Goal: Task Accomplishment & Management: Manage account settings

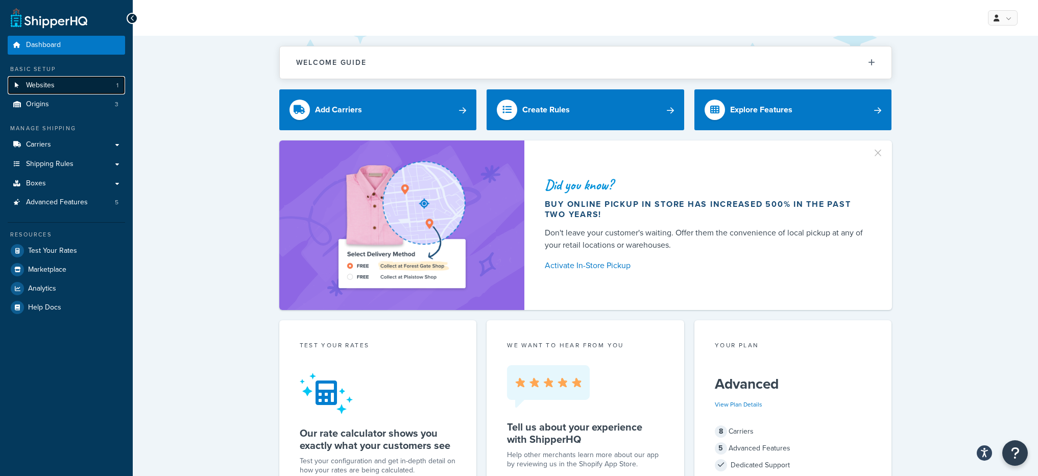
click at [36, 83] on span "Websites" at bounding box center [40, 85] width 29 height 9
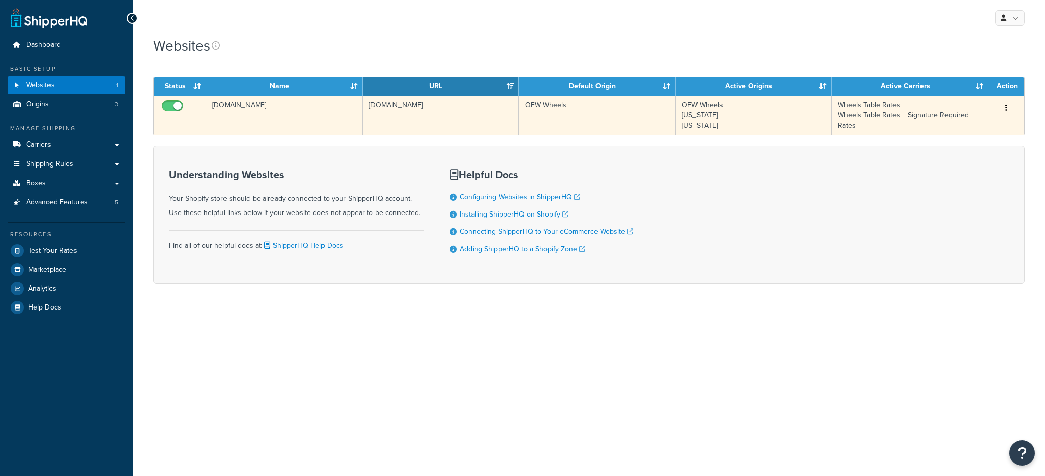
click at [237, 128] on td "[DOMAIN_NAME]" at bounding box center [284, 114] width 157 height 39
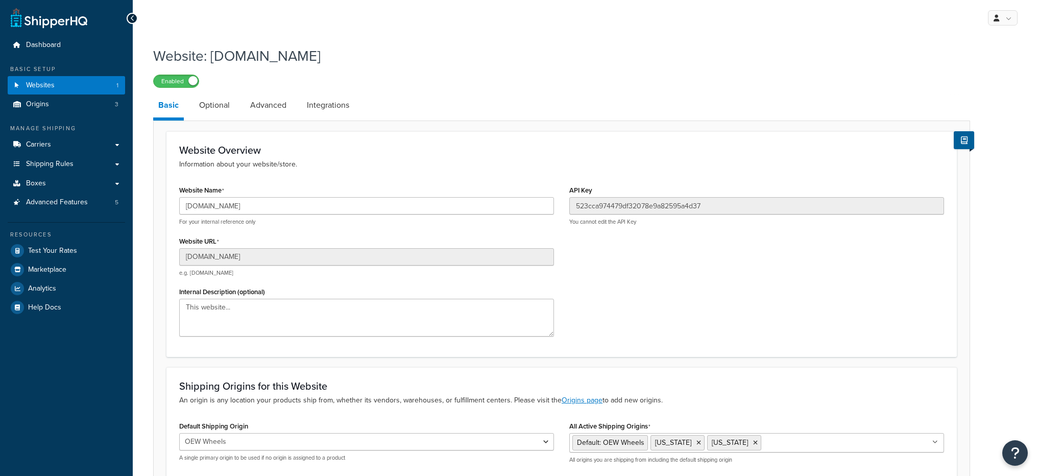
click at [240, 112] on li "Optional" at bounding box center [219, 105] width 51 height 25
click at [230, 111] on link "Optional" at bounding box center [214, 105] width 41 height 25
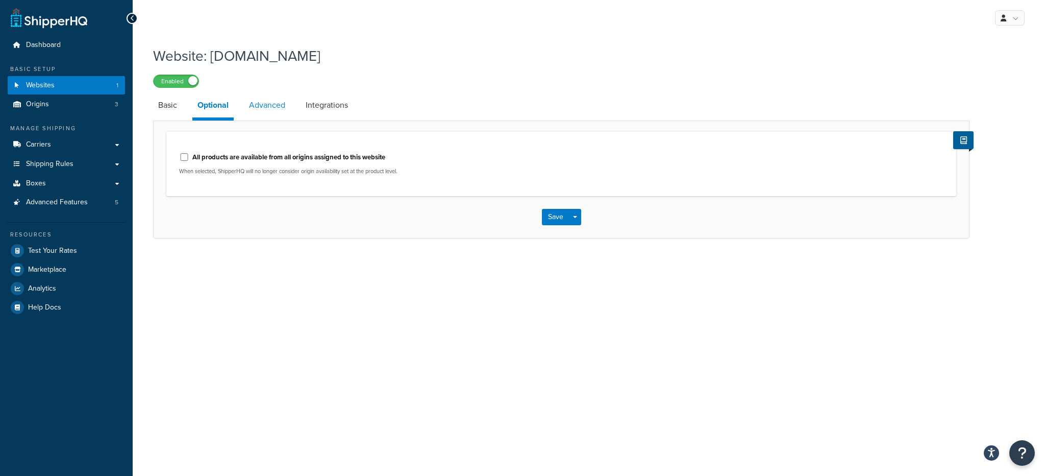
drag, startPoint x: 261, startPoint y: 95, endPoint x: 266, endPoint y: 100, distance: 7.3
click at [261, 96] on link "Advanced" at bounding box center [267, 105] width 46 height 25
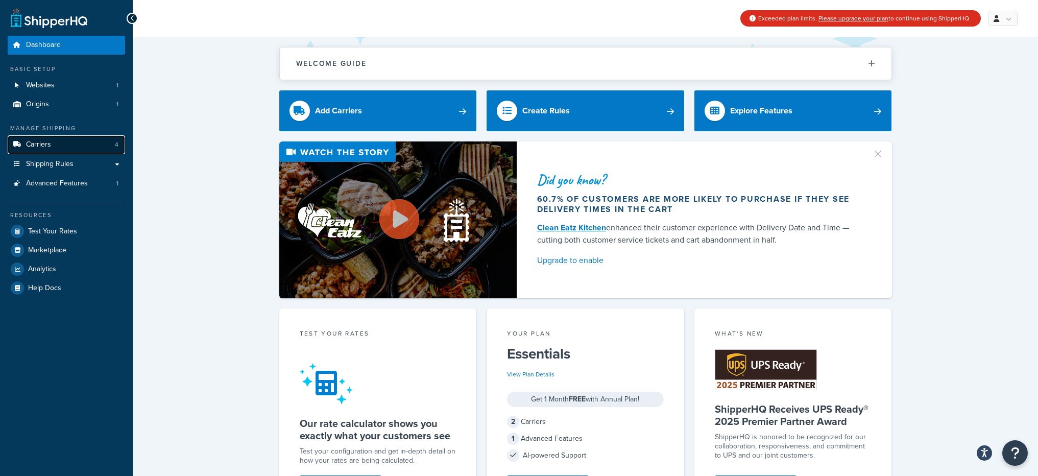
click at [73, 147] on link "Carriers 4" at bounding box center [66, 144] width 117 height 19
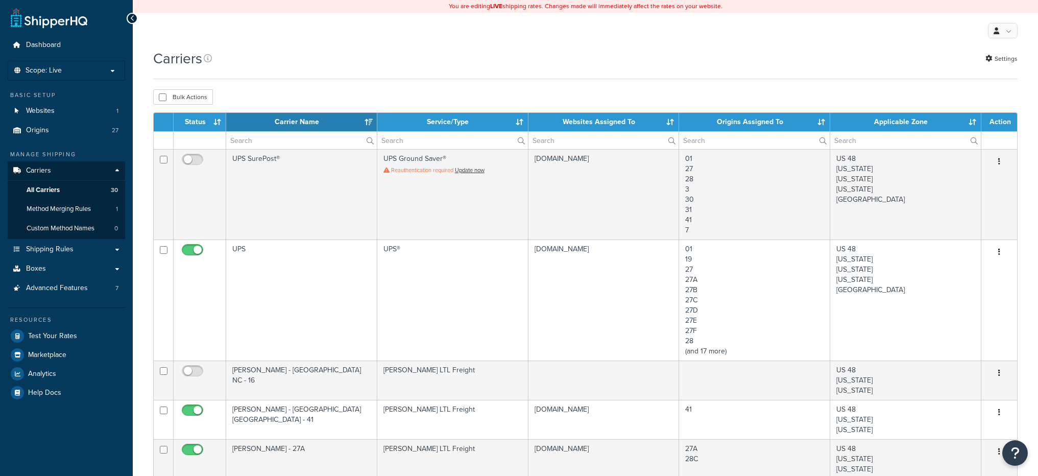
select select "15"
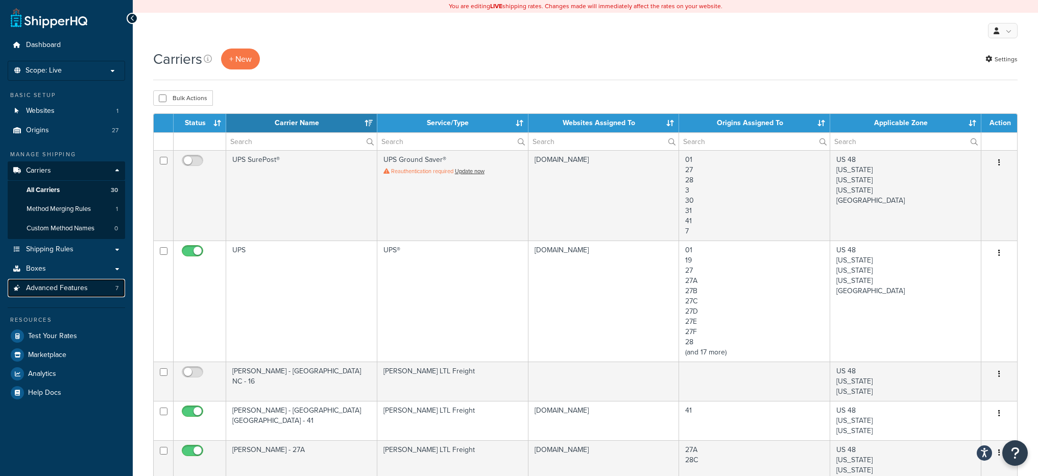
click at [84, 290] on span "Advanced Features" at bounding box center [57, 288] width 62 height 9
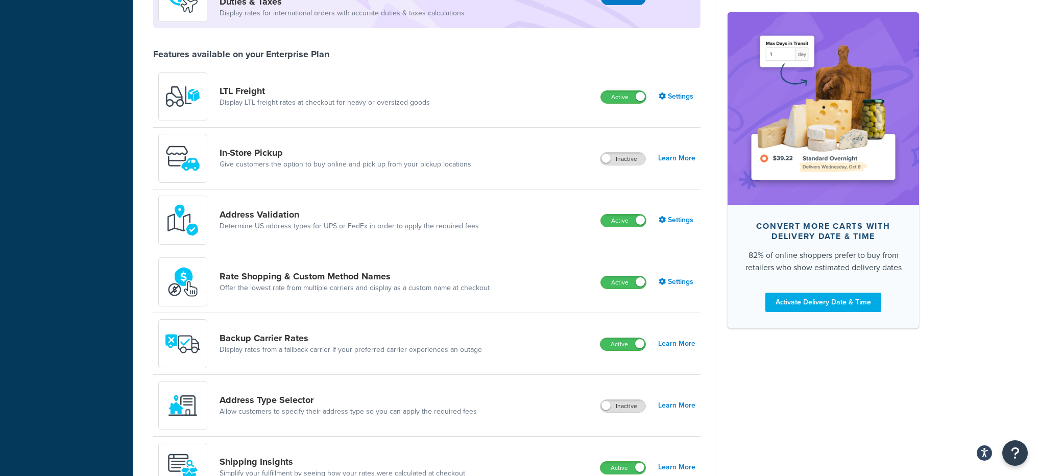
scroll to position [345, 0]
click at [678, 283] on link "Settings" at bounding box center [677, 281] width 37 height 14
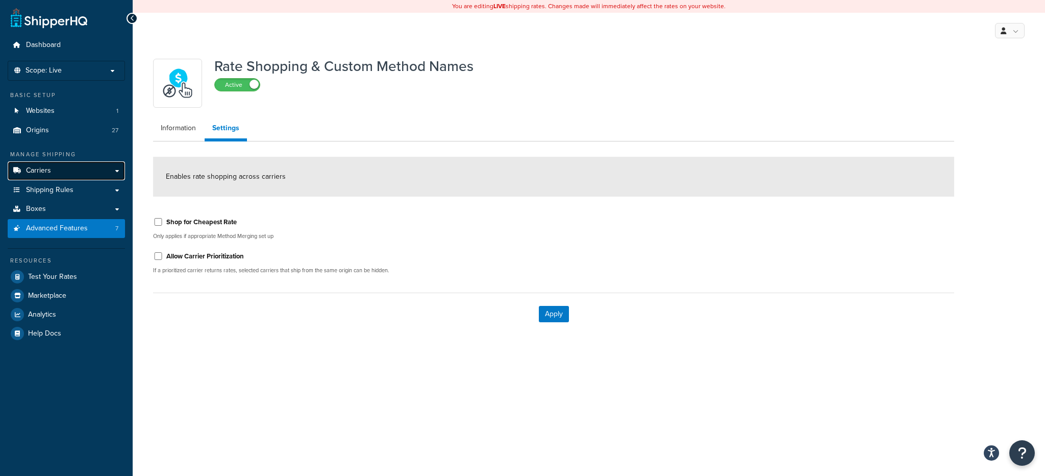
click at [43, 166] on span "Carriers" at bounding box center [38, 170] width 25 height 9
click at [62, 186] on span "Shipping Rules" at bounding box center [49, 190] width 47 height 9
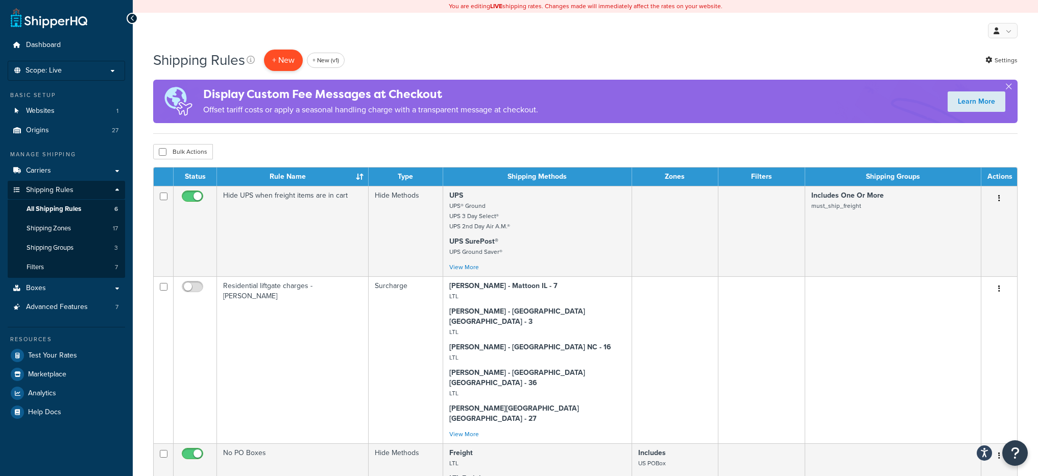
click at [292, 57] on p "+ New" at bounding box center [283, 60] width 39 height 21
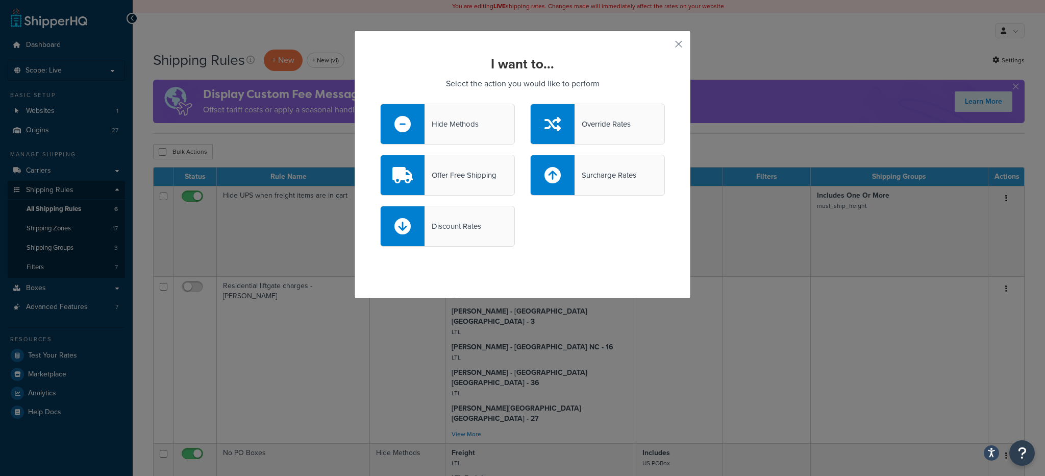
click at [490, 182] on div "Offer Free Shipping" at bounding box center [447, 175] width 135 height 41
click at [0, 0] on input "Offer Free Shipping" at bounding box center [0, 0] width 0 height 0
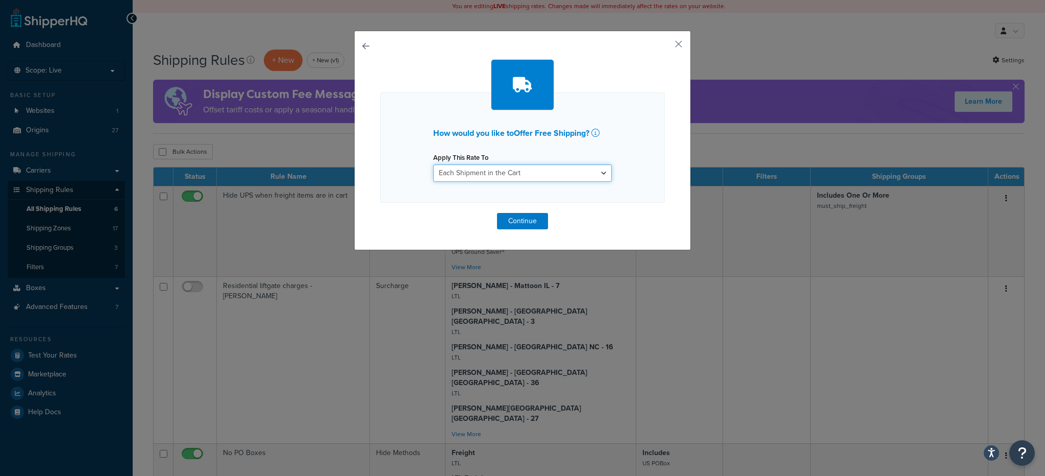
click at [520, 181] on select "Each Shipment in the Cart Each Origin in the Cart Each Shipping Group in the Ca…" at bounding box center [522, 172] width 179 height 17
select select "SHIPPING_GROUP"
click at [433, 164] on select "Each Shipment in the Cart Each Origin in the Cart Each Shipping Group in the Ca…" at bounding box center [522, 172] width 179 height 17
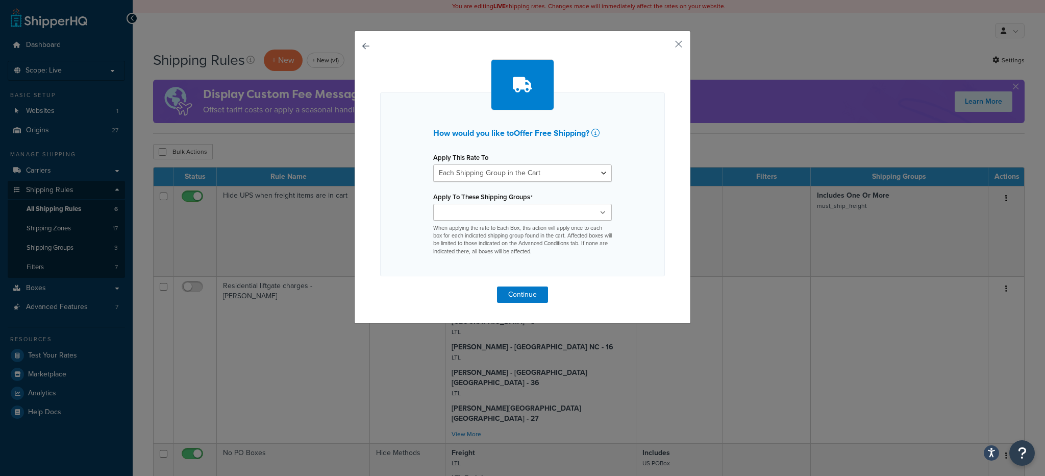
click at [472, 216] on input "Apply To These Shipping Groups" at bounding box center [481, 212] width 90 height 11
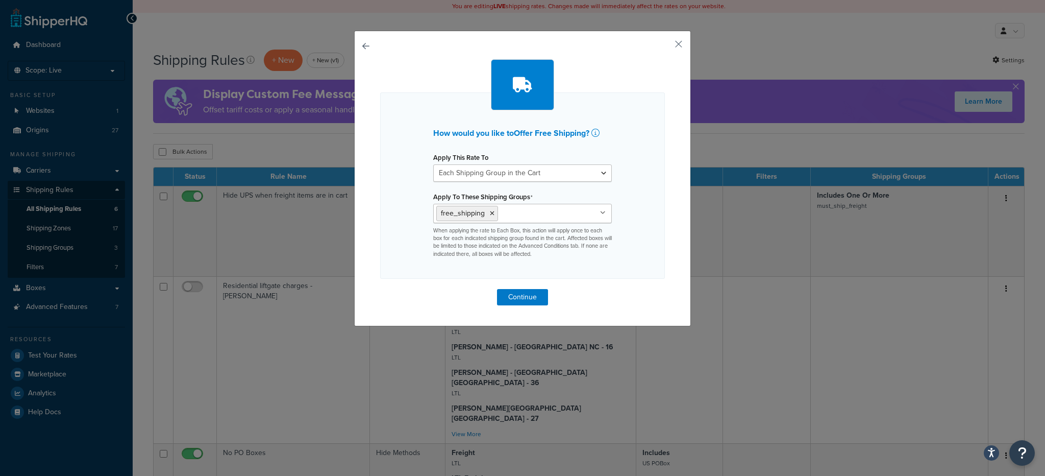
click at [405, 232] on div "How would you like to Offer Free Shipping ? Apply This Rate To Each Shipment in…" at bounding box center [522, 185] width 285 height 186
click at [513, 292] on button "Continue" at bounding box center [522, 297] width 51 height 16
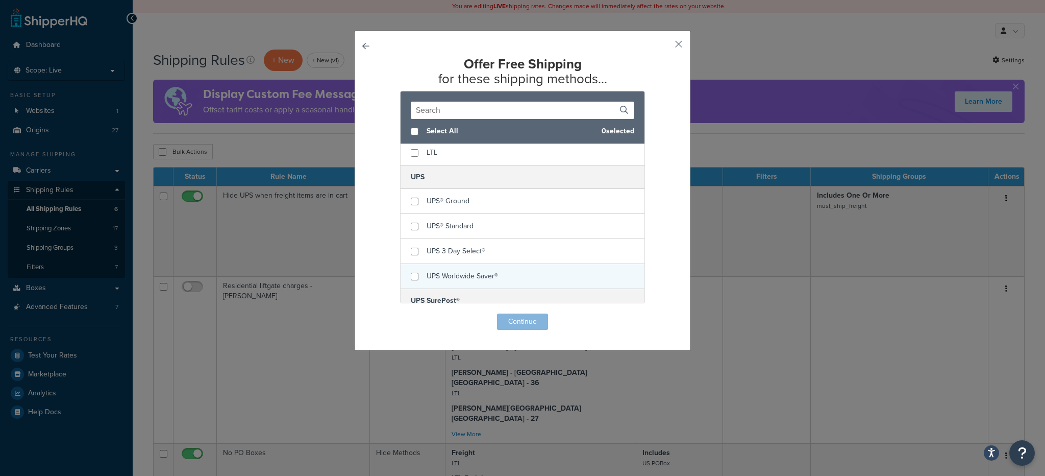
scroll to position [1475, 0]
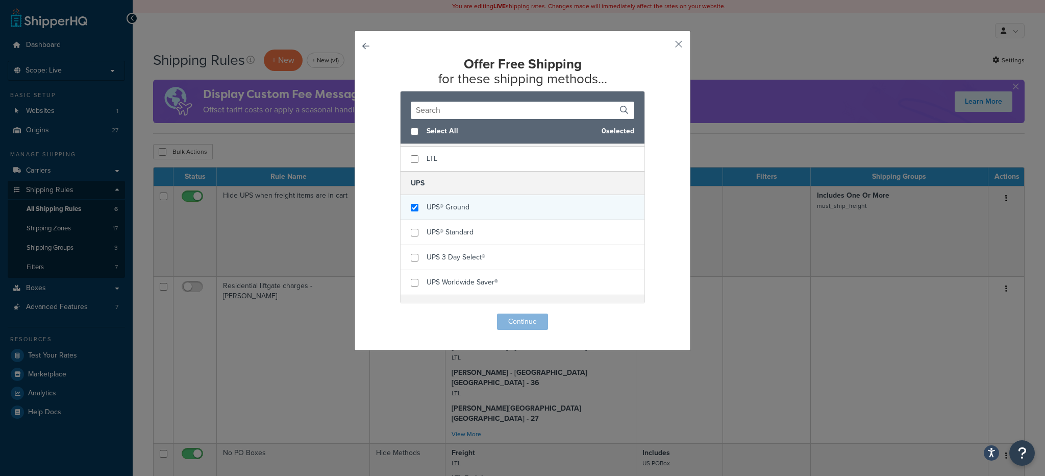
checkbox input "true"
click at [413, 195] on div "UPS® Ground" at bounding box center [523, 207] width 244 height 25
click at [500, 317] on button "Continue" at bounding box center [522, 321] width 51 height 16
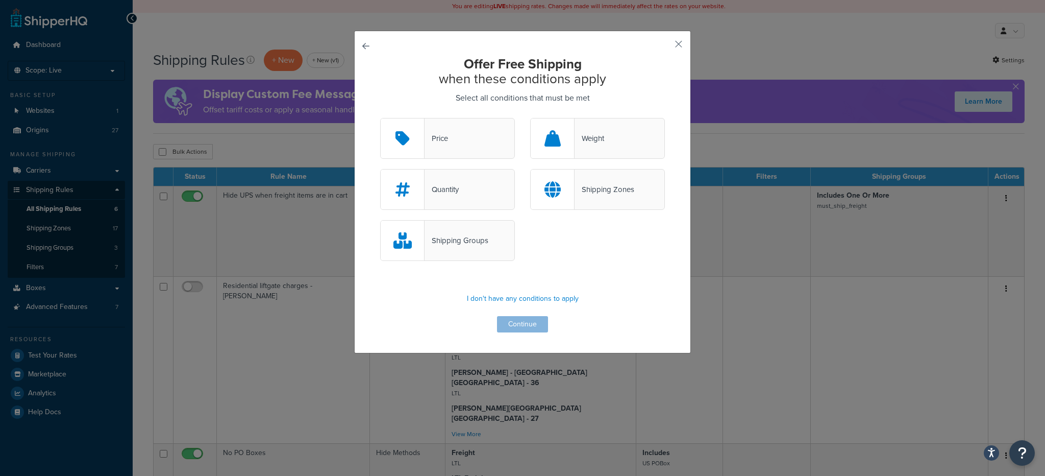
click at [461, 248] on div "Shipping Groups" at bounding box center [447, 240] width 135 height 41
click at [0, 0] on input "Shipping Groups" at bounding box center [0, 0] width 0 height 0
click at [524, 331] on button "Continue" at bounding box center [522, 324] width 51 height 16
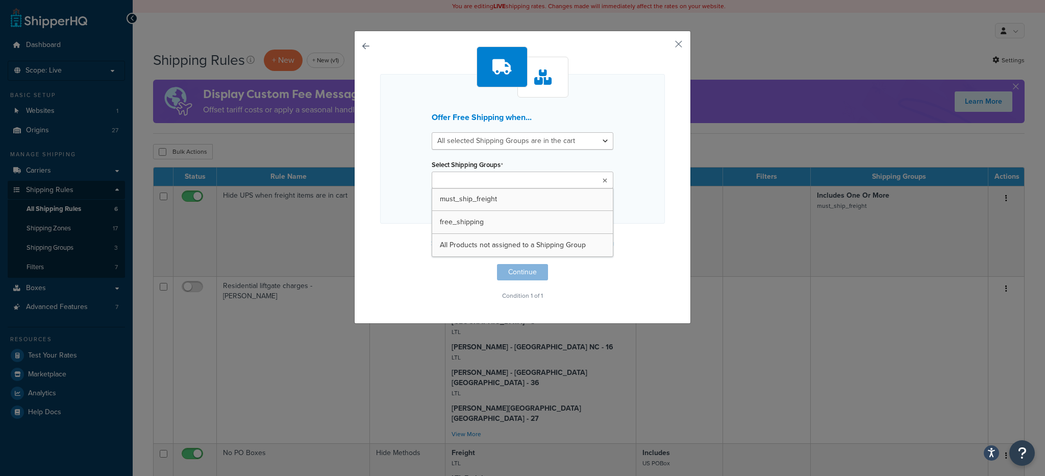
click at [479, 177] on input "Select Shipping Groups" at bounding box center [480, 180] width 90 height 11
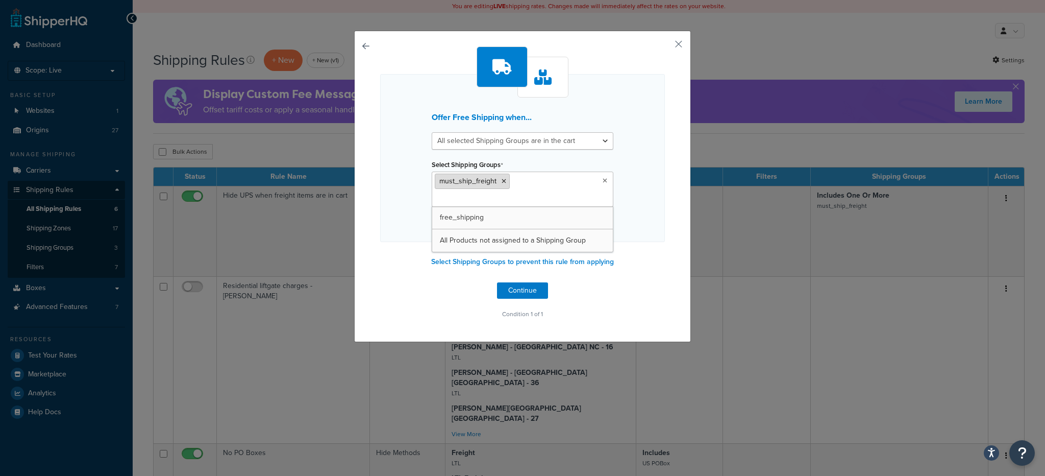
click at [502, 181] on icon at bounding box center [504, 181] width 5 height 6
click at [526, 294] on button "Continue" at bounding box center [522, 290] width 51 height 16
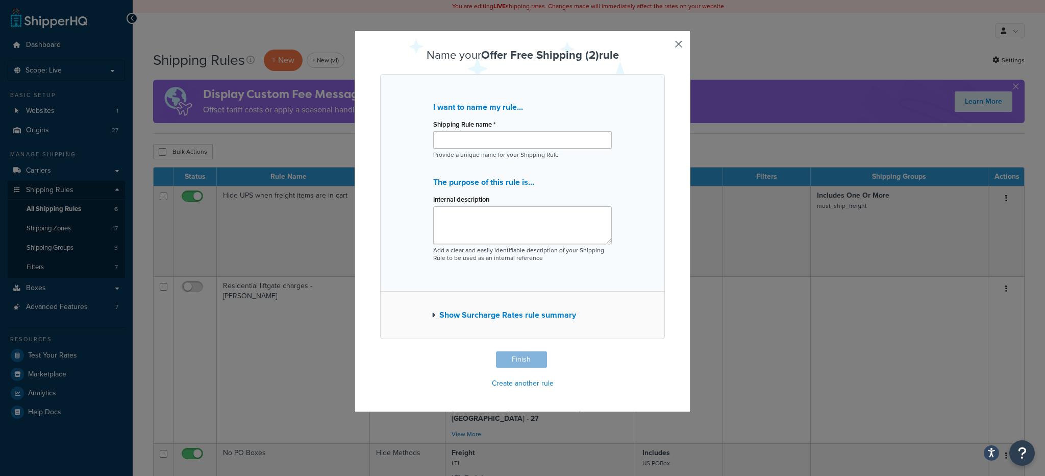
click at [476, 149] on div "Shipping Rule name * Provide a unique name for your Shipping Rule" at bounding box center [522, 138] width 179 height 42
click at [477, 147] on input "Shipping Rule name *" at bounding box center [522, 139] width 179 height 17
type input "SHQ Test"
click at [441, 208] on textarea "Internal description" at bounding box center [522, 225] width 179 height 38
click at [530, 355] on button "Finish" at bounding box center [521, 359] width 51 height 16
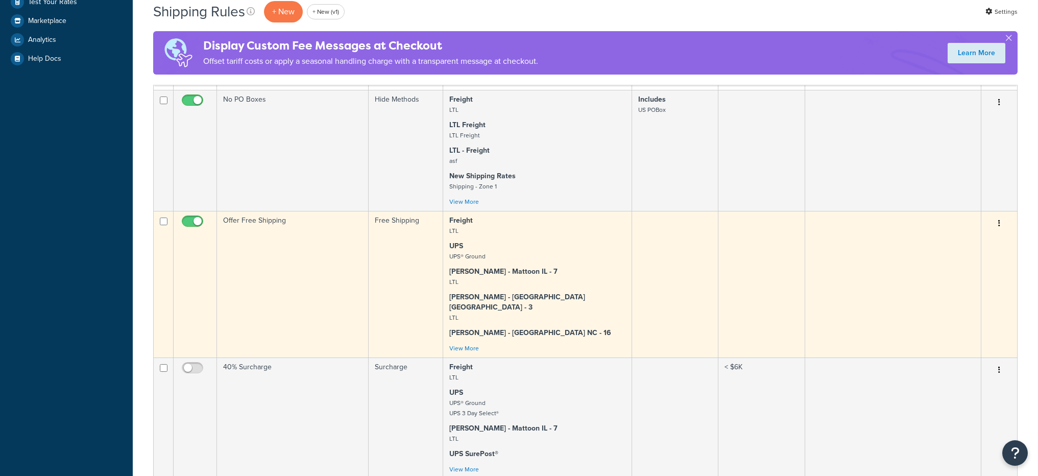
scroll to position [736, 0]
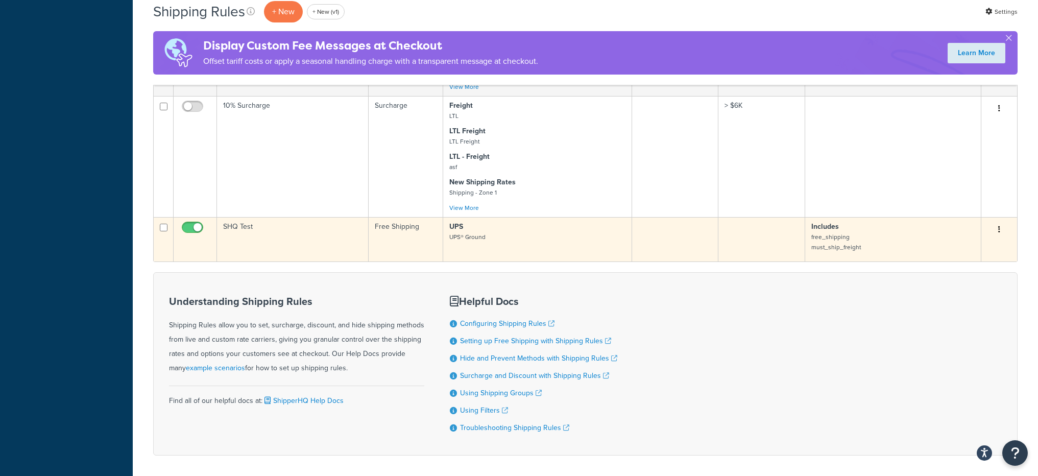
click at [197, 224] on input "checkbox" at bounding box center [194, 230] width 28 height 13
checkbox input "false"
click at [325, 218] on td "SHQ Test" at bounding box center [293, 239] width 152 height 44
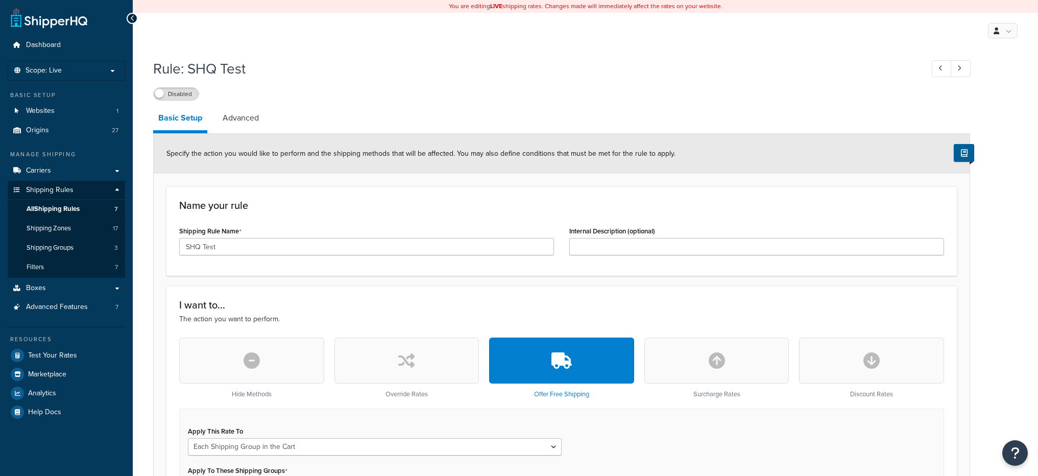
select select "SHIPPING_GROUP"
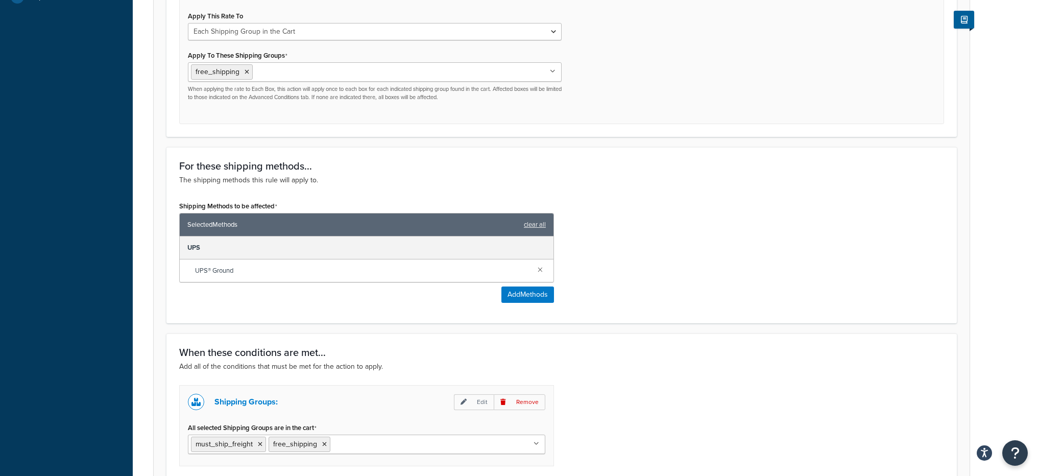
scroll to position [255, 0]
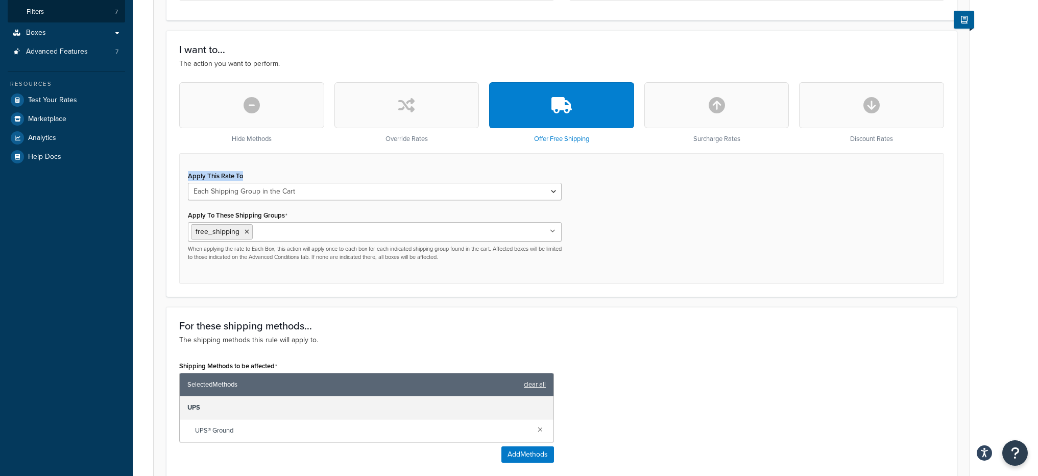
drag, startPoint x: 250, startPoint y: 174, endPoint x: 169, endPoint y: 177, distance: 80.7
click at [169, 177] on div "I want to... The action you want to perform. Hide Methods Override Rates Offer …" at bounding box center [561, 164] width 790 height 266
copy label "Apply This Rate To"
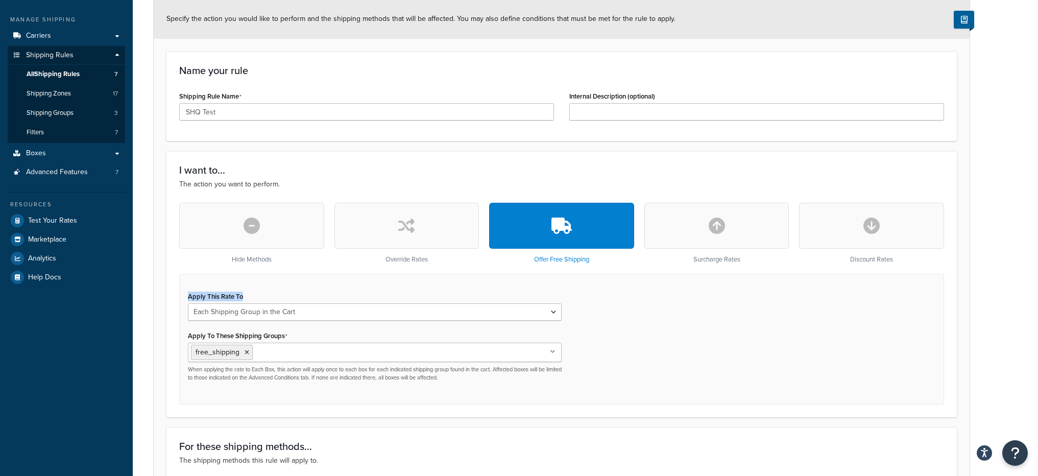
scroll to position [0, 0]
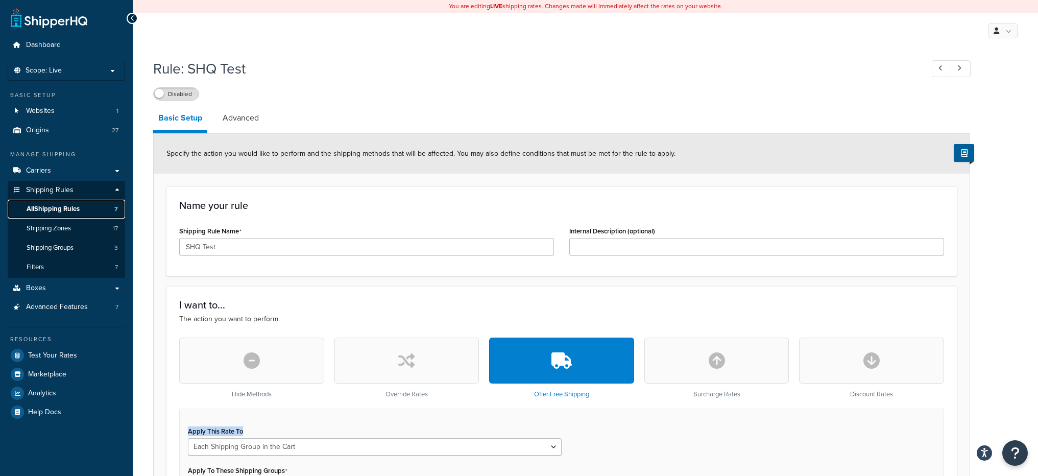
click at [74, 206] on span "All Shipping Rules" at bounding box center [53, 209] width 53 height 9
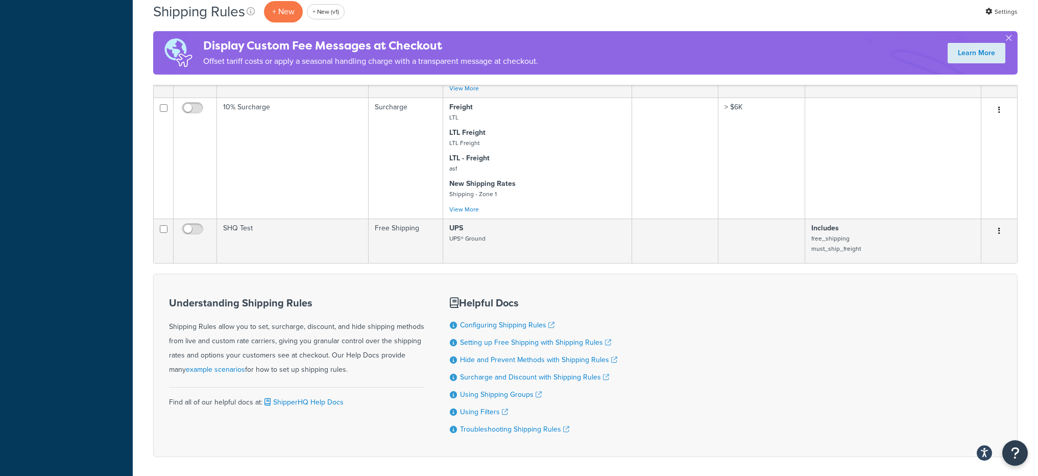
scroll to position [736, 0]
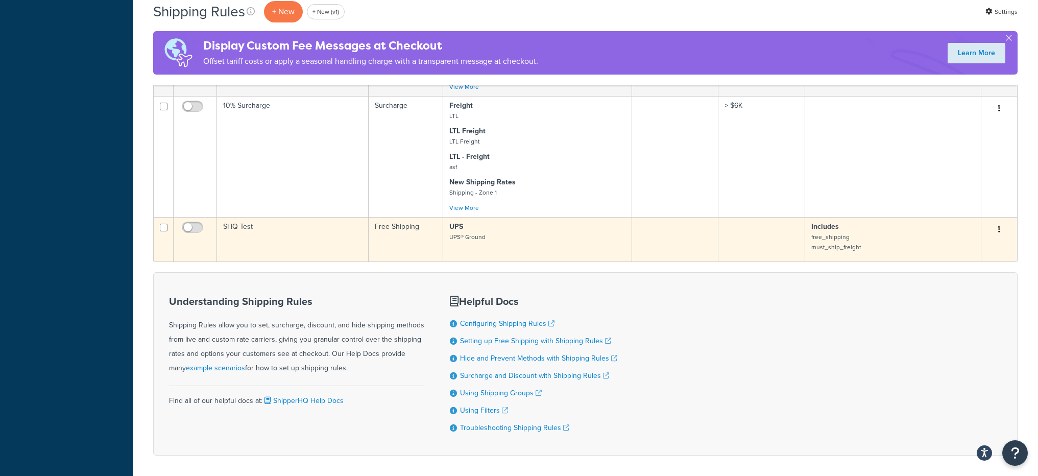
click at [161, 224] on input "checkbox" at bounding box center [164, 228] width 8 height 8
checkbox input "true"
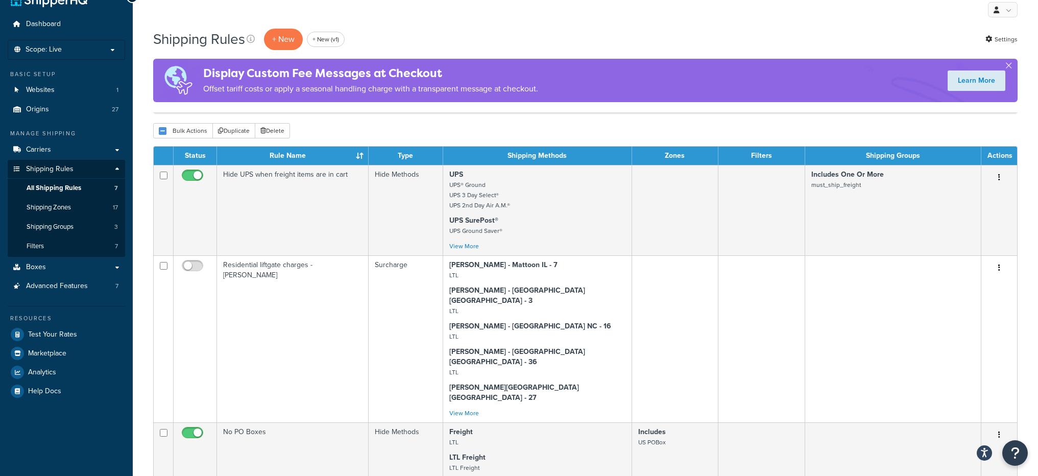
scroll to position [0, 0]
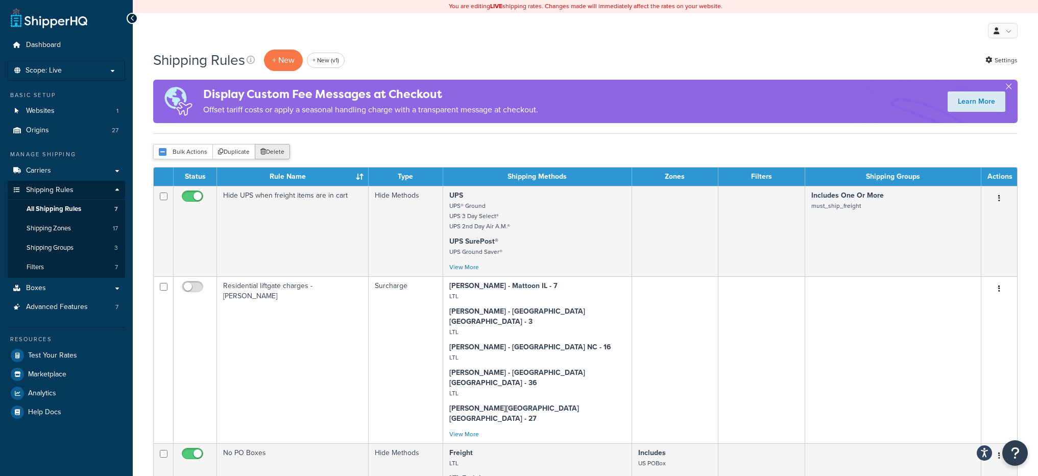
click at [267, 151] on button "Delete" at bounding box center [272, 151] width 35 height 15
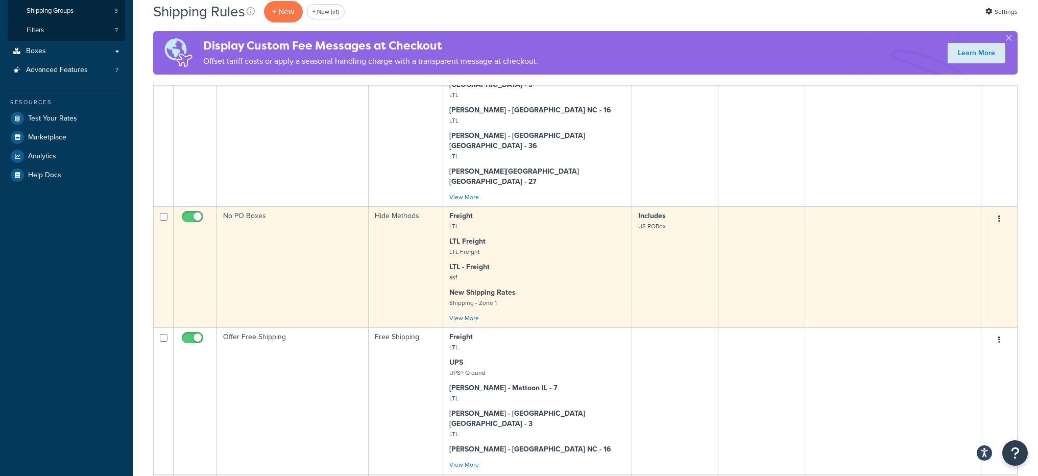
scroll to position [496, 0]
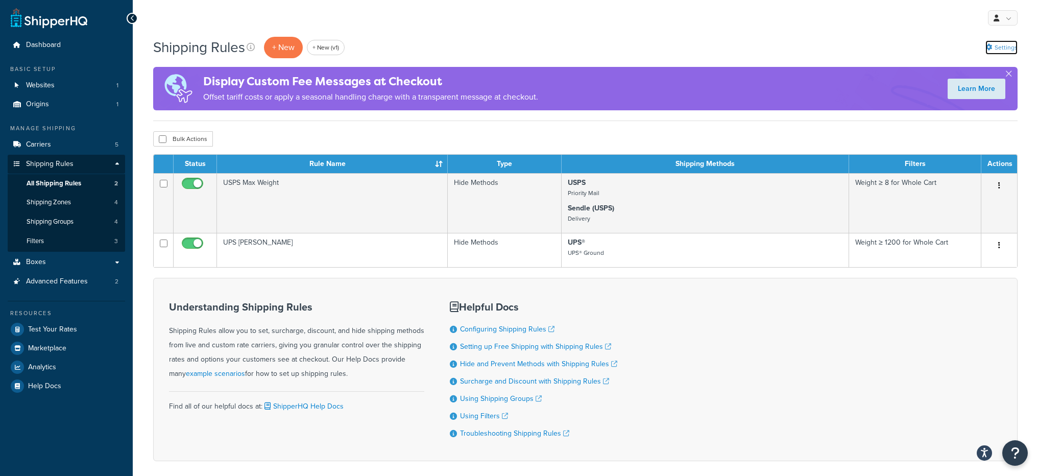
click at [990, 44] on icon at bounding box center [988, 47] width 7 height 7
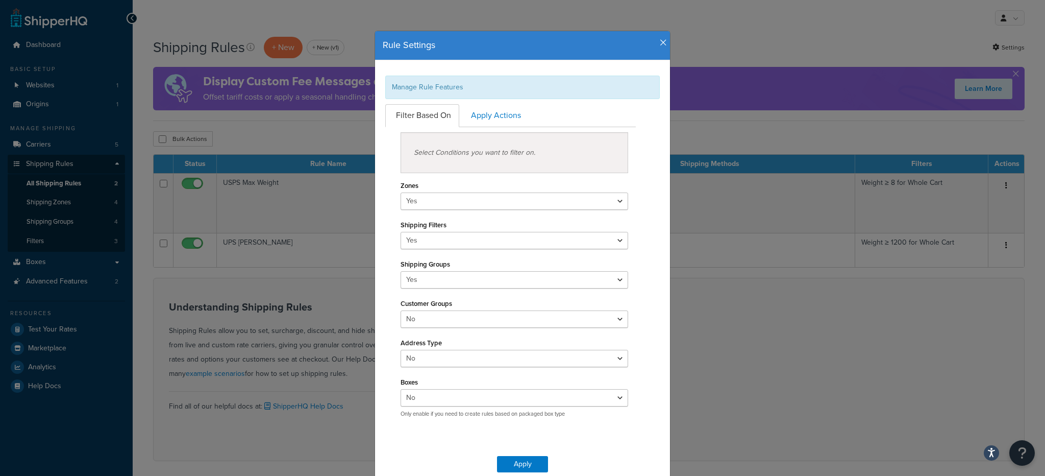
click at [674, 39] on div "Rule Settings Manage Rule Features Filter Based On Apply Actions Select Conditi…" at bounding box center [522, 238] width 1045 height 476
click at [660, 38] on icon "button" at bounding box center [663, 42] width 7 height 9
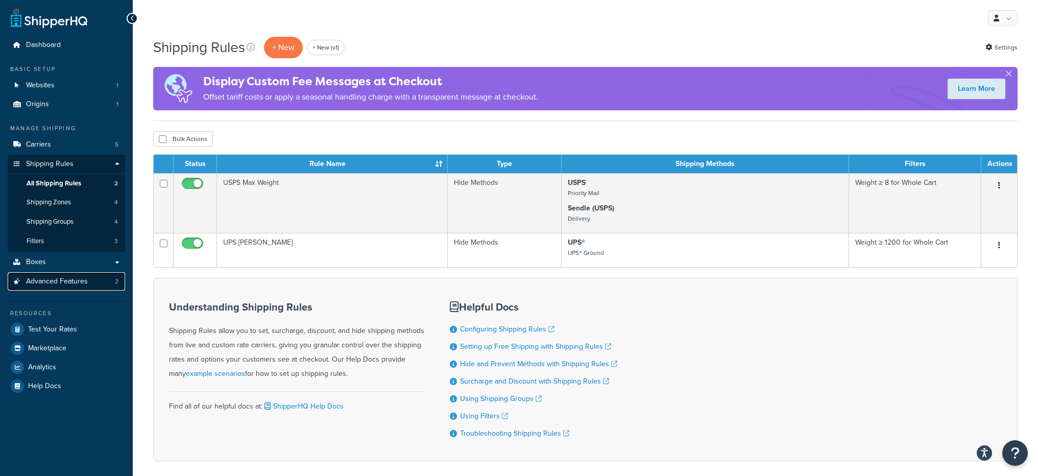
click at [105, 279] on link "Advanced Features 2" at bounding box center [66, 281] width 117 height 19
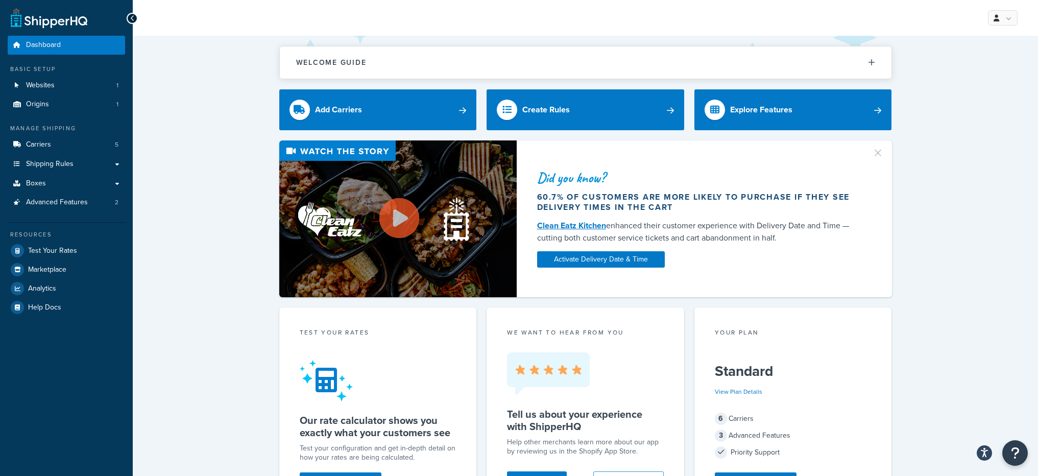
click at [68, 212] on ul "Dashboard Basic Setup Websites 1 Origins 1 Manage Shipping Carriers 5 Shipping …" at bounding box center [66, 176] width 117 height 281
click at [71, 208] on link "Advanced Features 2" at bounding box center [66, 202] width 117 height 19
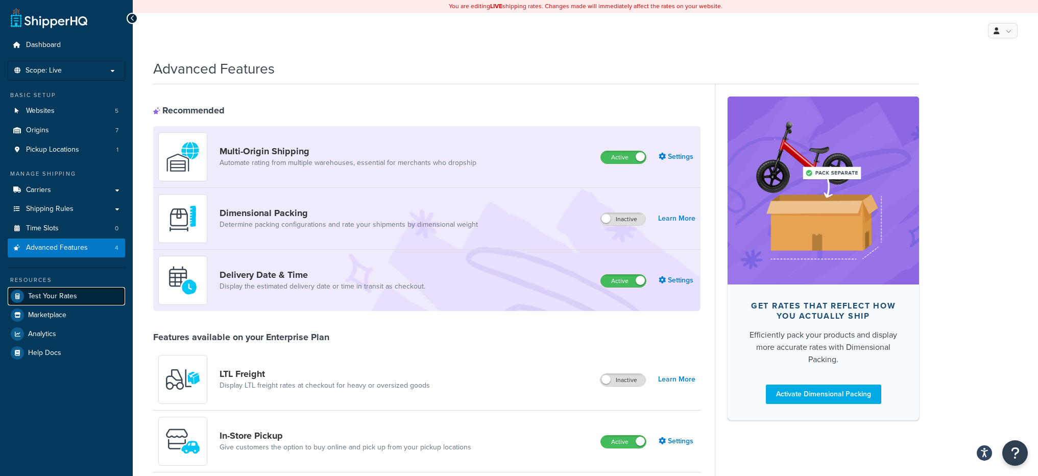
click at [57, 302] on link "Test Your Rates" at bounding box center [66, 296] width 117 height 18
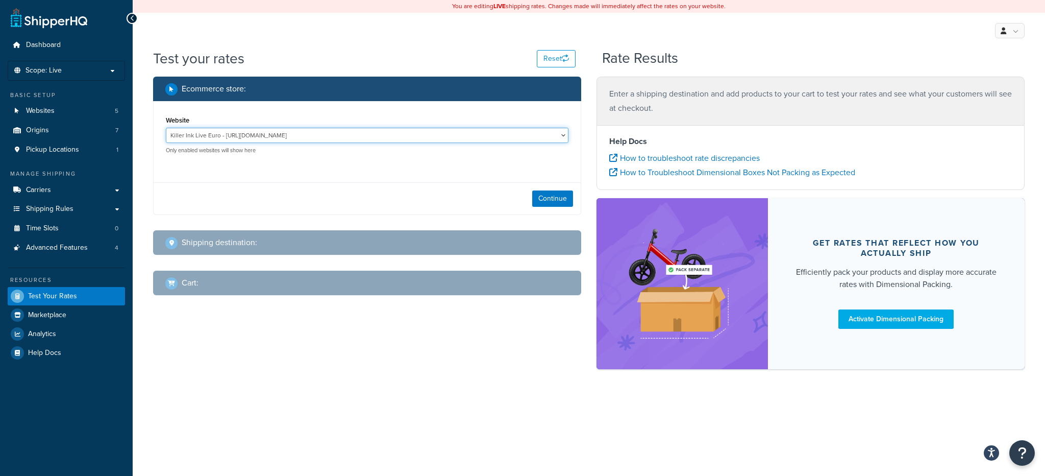
click at [311, 138] on select "Killer Ink Live Euro - https://www.killerinktattoo.es Killer Ink Live PL - http…" at bounding box center [367, 135] width 403 height 15
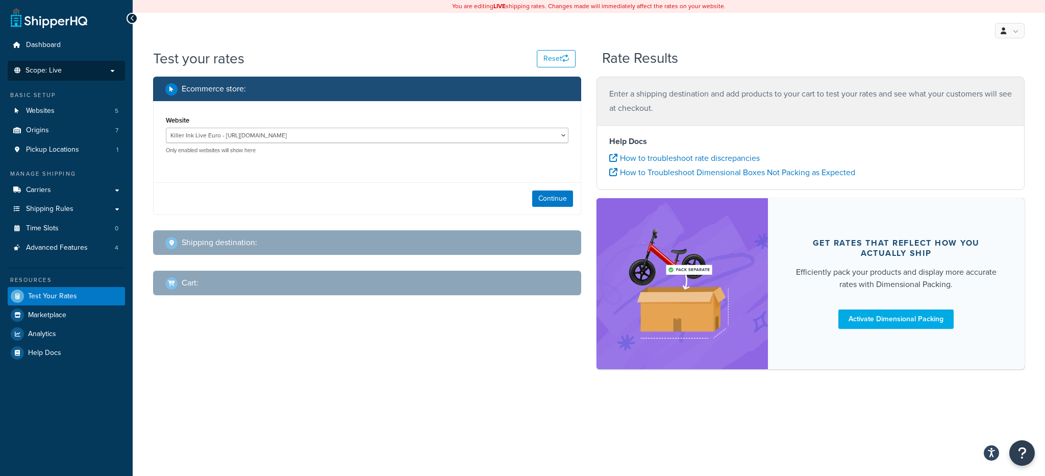
click at [65, 75] on li "Scope: Live" at bounding box center [66, 71] width 117 height 20
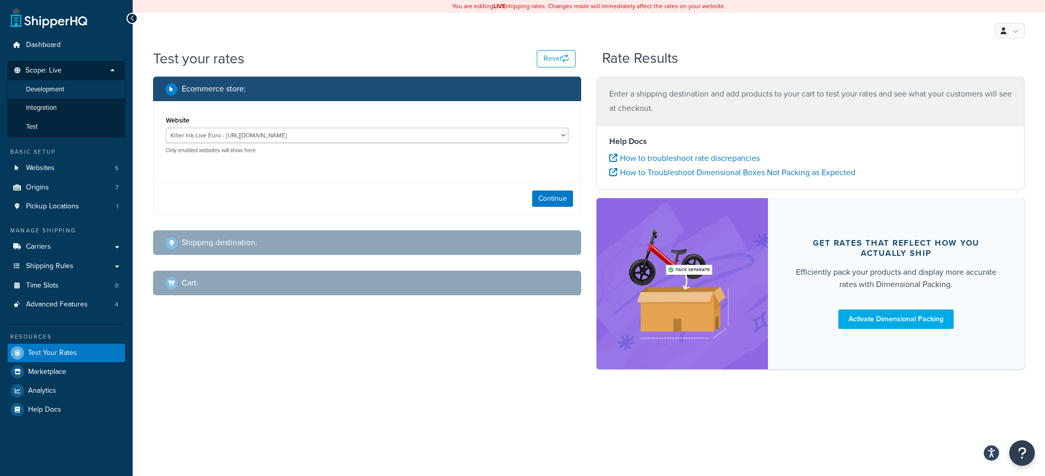
click at [67, 90] on li "Development" at bounding box center [66, 89] width 118 height 19
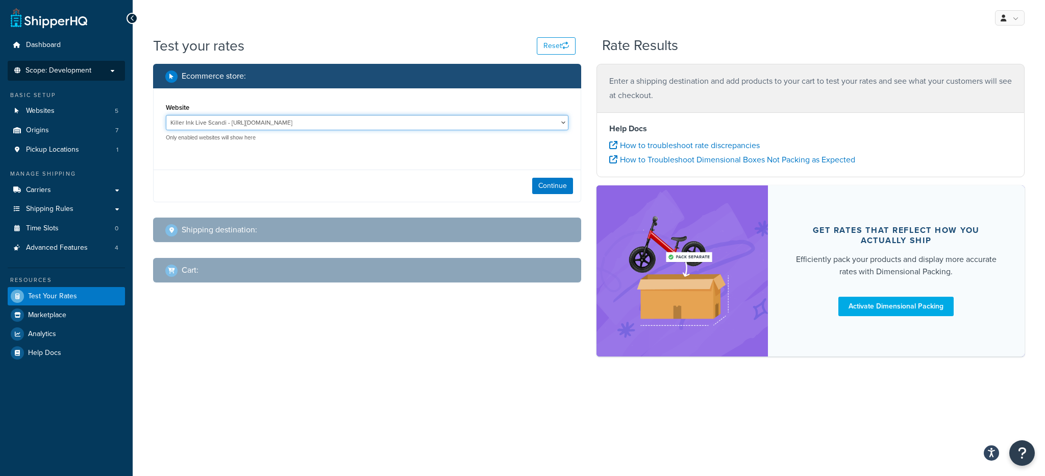
click at [258, 123] on select "Killer Ink Live Scandi - https://stagingm2.killerinktattoo.se Killer Ink Stagin…" at bounding box center [367, 122] width 403 height 15
select select "407fa7d43ffe8ba82f64ab2993671ec1"
click at [166, 115] on select "Killer Ink Live Scandi - https://stagingm2.killerinktattoo.se Killer Ink Stagin…" at bounding box center [367, 122] width 403 height 15
click at [525, 177] on div "Continue" at bounding box center [367, 185] width 427 height 32
click at [530, 182] on div "Continue" at bounding box center [367, 185] width 427 height 32
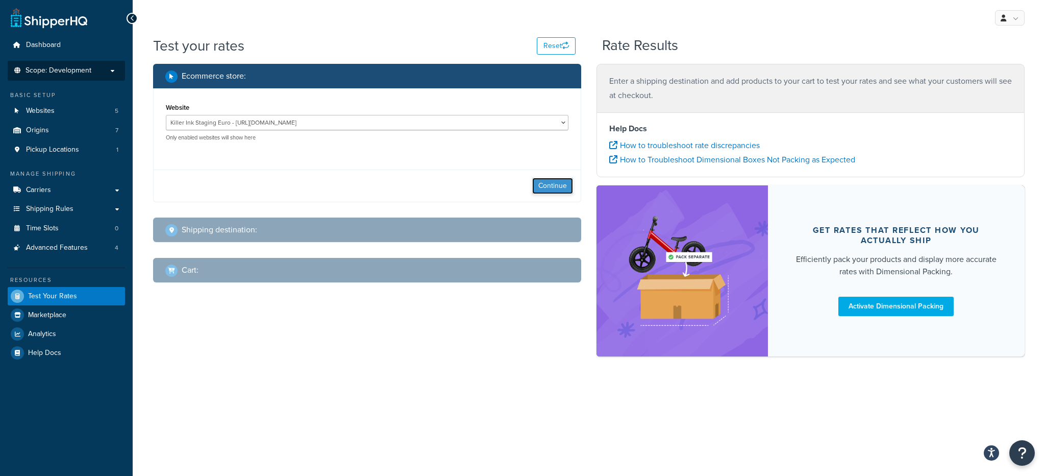
click at [553, 190] on button "Continue" at bounding box center [552, 186] width 41 height 16
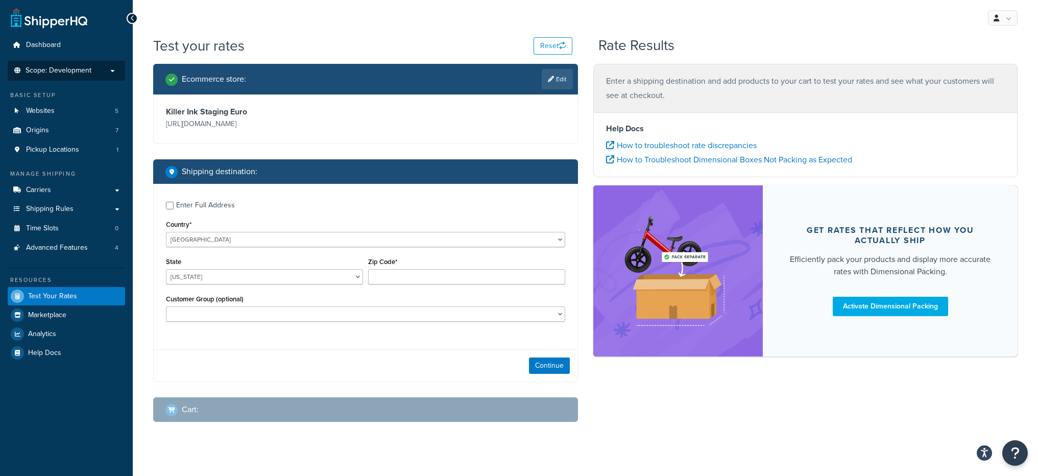
click at [176, 211] on div "Enter Full Address" at bounding box center [205, 205] width 59 height 14
click at [174, 209] on input "Enter Full Address" at bounding box center [170, 206] width 8 height 8
checkbox input "true"
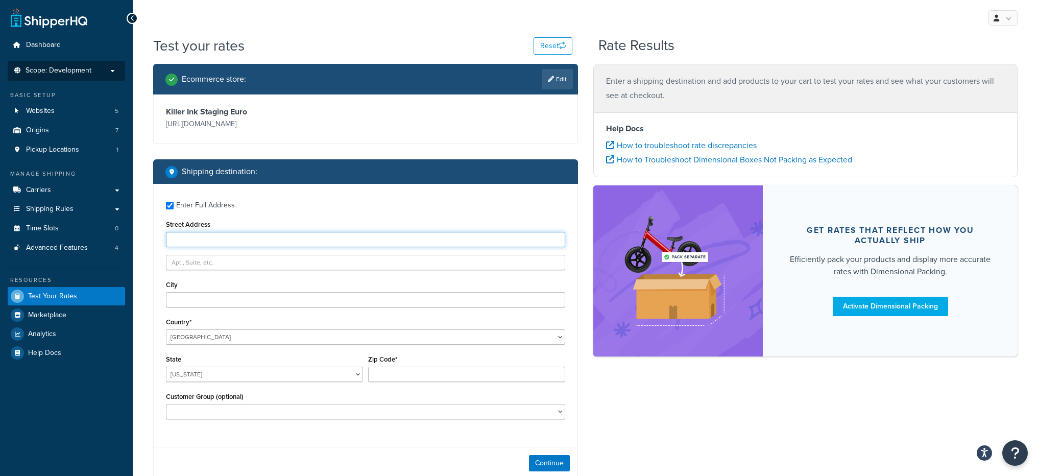
click at [217, 238] on input "Street Address" at bounding box center [365, 239] width 399 height 15
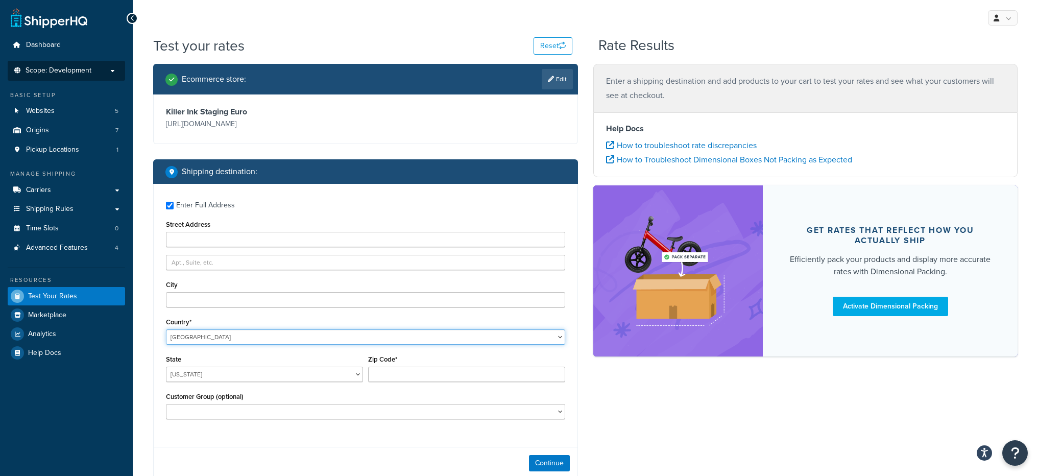
click at [220, 336] on select "United States United Kingdom Afghanistan Åland Islands Albania Algeria American…" at bounding box center [365, 336] width 399 height 15
select select "DE"
click at [166, 329] on select "United States United Kingdom Afghanistan Åland Islands Albania Algeria American…" at bounding box center [365, 336] width 399 height 15
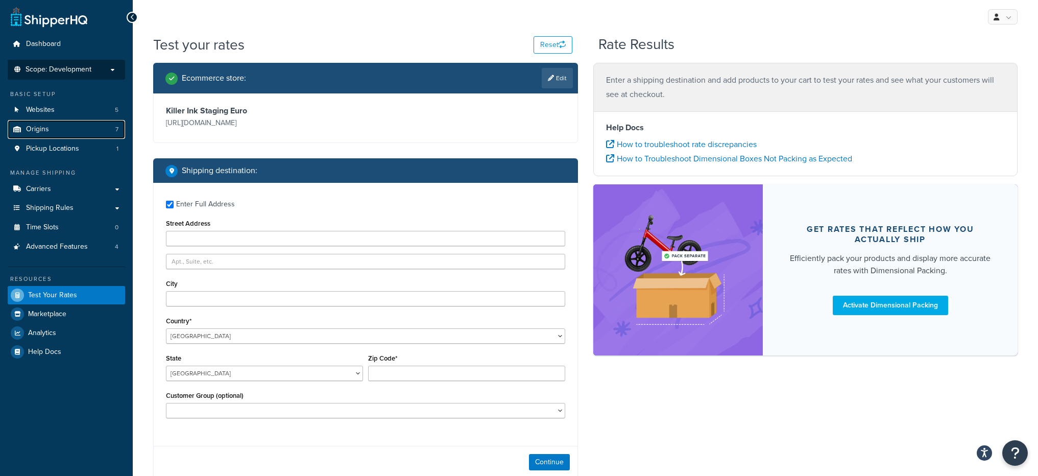
scroll to position [2, 0]
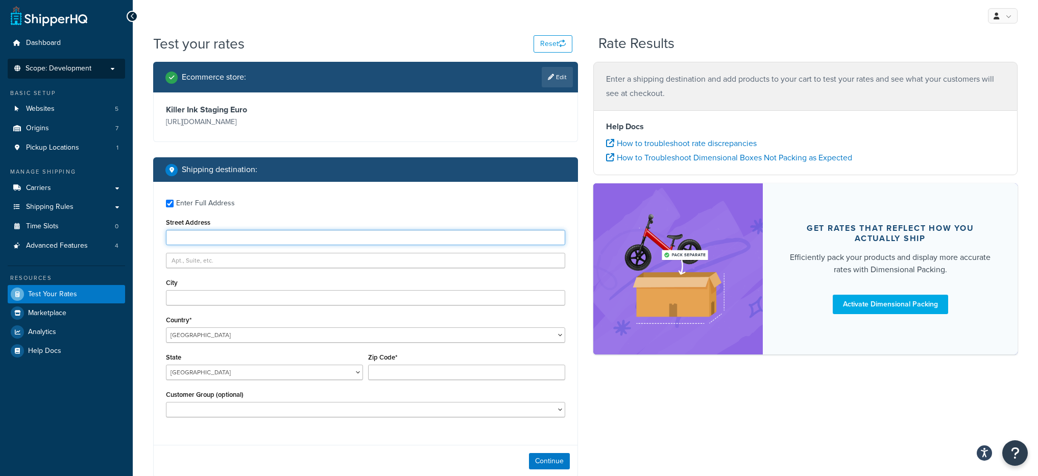
click at [224, 235] on input "Street Address" at bounding box center [365, 237] width 399 height 15
paste input "PFEFFERHÖHE Hotel & Restaurant Alsfeld (A5), Pfefferhöhe 2, 36304 Alsfeld, Germ…"
click at [340, 236] on input "PFEFFERHÖHE Hotel & Restaurant Alsfeld (A5), Pfefferhöhe 2, 36304 Alsfeld, Germ…" at bounding box center [365, 237] width 399 height 15
drag, startPoint x: 340, startPoint y: 236, endPoint x: 358, endPoint y: 240, distance: 18.3
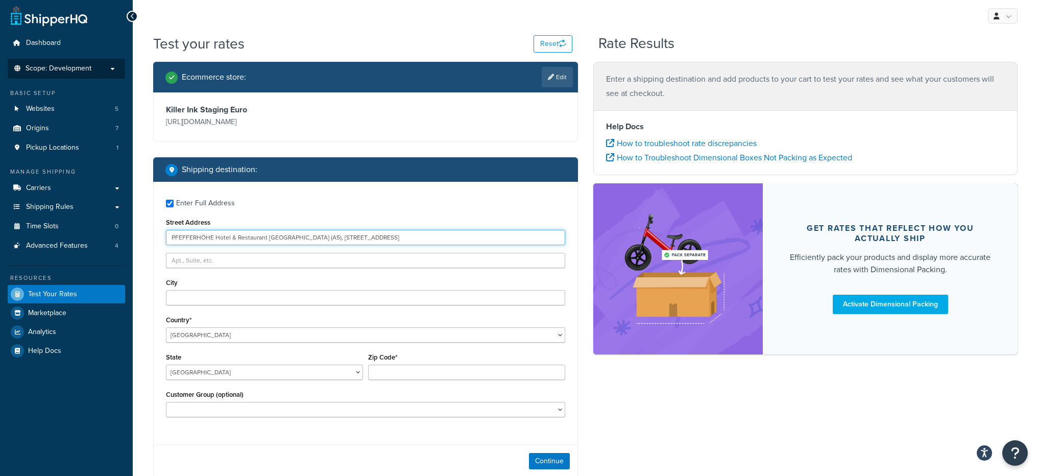
click at [358, 240] on input "PFEFFERHÖHE Hotel & Restaurant Alsfeld (A5), Pfefferhöhe 2, 36304 Alsfeld, Germ…" at bounding box center [365, 237] width 399 height 15
type input "PFEFFERHÖHE Hotel & Restaurant Alsfeld (A5), Pfefferhöhe 2, 36304 Alsfeld, Germ…"
click at [394, 360] on label "Zip Code*" at bounding box center [382, 357] width 29 height 8
click at [394, 364] on input "Zip Code*" at bounding box center [466, 371] width 197 height 15
paste input "36304"
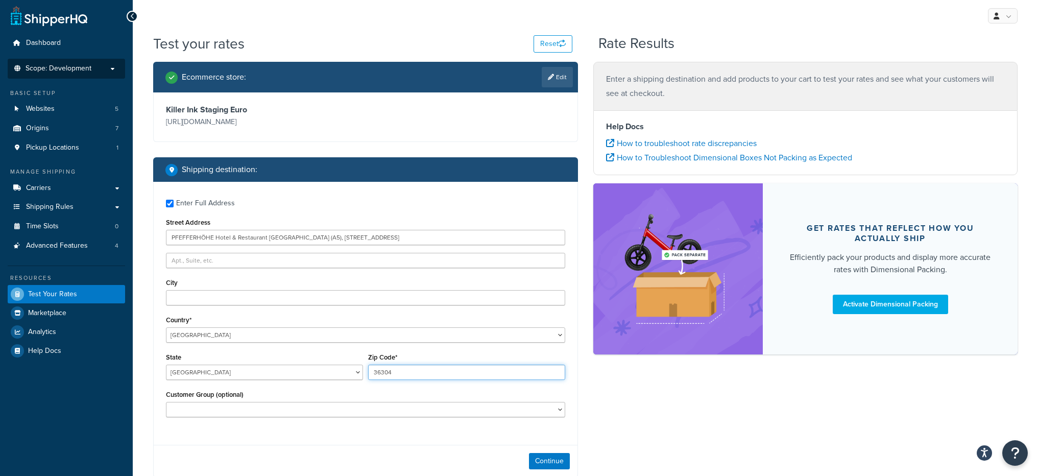
type input "36304"
click at [346, 374] on select "Baden-Wuerttemberg Bayern Berlin Brandenburg Bremen Hamburg Hessen Mecklenburg-…" at bounding box center [264, 371] width 197 height 15
select select "HE"
click at [166, 364] on select "Baden-Wuerttemberg Bayern Berlin Brandenburg Bremen Hamburg Hessen Mecklenburg-…" at bounding box center [264, 371] width 197 height 15
drag, startPoint x: 420, startPoint y: 237, endPoint x: 297, endPoint y: 238, distance: 123.0
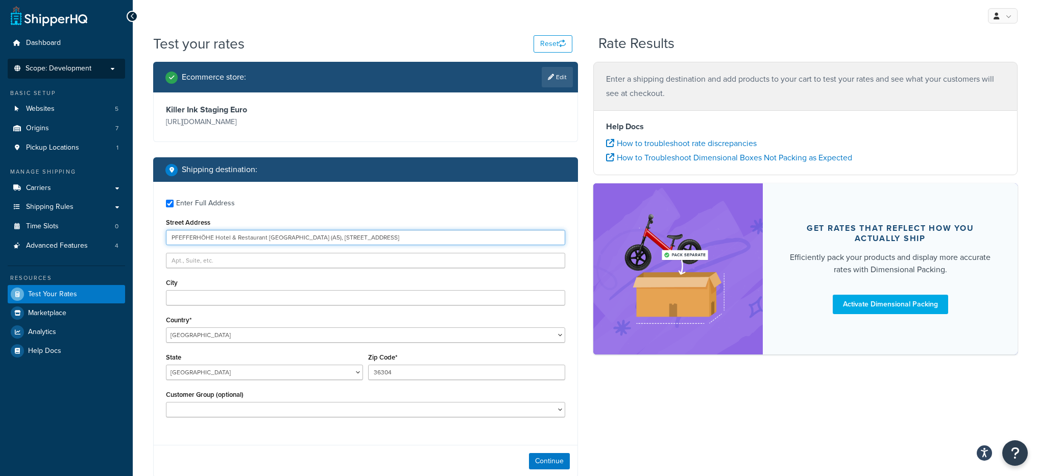
click at [297, 238] on input "PFEFFERHÖHE Hotel & Restaurant Alsfeld (A5), Pfefferhöhe 2, 36304 Alsfeld, Germ…" at bounding box center [365, 237] width 399 height 15
type input "PFEFFERHÖHE Hotel & Restaurant Alsfeld (A5)"
click at [539, 459] on button "Continue" at bounding box center [549, 461] width 41 height 16
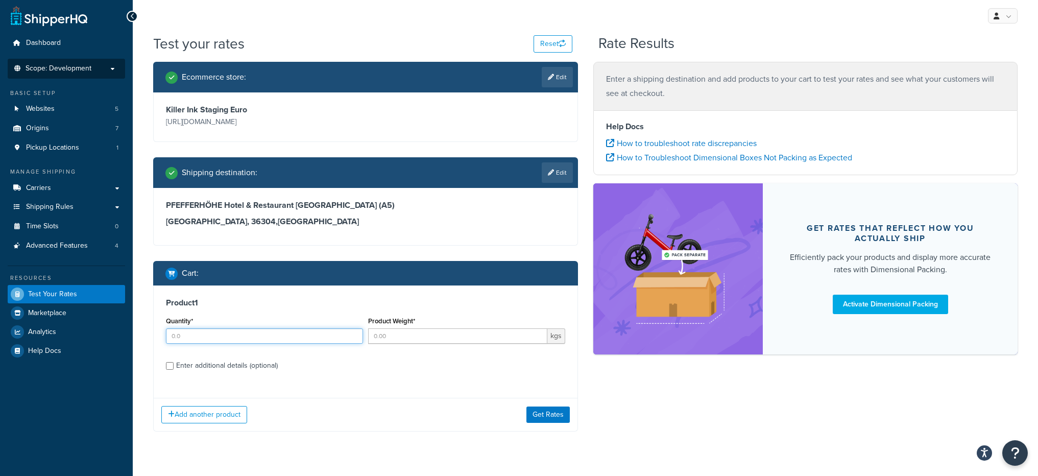
click at [325, 333] on input "Quantity*" at bounding box center [264, 335] width 197 height 15
type input "1"
click at [456, 333] on input "Product Weight*" at bounding box center [457, 335] width 179 height 15
type input "1"
click at [563, 419] on button "Get Rates" at bounding box center [547, 414] width 43 height 16
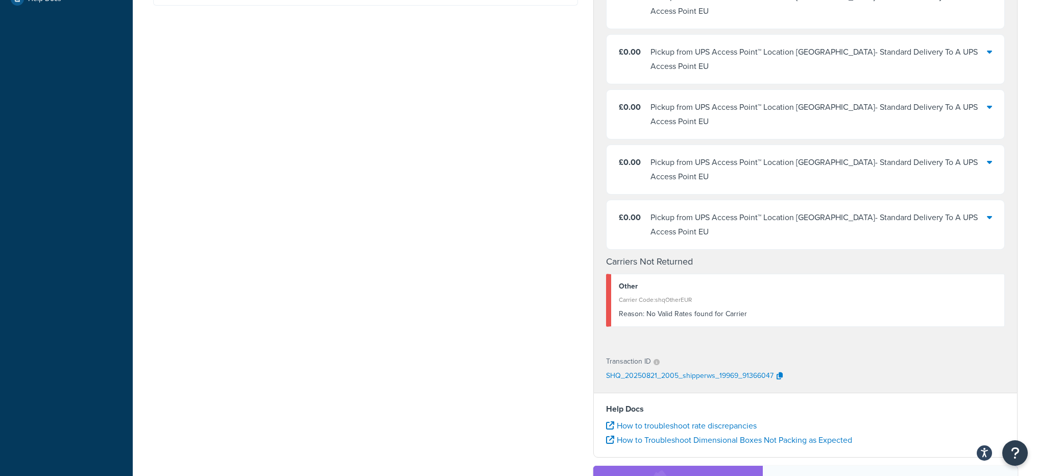
scroll to position [404, 0]
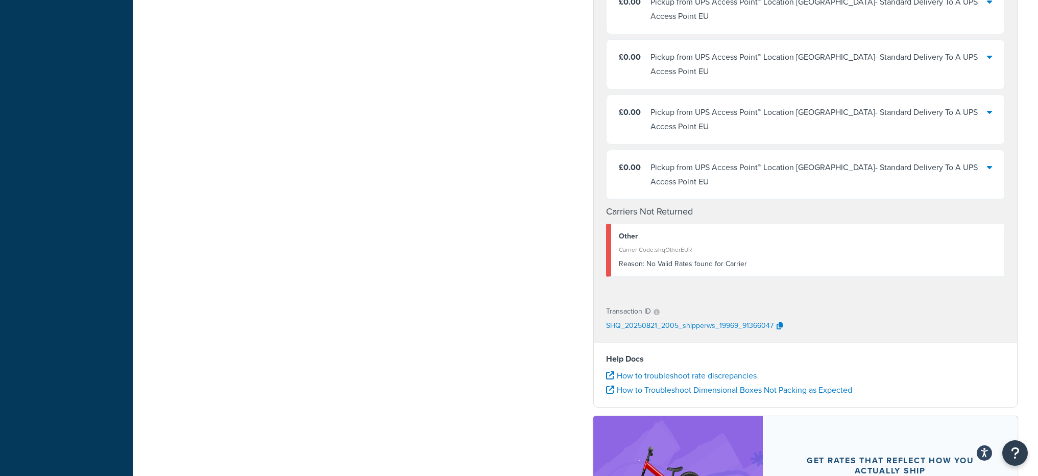
click at [768, 304] on div "Transaction ID" at bounding box center [805, 311] width 399 height 14
click at [782, 319] on button "button" at bounding box center [779, 326] width 12 height 15
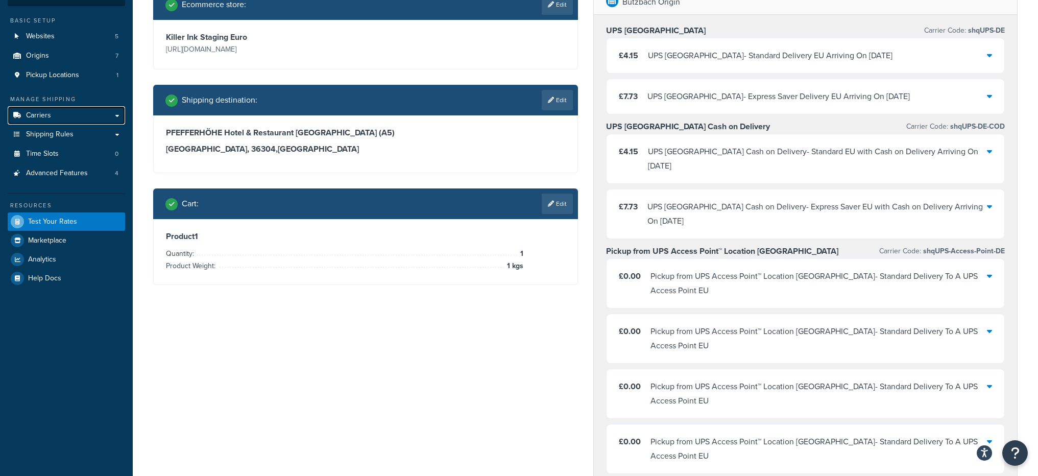
scroll to position [12, 0]
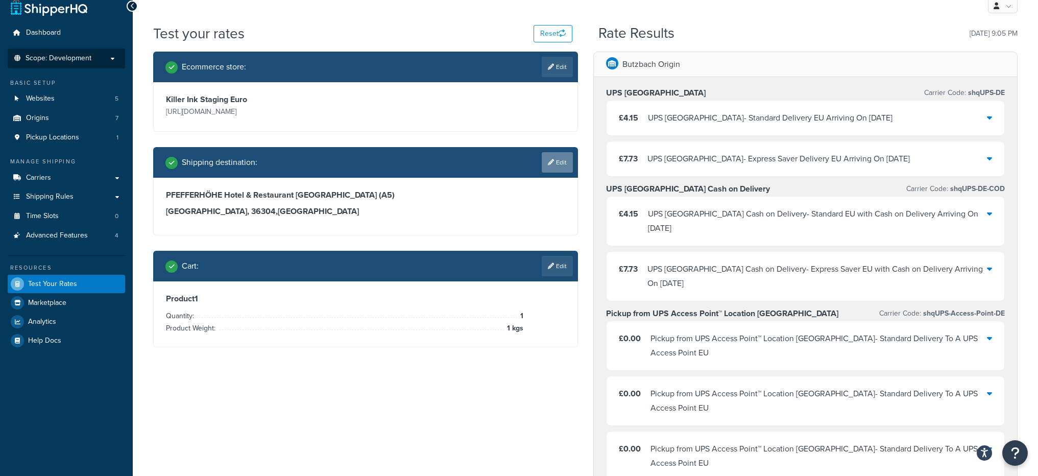
click at [557, 166] on link "Edit" at bounding box center [557, 162] width 31 height 20
select select "DE"
select select "HE"
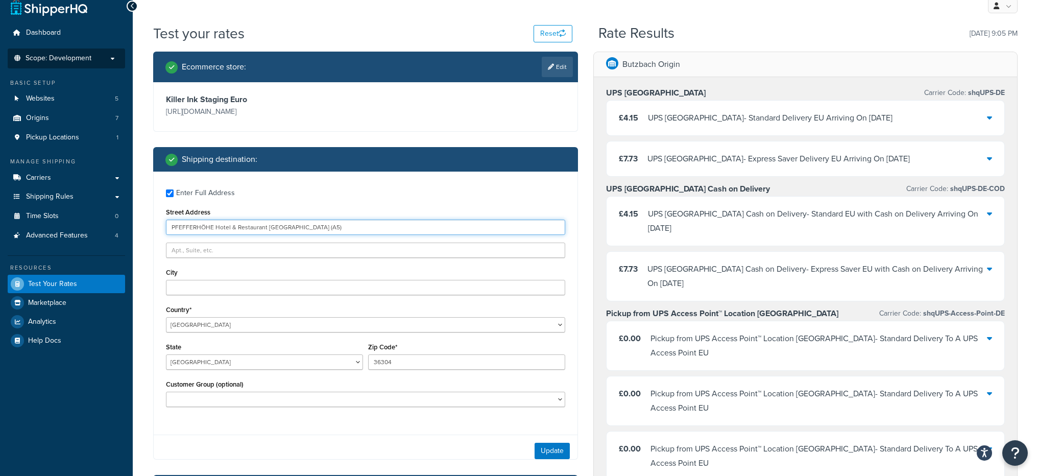
click at [208, 231] on input "PFEFFERHÖHE Hotel & Restaurant Alsfeld (A5)" at bounding box center [365, 227] width 399 height 15
click at [208, 230] on input "PFEFFERHÖHE Hotel & Restaurant Alsfeld (A5)" at bounding box center [365, 227] width 399 height 15
paste input "Herzberg Castle, 36287 Breitenbach am Herzberg, Germany"
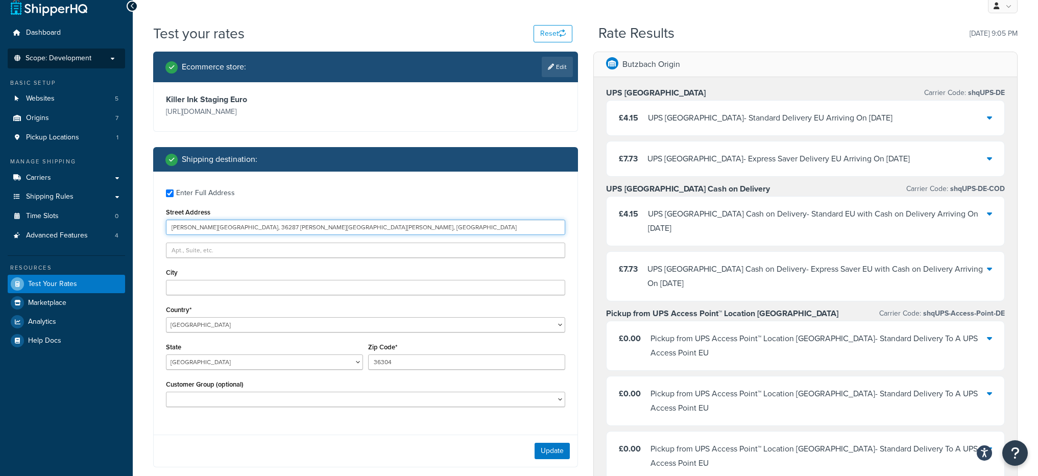
drag, startPoint x: 220, startPoint y: 227, endPoint x: 234, endPoint y: 230, distance: 15.0
click at [234, 230] on input "Herzberg Castle, 36287 Breitenbach am Herzberg, Germany" at bounding box center [365, 227] width 399 height 15
type input "Herzberg Castle, 36287 Breitenbach am Herzberg, Germany"
click at [406, 360] on input "36304" at bounding box center [466, 361] width 197 height 15
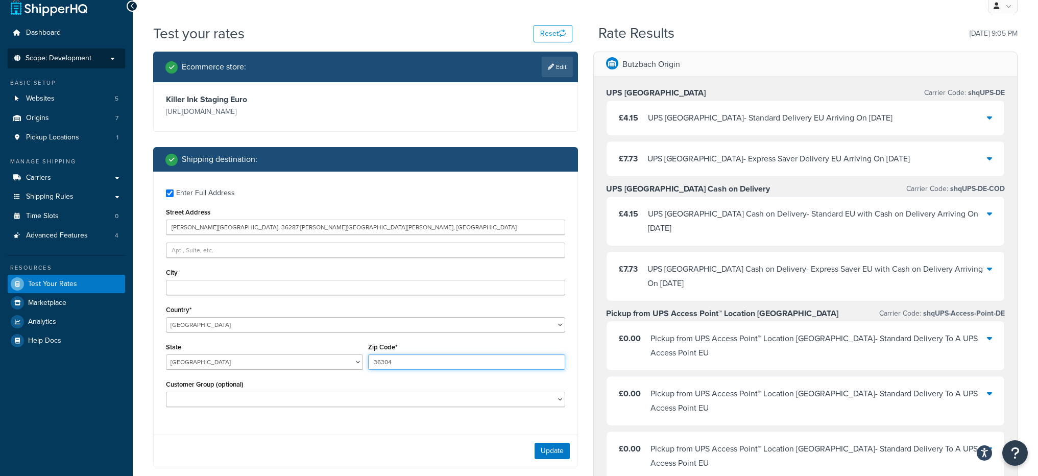
click at [406, 360] on input "36304" at bounding box center [466, 361] width 197 height 15
paste input "287"
type input "36287"
click at [246, 362] on select "Baden-Wuerttemberg Bayern Berlin Brandenburg Bremen Hamburg Hessen Mecklenburg-…" at bounding box center [264, 361] width 197 height 15
select select "HB"
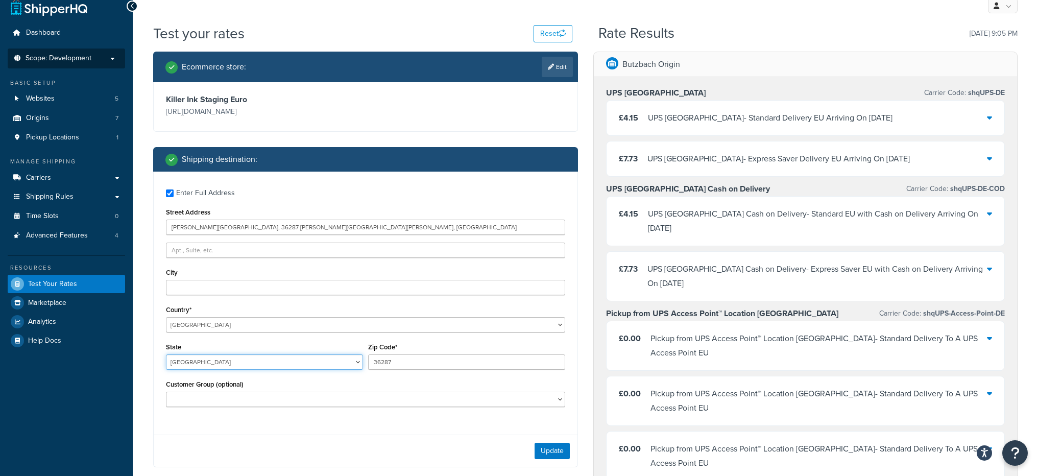
click at [166, 354] on select "Baden-Wuerttemberg Bayern Berlin Brandenburg Bremen Hamburg Hessen Mecklenburg-…" at bounding box center [264, 361] width 197 height 15
drag, startPoint x: 334, startPoint y: 229, endPoint x: 237, endPoint y: 229, distance: 97.5
click at [237, 229] on input "Herzberg Castle, 36287 Breitenbach am Herzberg, Germany" at bounding box center [365, 227] width 399 height 15
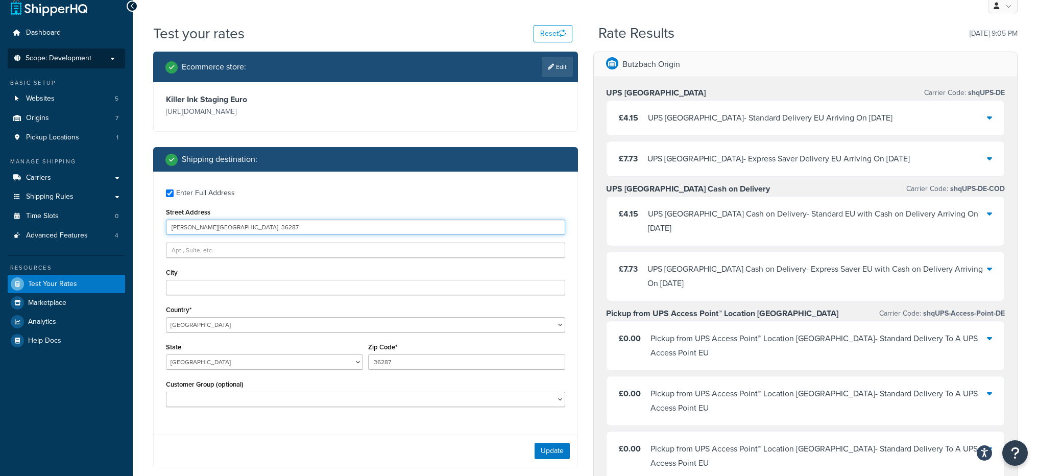
drag, startPoint x: 227, startPoint y: 228, endPoint x: 216, endPoint y: 227, distance: 11.2
click at [216, 227] on input "Herzberg Castle, 36287" at bounding box center [365, 227] width 399 height 15
type input "Herzberg Castle"
click at [542, 454] on button "Update" at bounding box center [551, 451] width 35 height 16
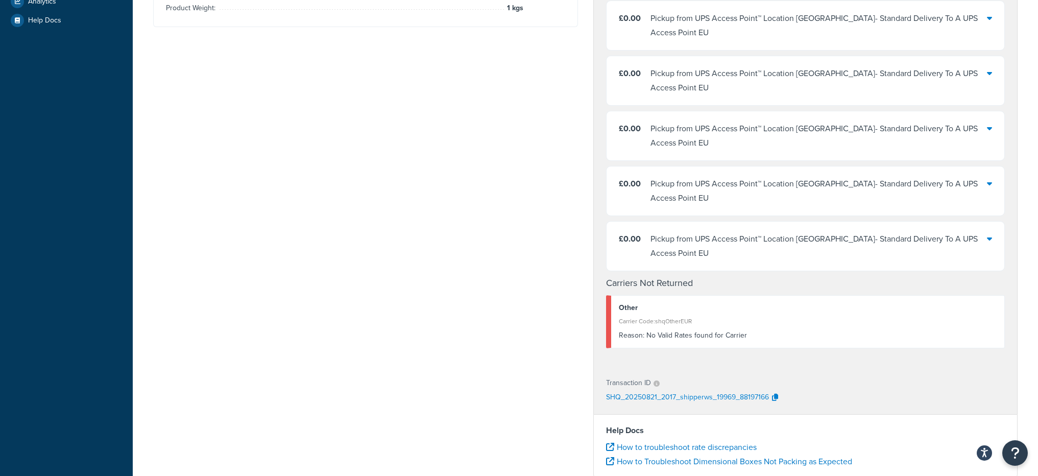
scroll to position [399, 0]
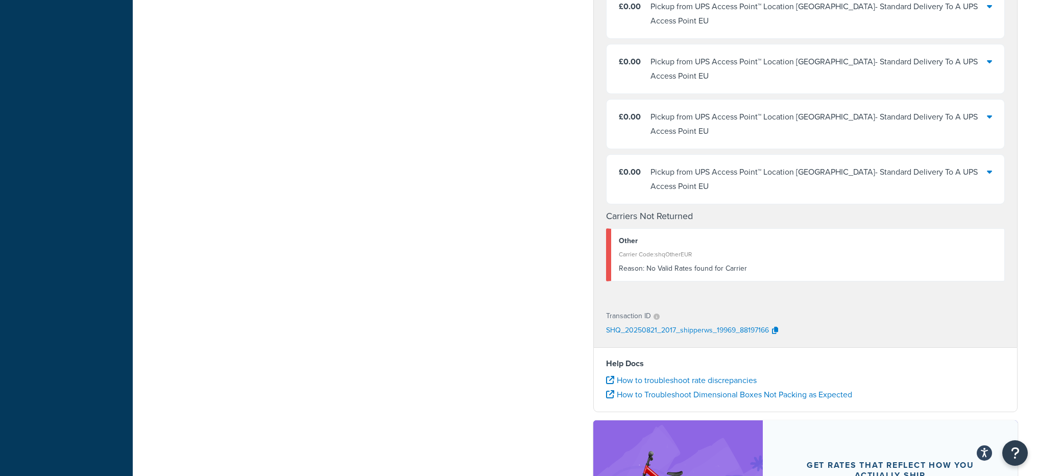
click at [783, 323] on div "SHQ_20250821_2017_shipperws_19969_88197166" at bounding box center [805, 330] width 399 height 15
click at [777, 323] on button "button" at bounding box center [775, 330] width 12 height 15
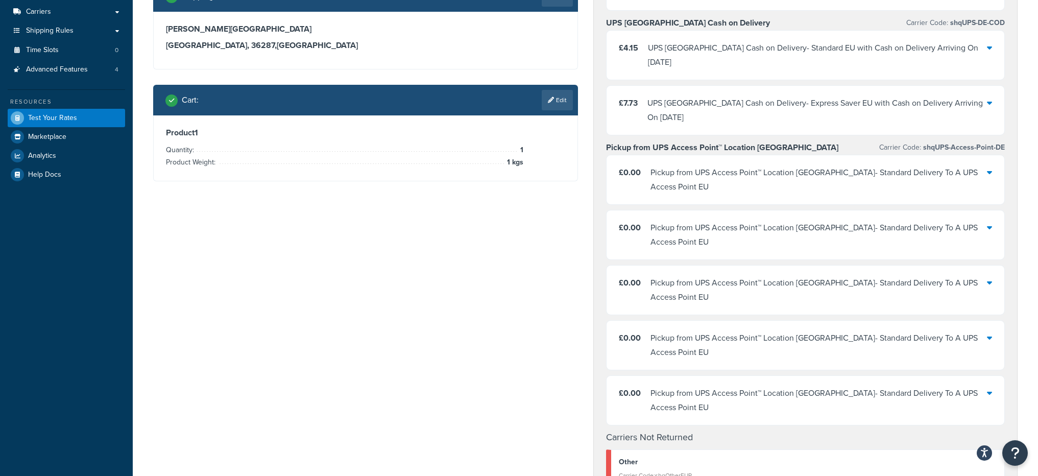
scroll to position [176, 0]
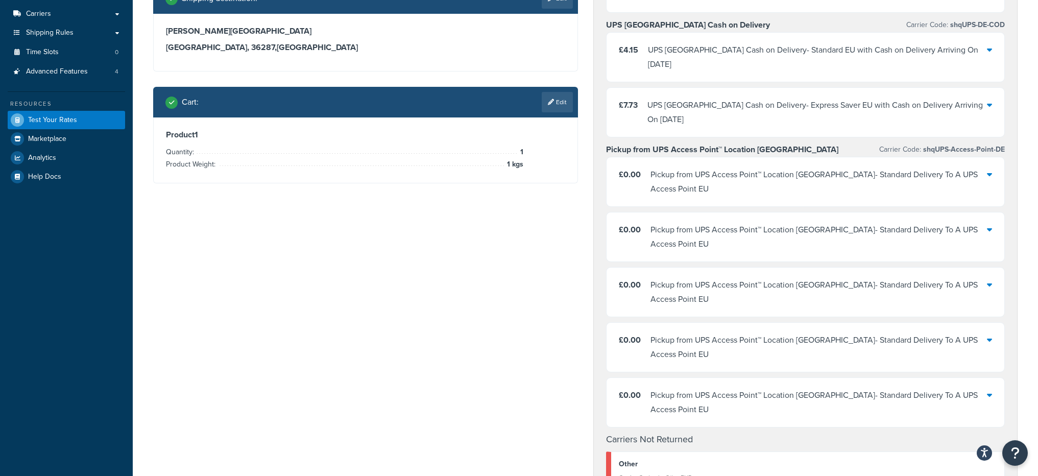
click at [791, 167] on div "Pickup from UPS Access Point™ Location Germany - Standard Delivery To A UPS Acc…" at bounding box center [818, 181] width 337 height 29
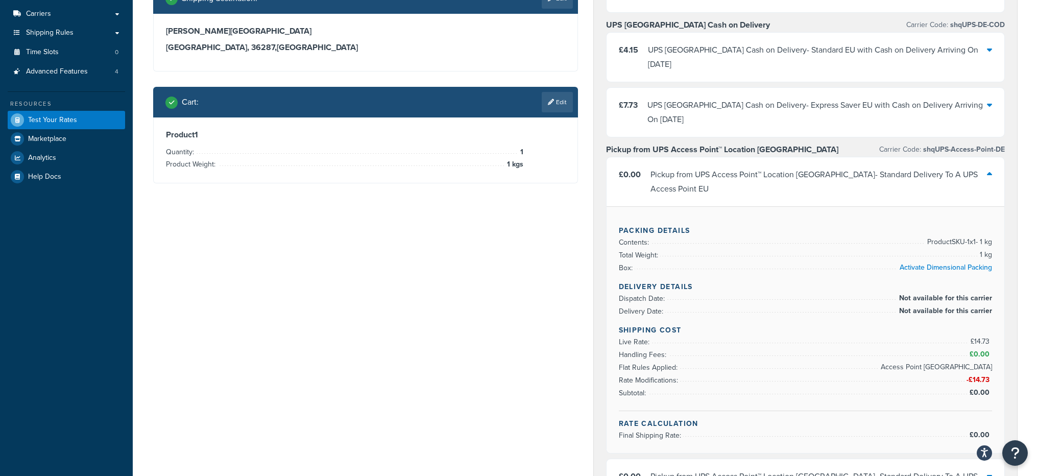
click at [791, 167] on div "Pickup from UPS Access Point™ Location Germany - Standard Delivery To A UPS Acc…" at bounding box center [818, 181] width 337 height 29
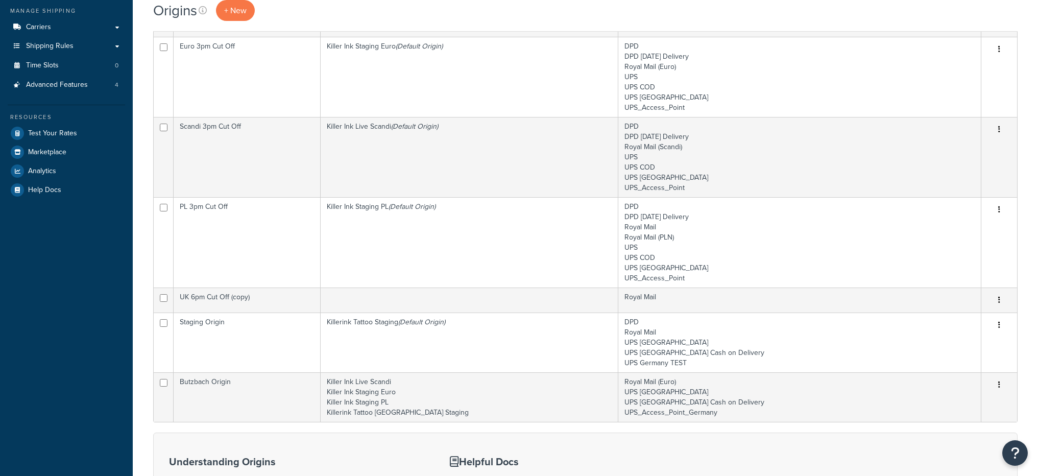
scroll to position [319, 0]
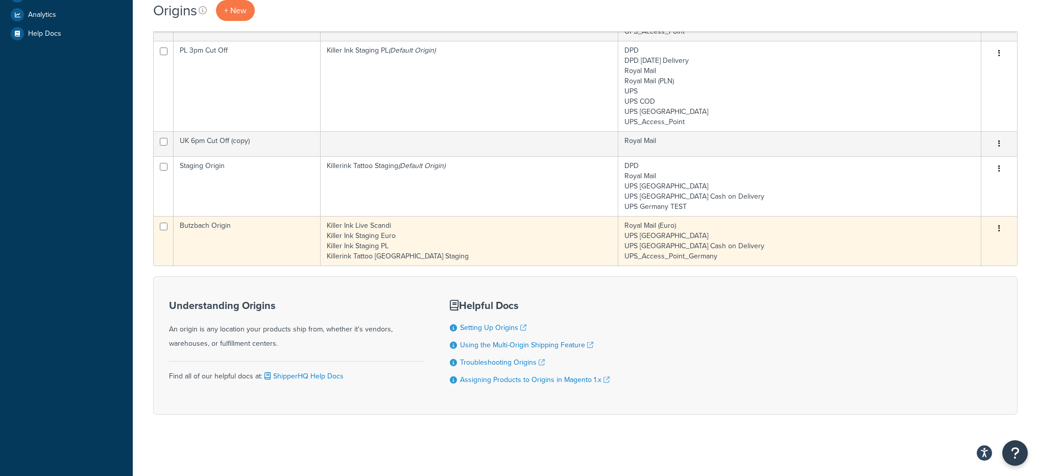
click at [255, 242] on td "Butzbach Origin" at bounding box center [247, 241] width 147 height 50
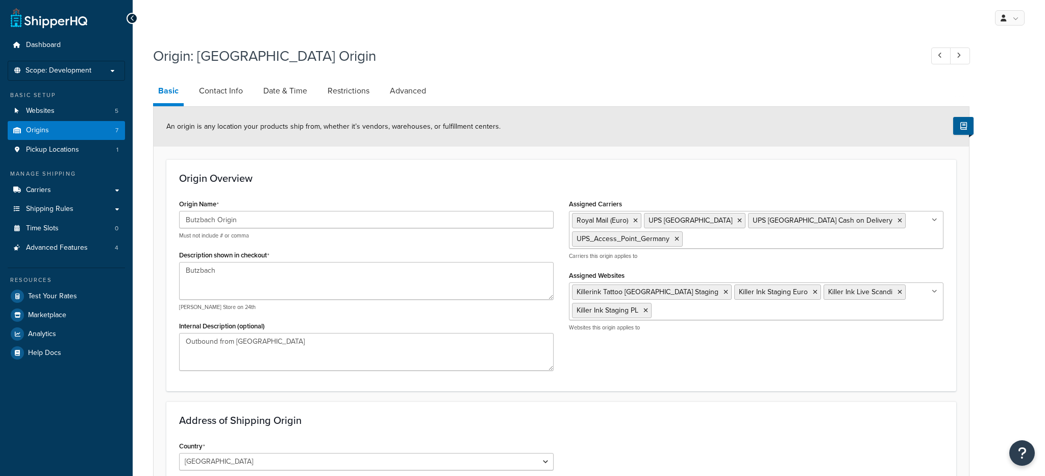
select select "1082"
select select "363"
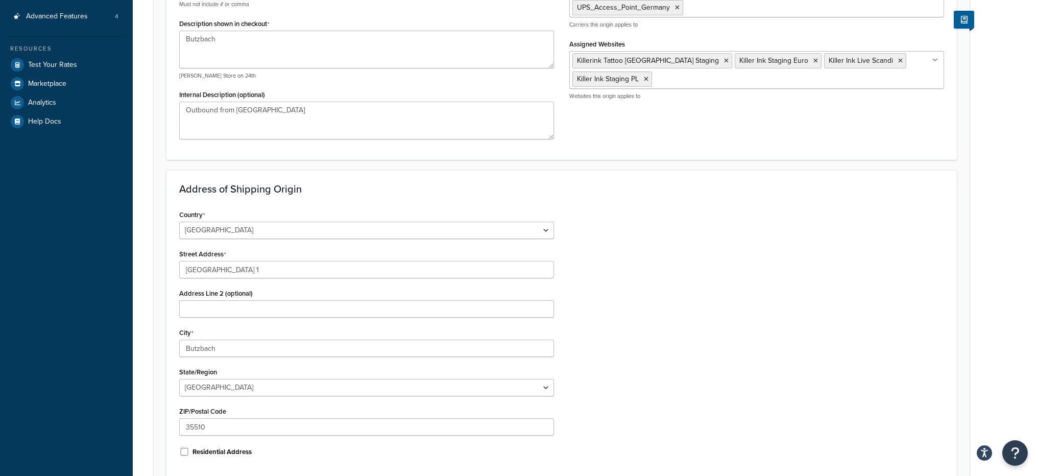
scroll to position [251, 0]
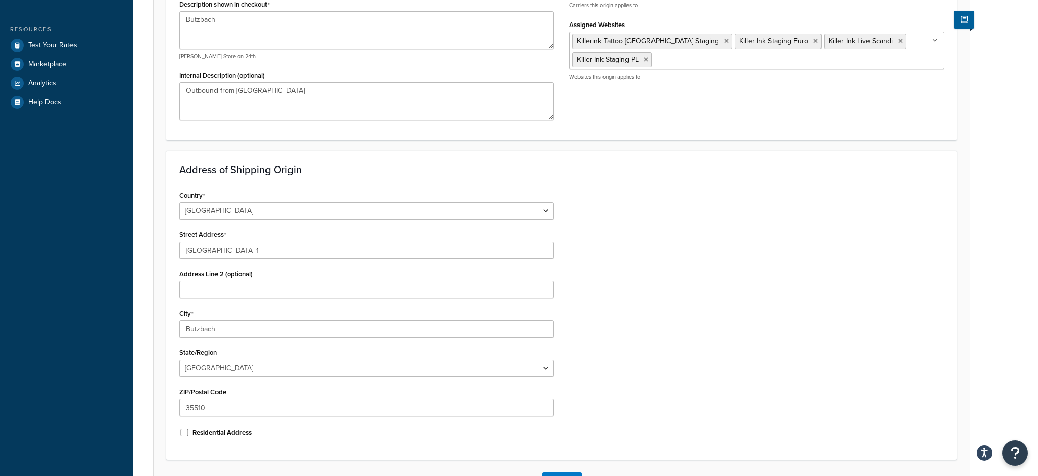
click at [238, 260] on div "Country [GEOGRAPHIC_DATA] [GEOGRAPHIC_DATA] [GEOGRAPHIC_DATA] [GEOGRAPHIC_DATA]…" at bounding box center [367, 317] width 390 height 259
click at [238, 254] on input "[GEOGRAPHIC_DATA] 1" at bounding box center [366, 249] width 375 height 17
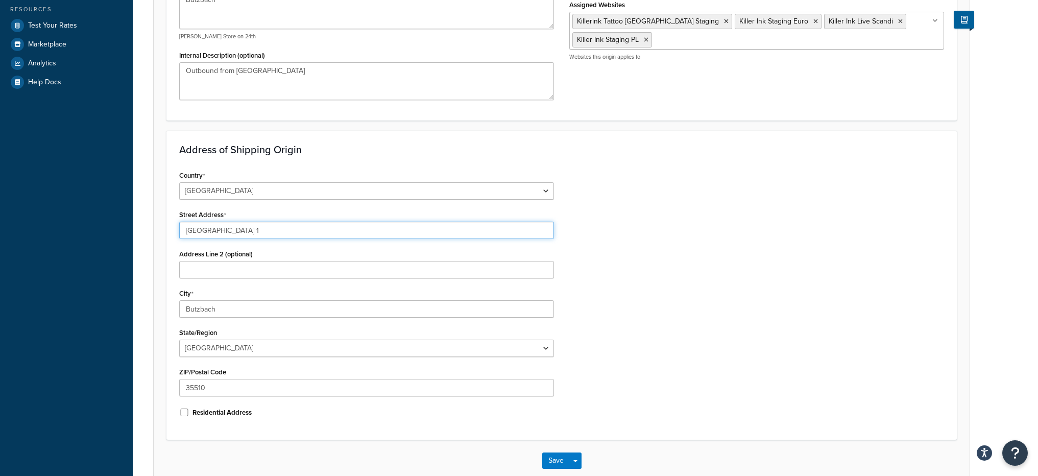
scroll to position [273, 0]
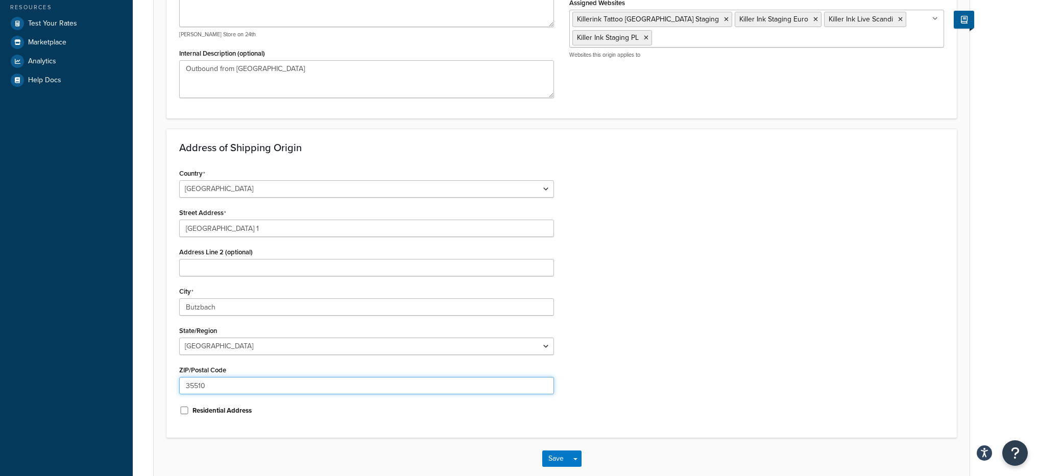
drag, startPoint x: 206, startPoint y: 388, endPoint x: 174, endPoint y: 382, distance: 33.2
click at [173, 383] on div "Country [GEOGRAPHIC_DATA] [GEOGRAPHIC_DATA] [GEOGRAPHIC_DATA] [GEOGRAPHIC_DATA]…" at bounding box center [367, 295] width 390 height 259
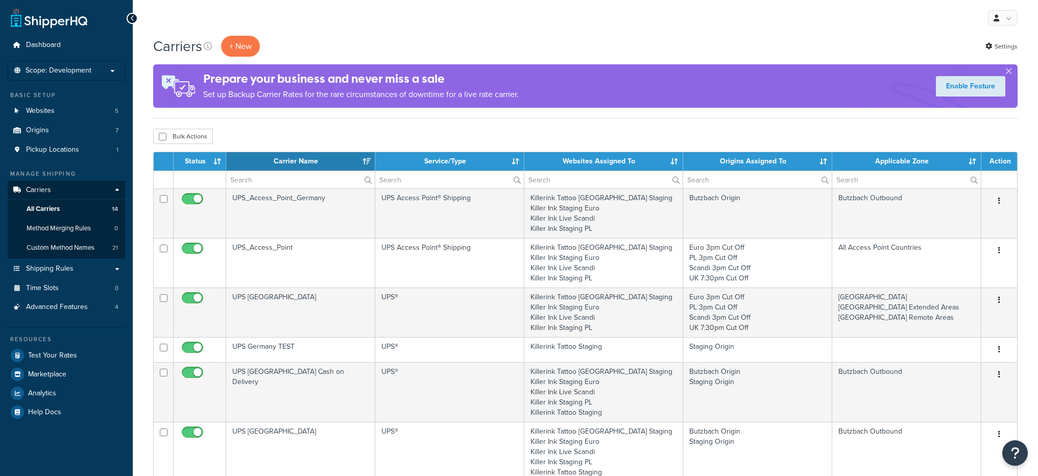
select select "15"
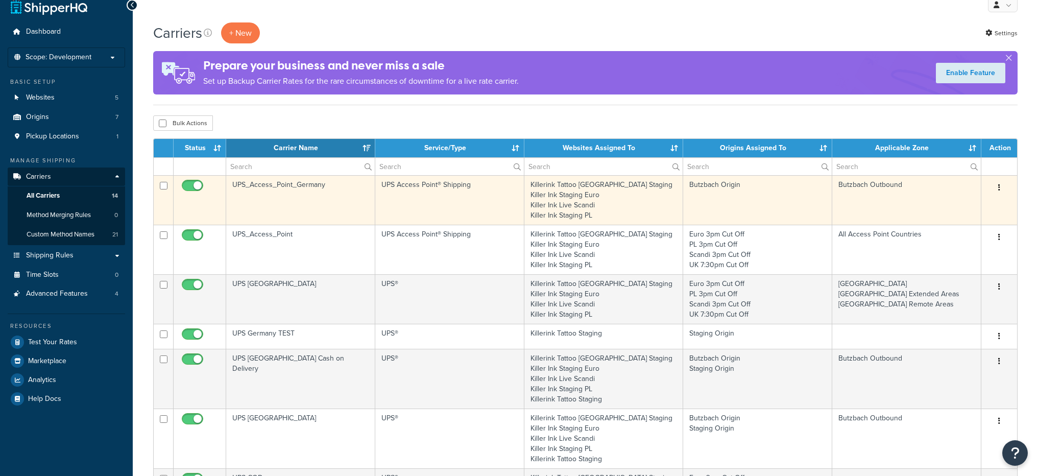
scroll to position [20, 0]
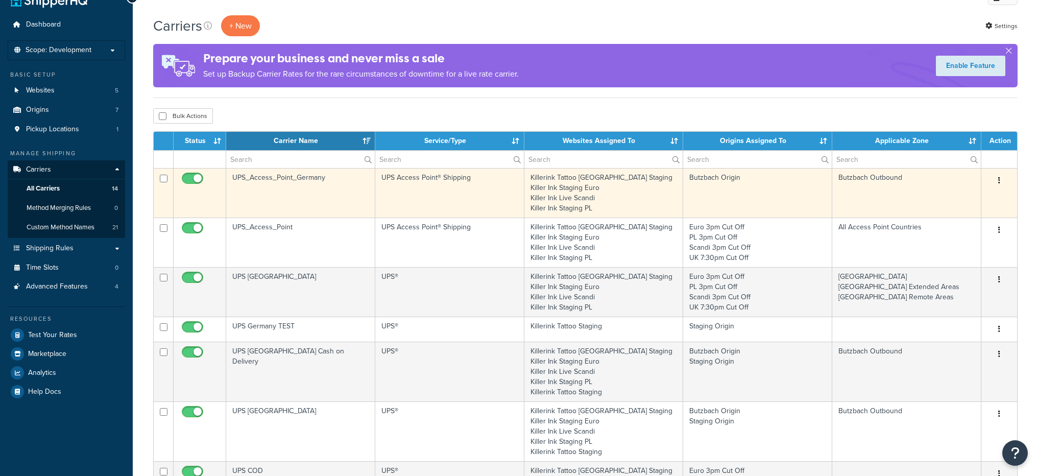
click at [332, 192] on td "UPS_Access_Point_Germany" at bounding box center [300, 193] width 149 height 50
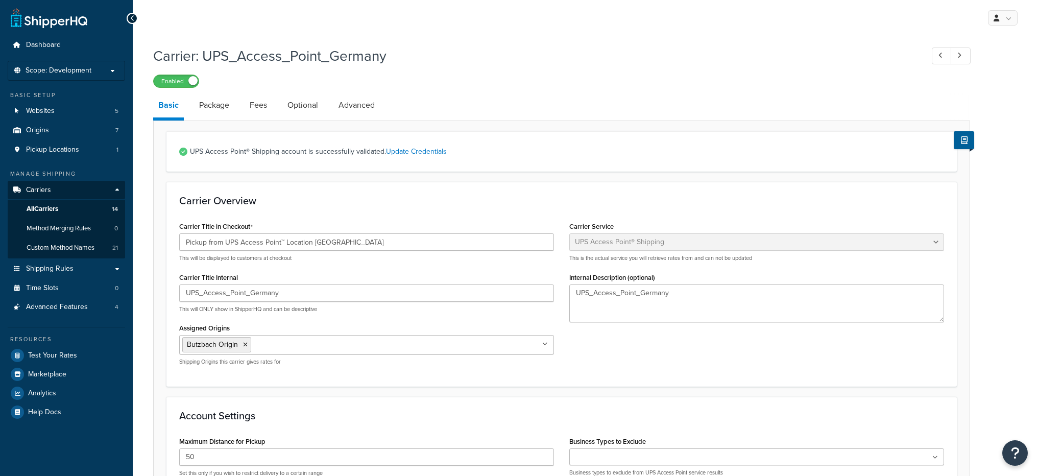
select select "accessPoint"
select select "KM"
select select "convert_lb_kg"
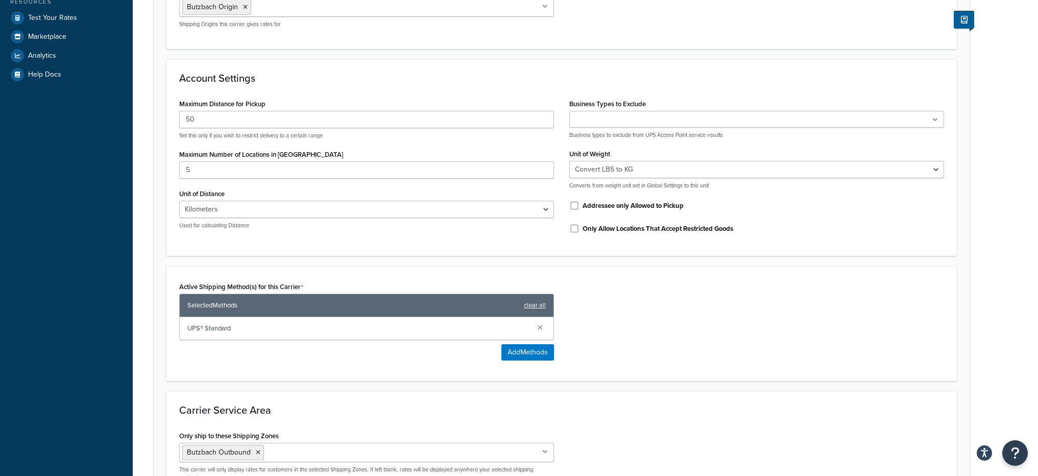
scroll to position [329, 0]
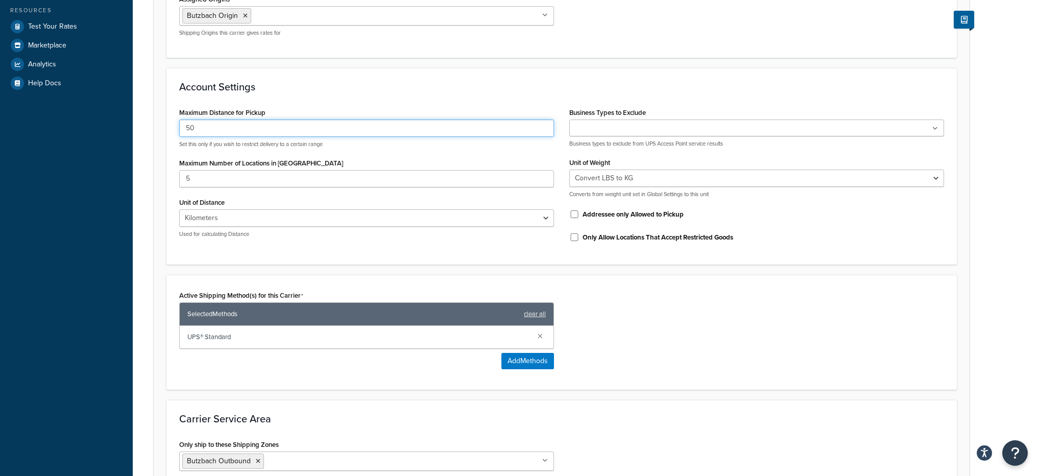
drag, startPoint x: 228, startPoint y: 123, endPoint x: 182, endPoint y: 128, distance: 45.7
click at [173, 122] on div "Maximum Distance for Pickup 50 Set this only if you wish to restrict delivery t…" at bounding box center [367, 175] width 390 height 141
click at [206, 132] on input "50" at bounding box center [366, 127] width 375 height 17
click at [206, 131] on input "50" at bounding box center [366, 127] width 375 height 17
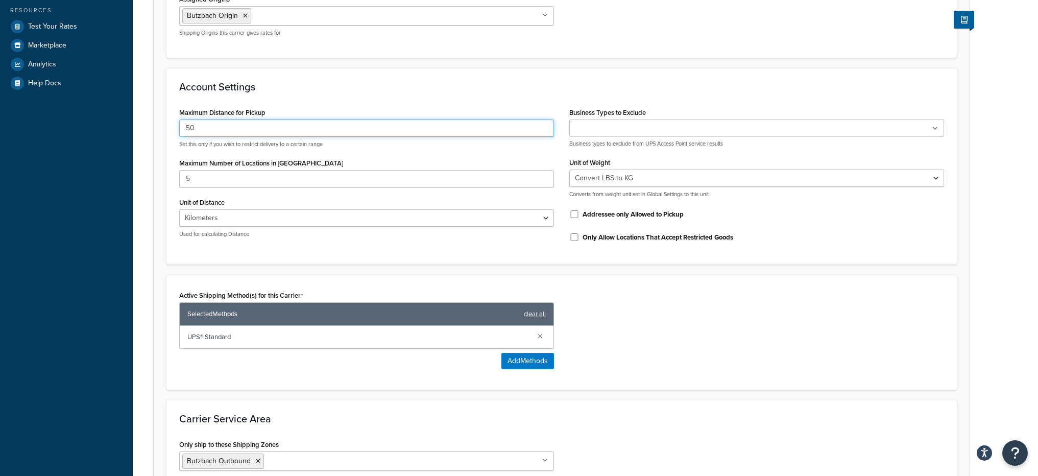
drag, startPoint x: 194, startPoint y: 126, endPoint x: 183, endPoint y: 126, distance: 11.2
click at [183, 126] on input "50" at bounding box center [366, 127] width 375 height 17
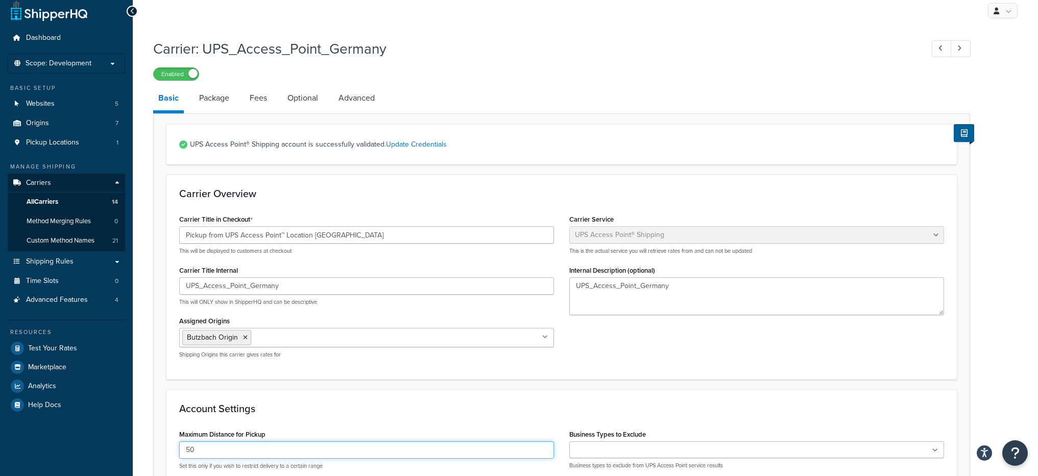
scroll to position [0, 0]
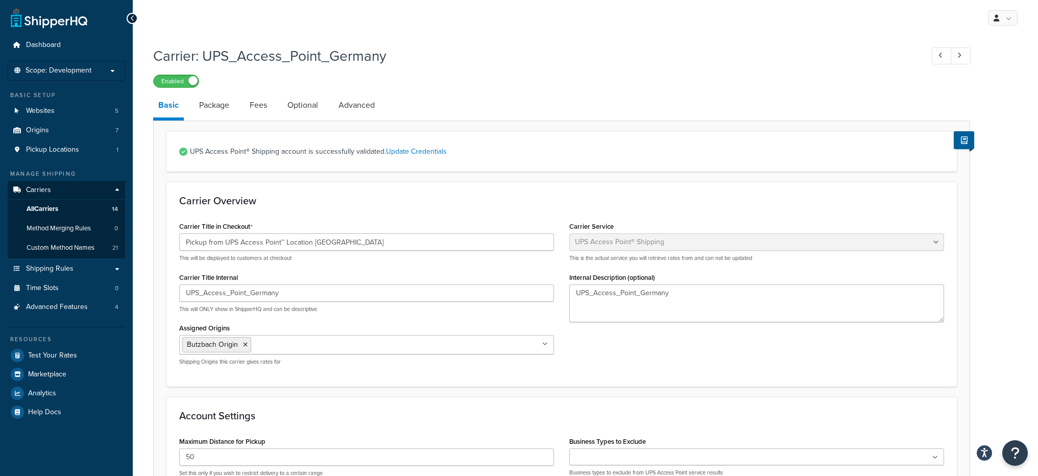
click at [519, 142] on div "UPS Access Point® Shipping account is successfully validated. Update Credentials" at bounding box center [561, 151] width 790 height 40
click at [419, 157] on link "Update Credentials" at bounding box center [416, 151] width 61 height 11
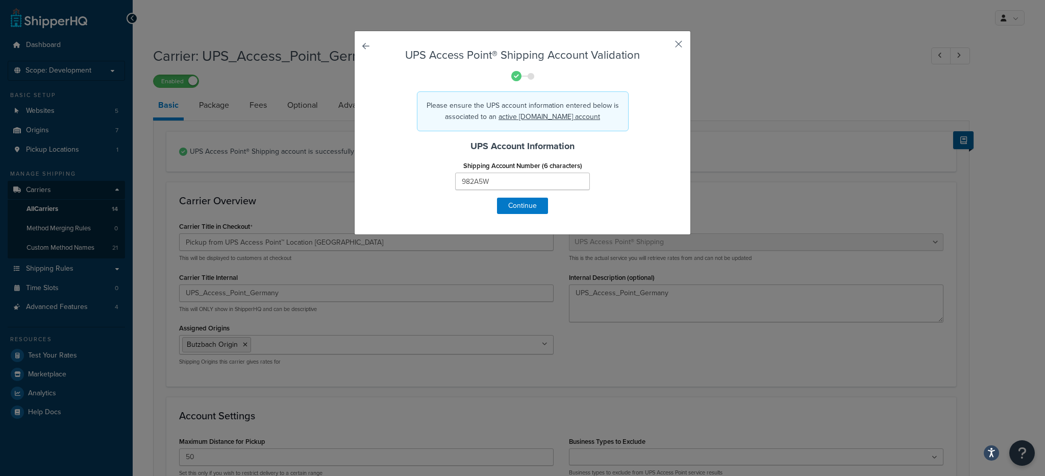
click at [665, 47] on button "button" at bounding box center [664, 47] width 3 height 3
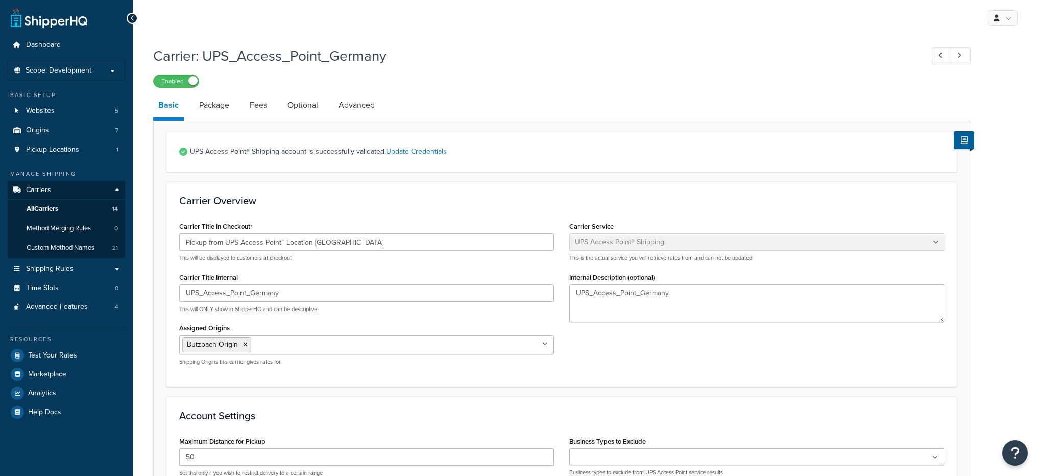
select select "accessPoint"
select select "KM"
select select "convert_lb_kg"
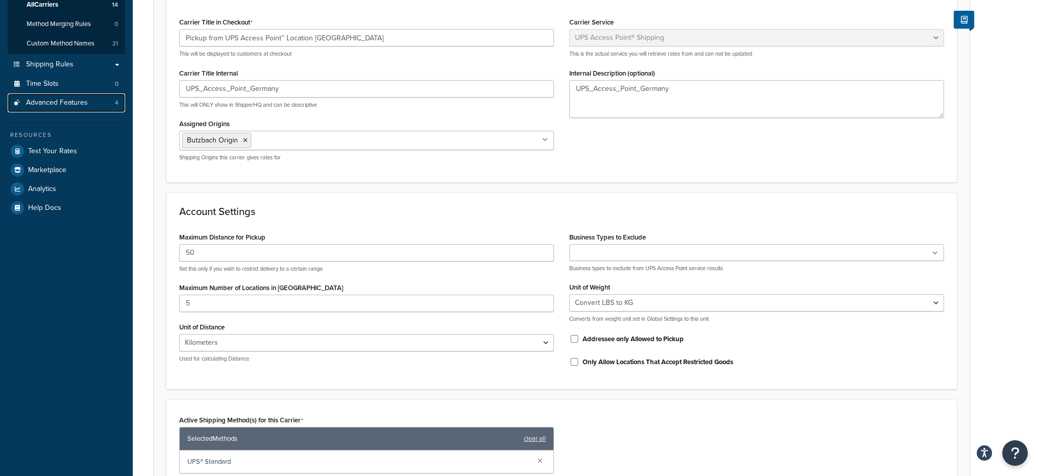
scroll to position [151, 0]
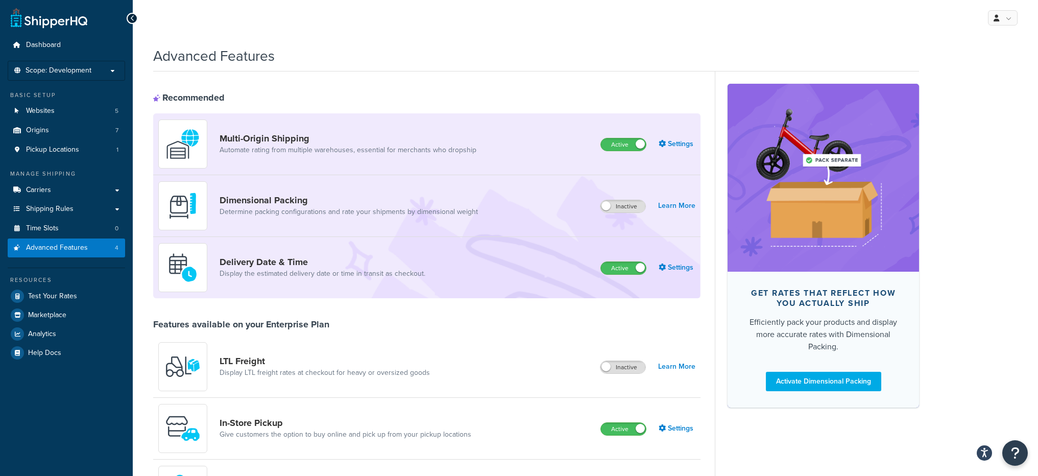
scroll to position [197, 0]
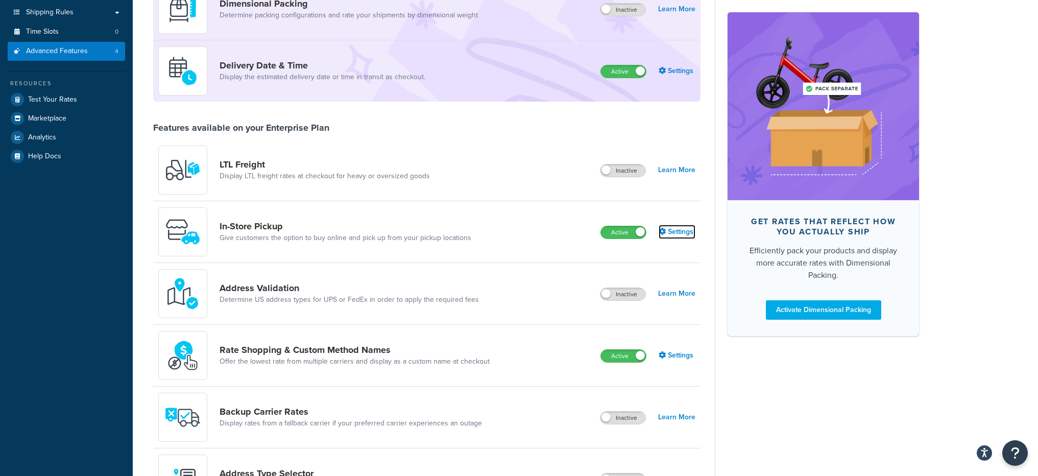
click at [669, 232] on link "Settings" at bounding box center [677, 232] width 37 height 14
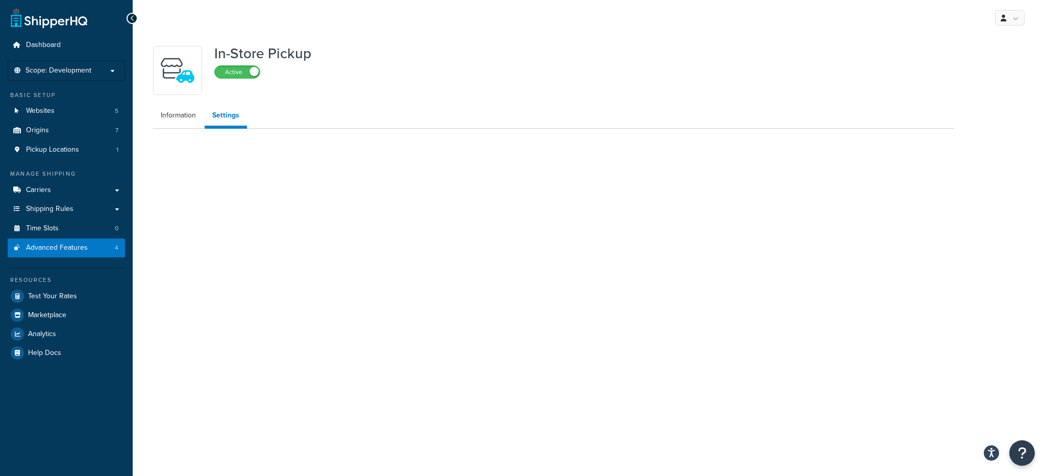
select select "inline"
select select "false"
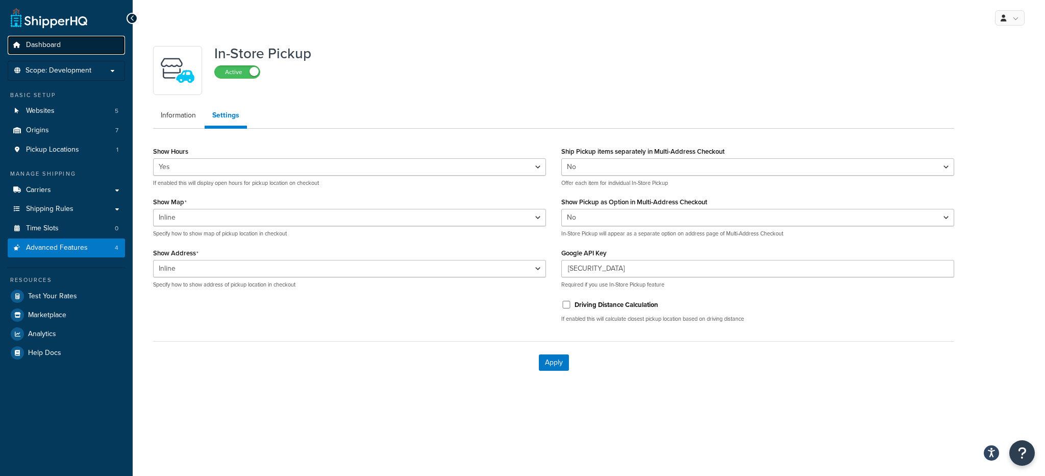
click at [56, 43] on span "Dashboard" at bounding box center [43, 45] width 35 height 9
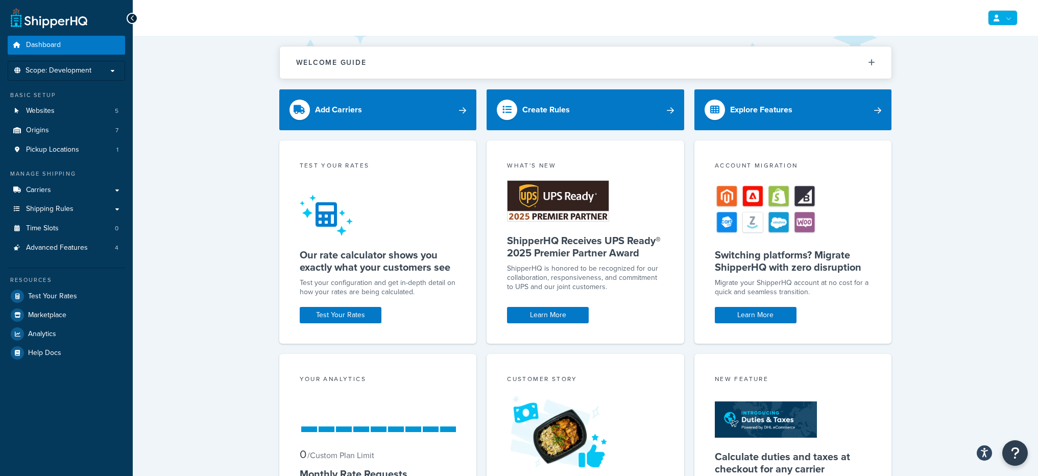
click at [991, 17] on link at bounding box center [1003, 17] width 30 height 15
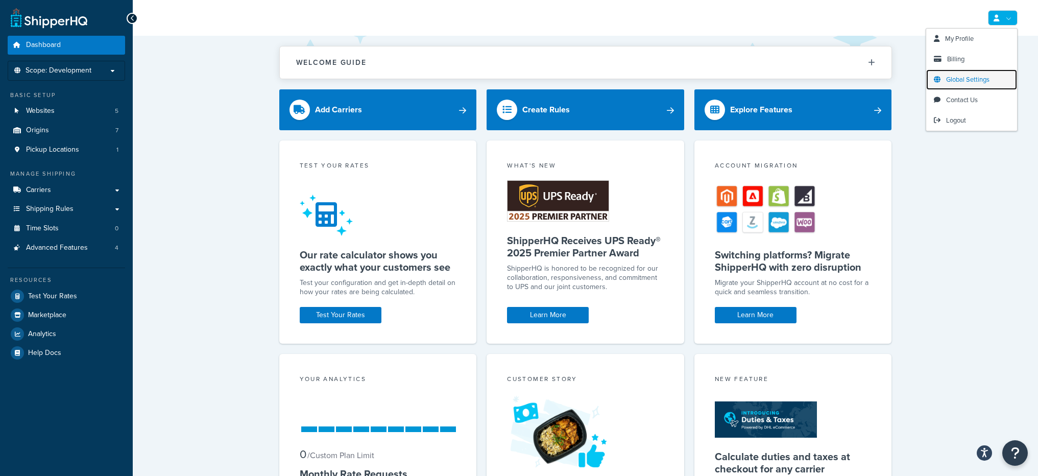
click at [958, 86] on link "Global Settings" at bounding box center [971, 79] width 91 height 20
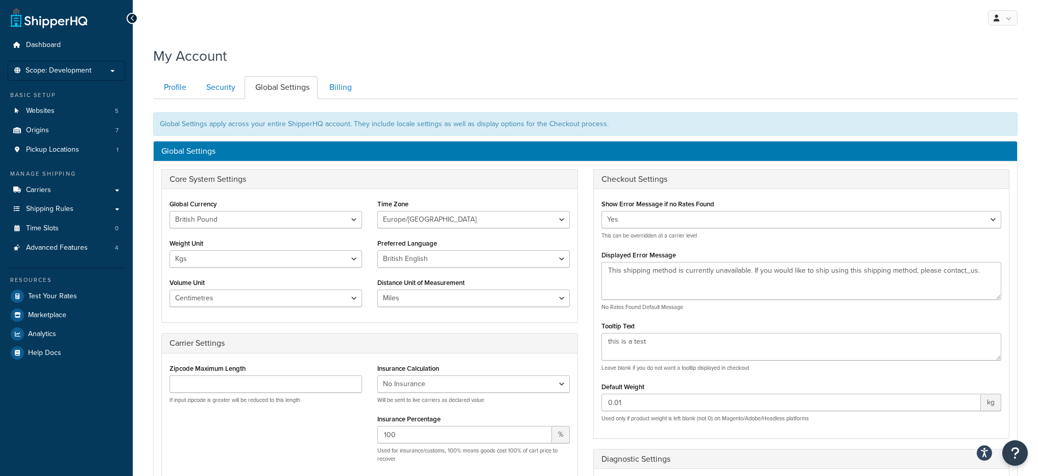
click at [441, 286] on label "Distance Unit of Measurement" at bounding box center [420, 283] width 87 height 8
click at [441, 289] on select "Miles Kilometers" at bounding box center [473, 297] width 192 height 17
click at [441, 286] on label "Distance Unit of Measurement" at bounding box center [420, 283] width 87 height 8
click at [441, 289] on select "Miles Kilometers" at bounding box center [473, 297] width 192 height 17
click at [441, 286] on label "Distance Unit of Measurement" at bounding box center [420, 283] width 87 height 8
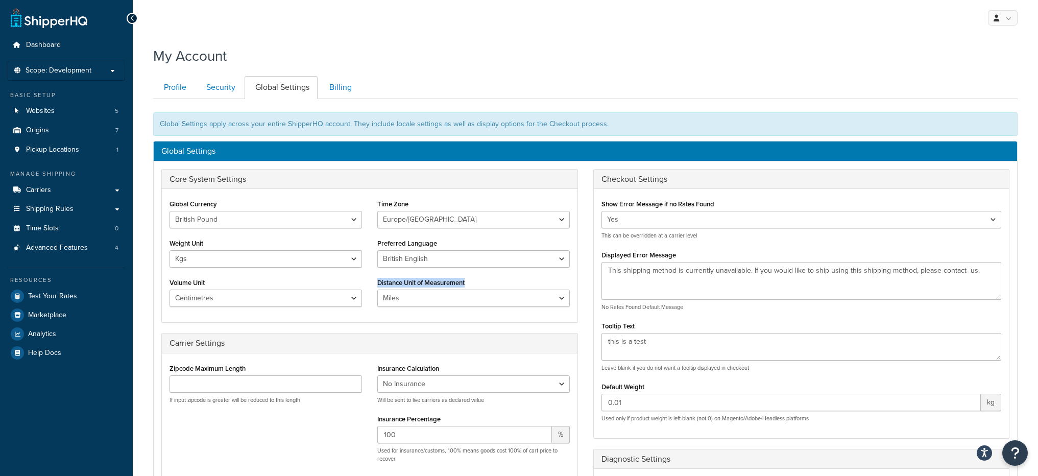
click at [441, 289] on select "Miles Kilometers" at bounding box center [473, 297] width 192 height 17
click at [399, 320] on div "Global Currency United States Dollar Euro British Pound Australian Dollar Canad…" at bounding box center [370, 255] width 416 height 133
click at [465, 284] on label "Distance Unit of Measurement" at bounding box center [420, 283] width 87 height 8
click at [465, 289] on select "Miles Kilometers" at bounding box center [473, 297] width 192 height 17
click at [465, 284] on label "Distance Unit of Measurement" at bounding box center [420, 283] width 87 height 8
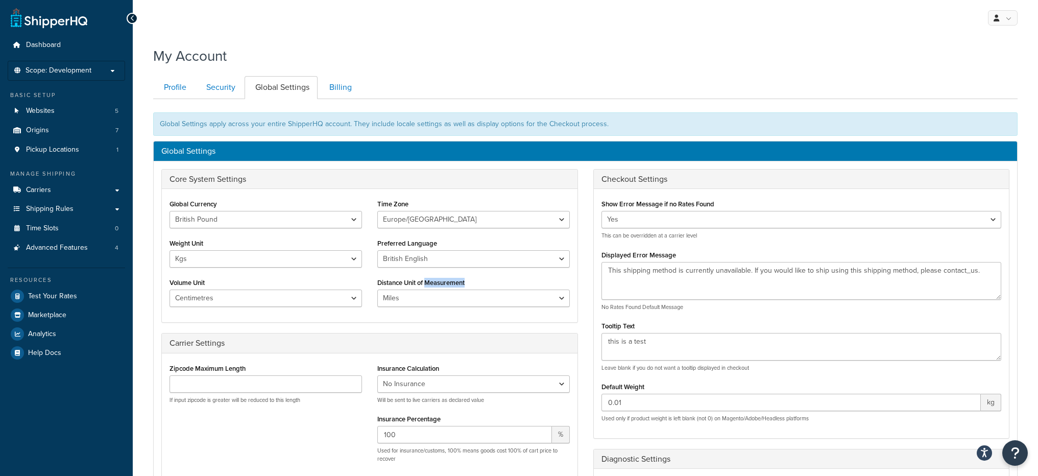
click at [465, 289] on select "Miles Kilometers" at bounding box center [473, 297] width 192 height 17
click at [465, 284] on label "Distance Unit of Measurement" at bounding box center [420, 283] width 87 height 8
click at [465, 289] on select "Miles Kilometers" at bounding box center [473, 297] width 192 height 17
click at [456, 324] on div "Core System Settings Global Currency United States Dollar Euro British Pound Au…" at bounding box center [370, 329] width 432 height 320
click at [455, 290] on select "Miles Kilometers" at bounding box center [473, 297] width 192 height 17
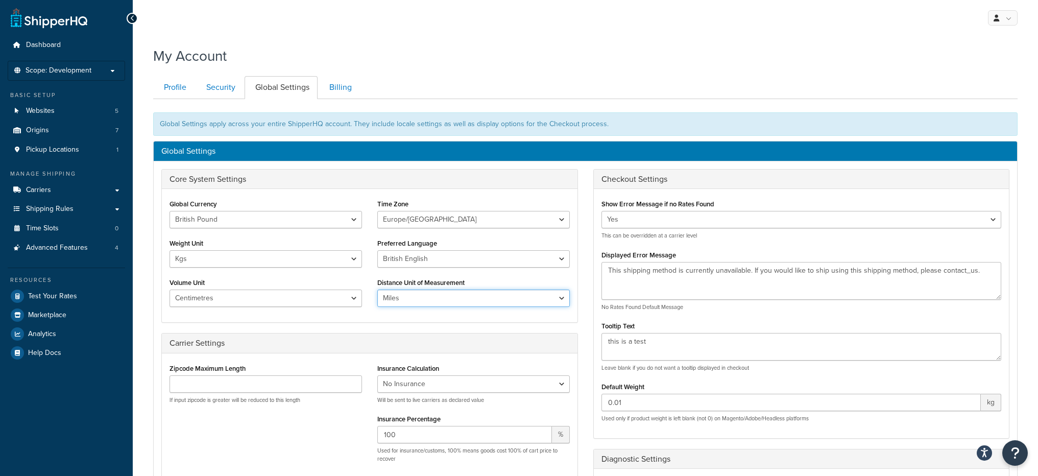
click at [455, 297] on select "Miles Kilometers" at bounding box center [473, 297] width 192 height 17
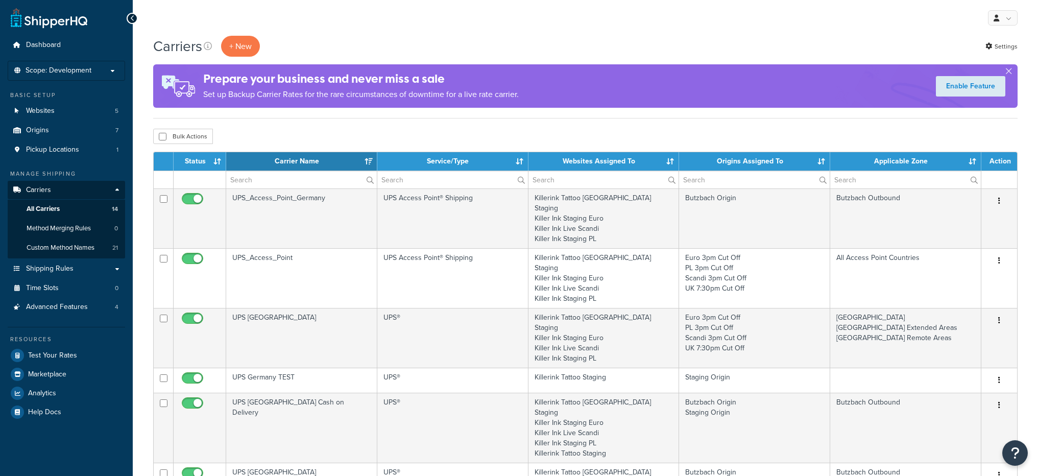
select select "15"
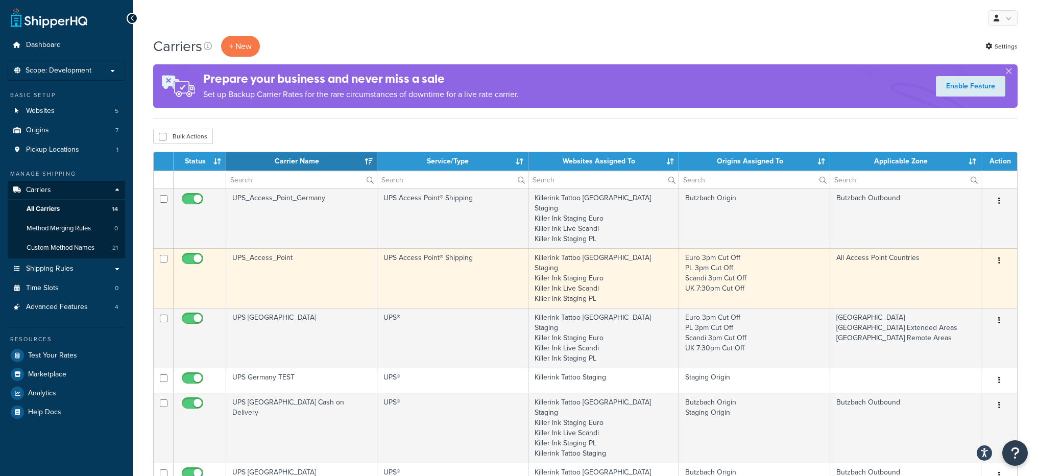
click at [262, 253] on td "UPS_Access_Point" at bounding box center [301, 278] width 151 height 60
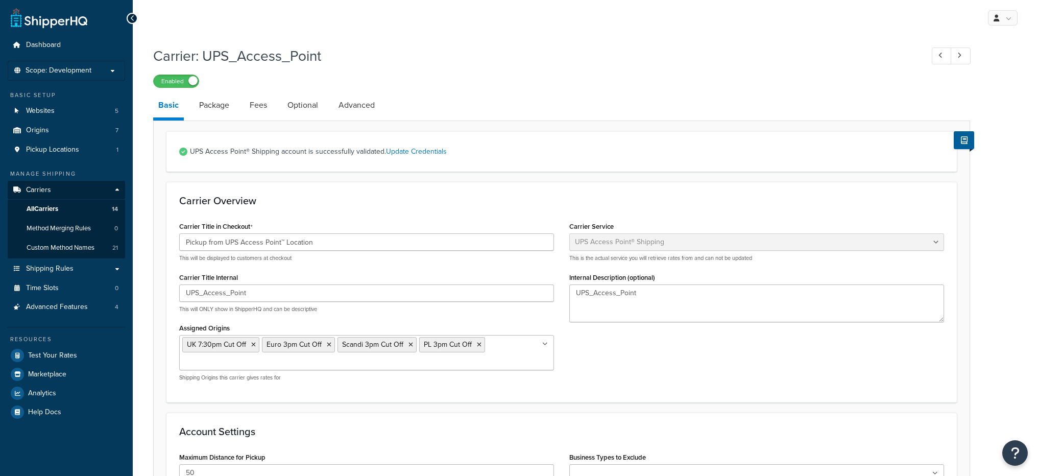
select select "accessPoint"
select select "kg"
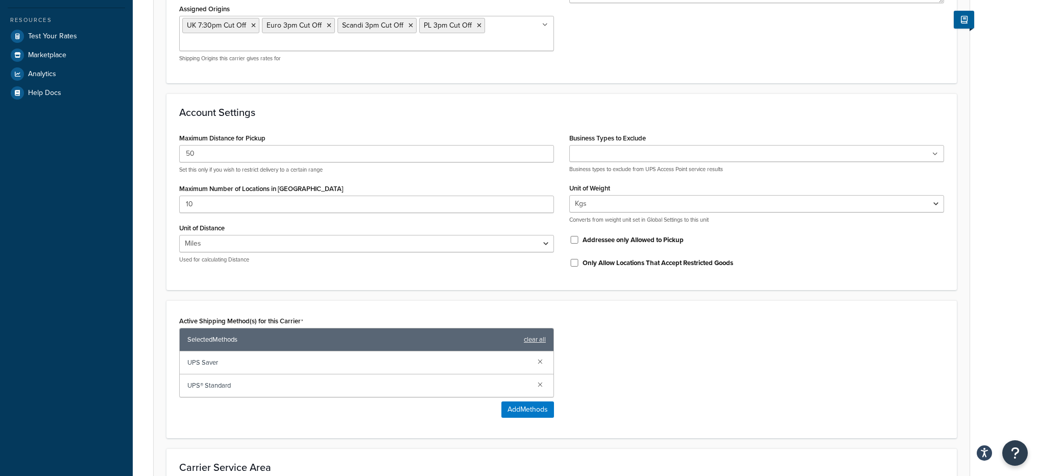
scroll to position [253, 0]
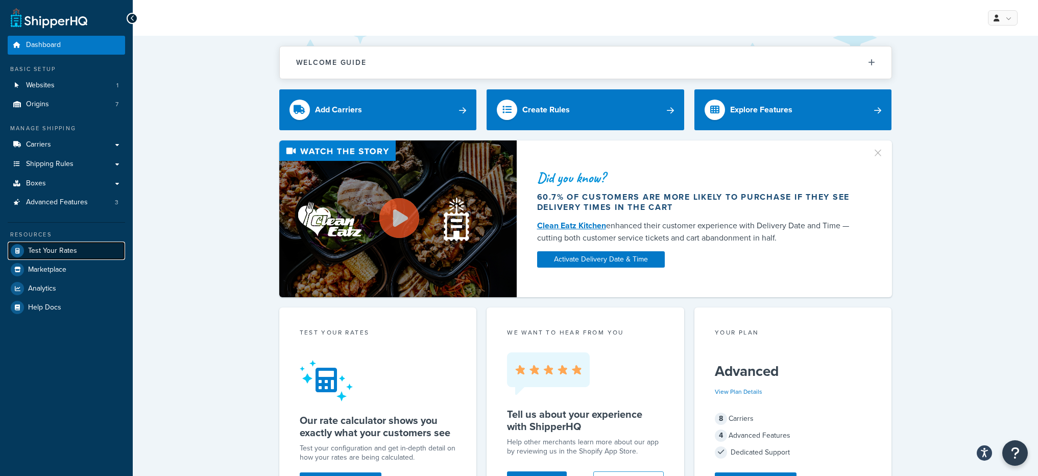
click at [75, 251] on span "Test Your Rates" at bounding box center [52, 251] width 49 height 9
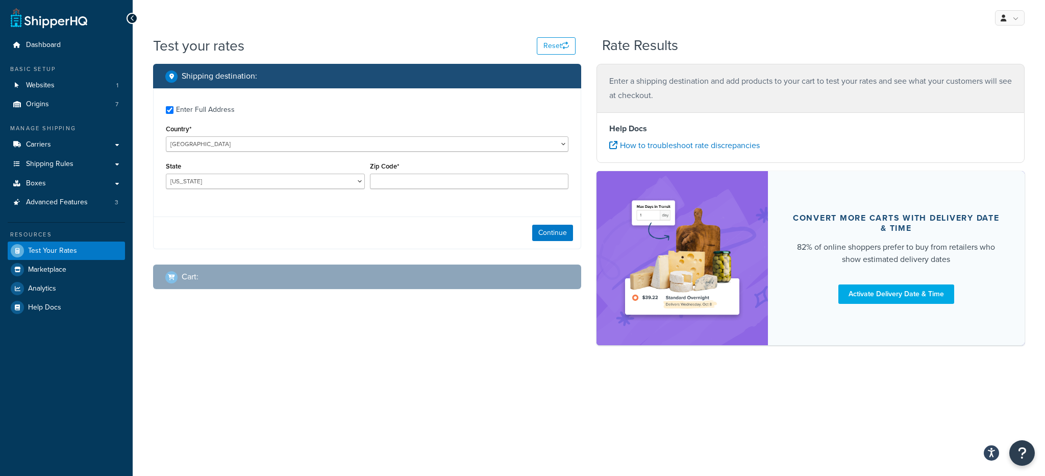
checkbox input "true"
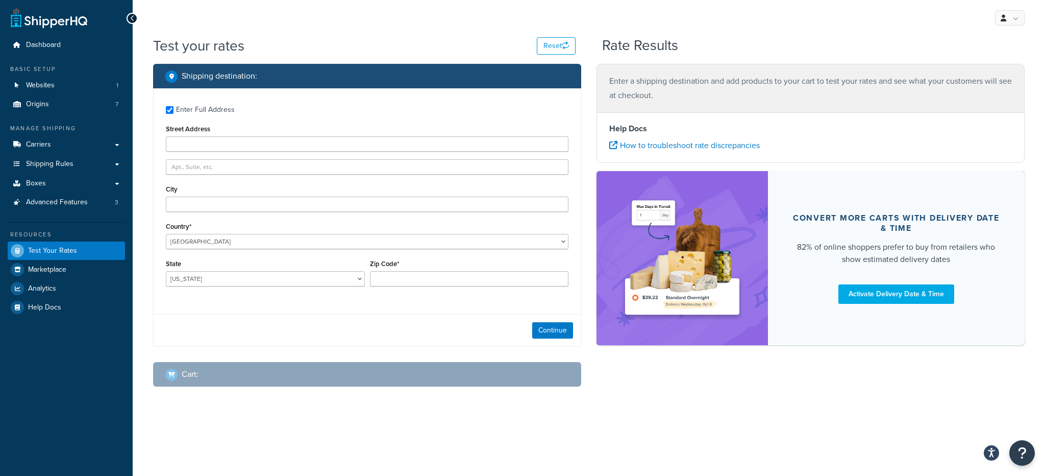
type input "100 Rd 118"
type input "Angora"
type input "69331"
select select "NE"
select select "55"
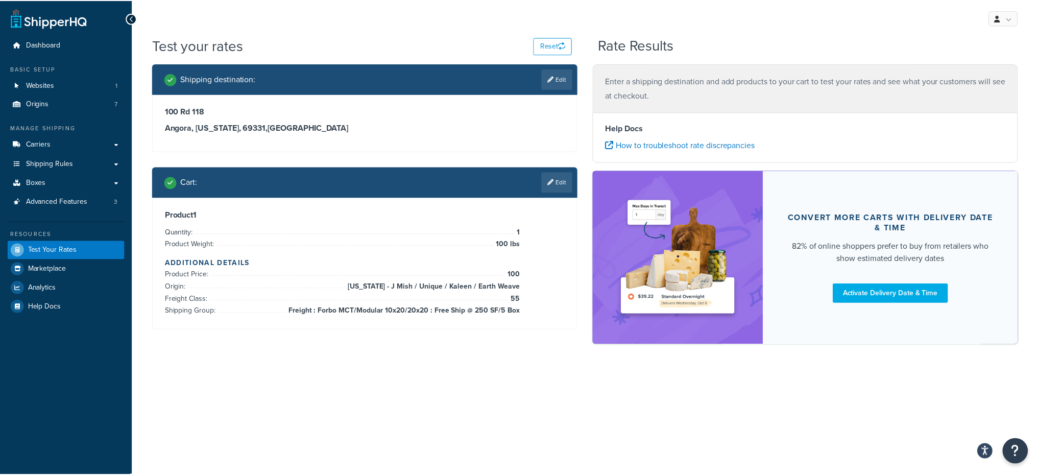
scroll to position [410, 0]
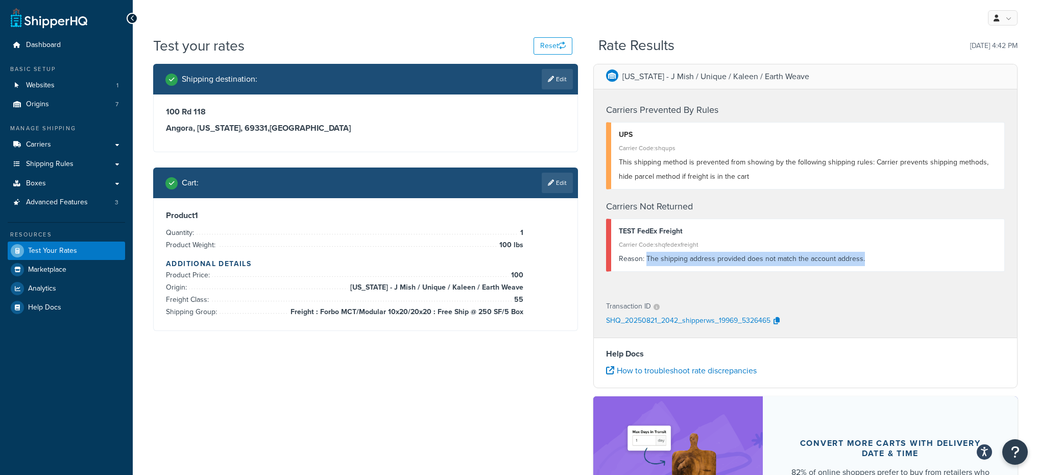
drag, startPoint x: 646, startPoint y: 257, endPoint x: 885, endPoint y: 256, distance: 238.9
click at [885, 256] on div "Reason: The shipping address provided does not match the account address." at bounding box center [808, 259] width 378 height 14
copy div "The shipping address provided does not match the account address."
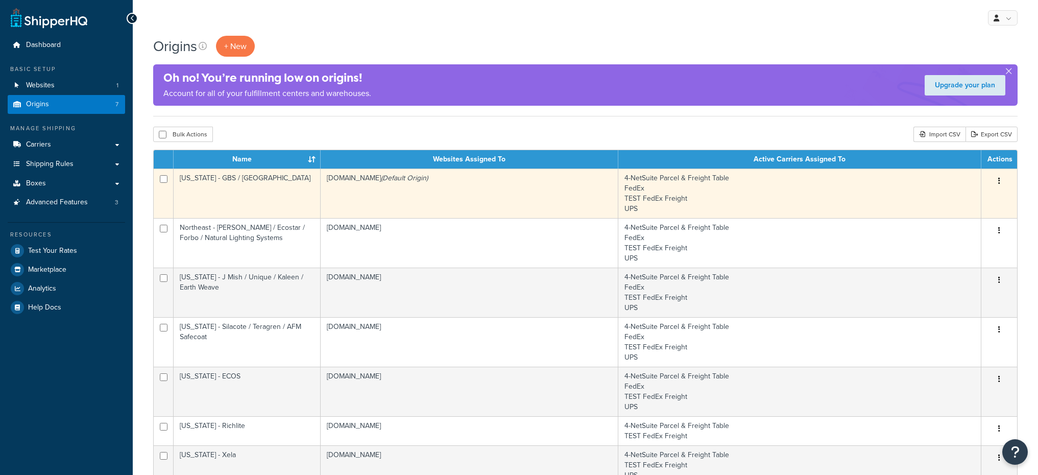
click at [236, 181] on td "[US_STATE] - GBS / [GEOGRAPHIC_DATA]" at bounding box center [247, 193] width 147 height 50
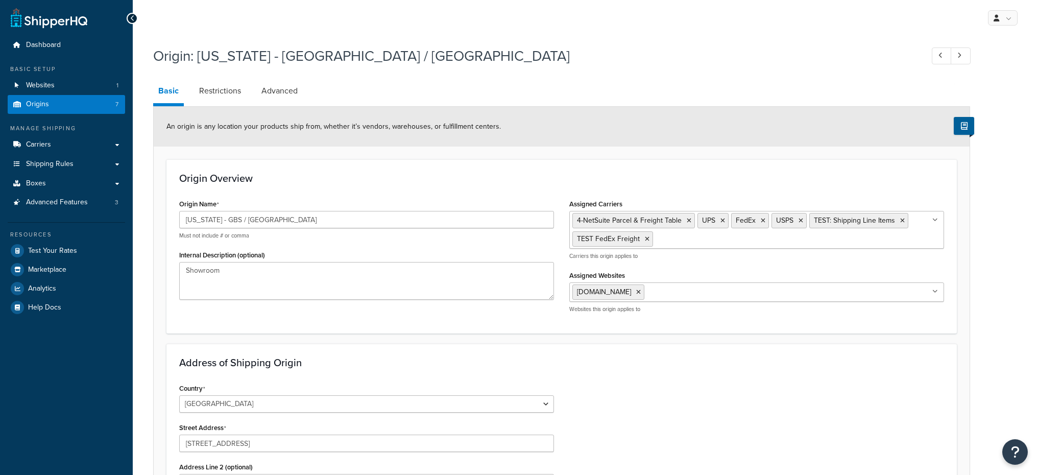
select select "15"
click at [237, 217] on input "[US_STATE] - GBS / [GEOGRAPHIC_DATA]" at bounding box center [366, 219] width 375 height 17
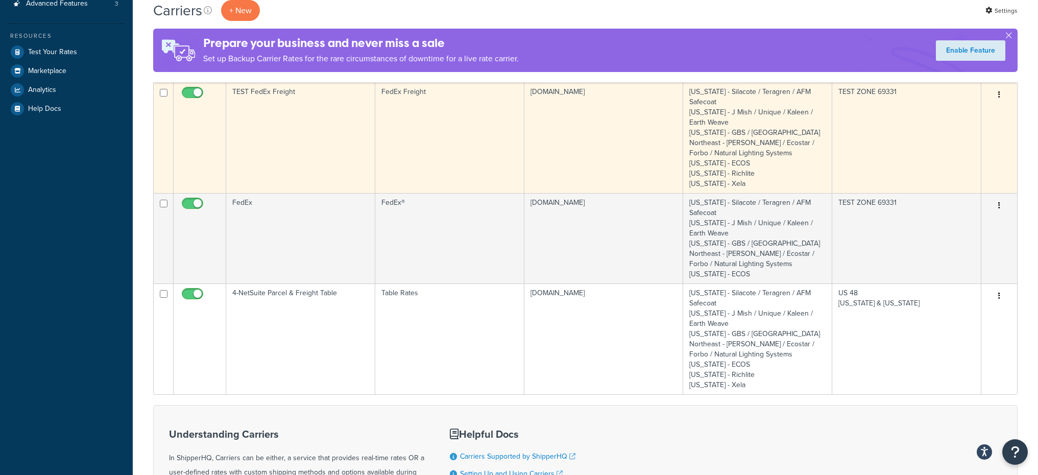
scroll to position [185, 0]
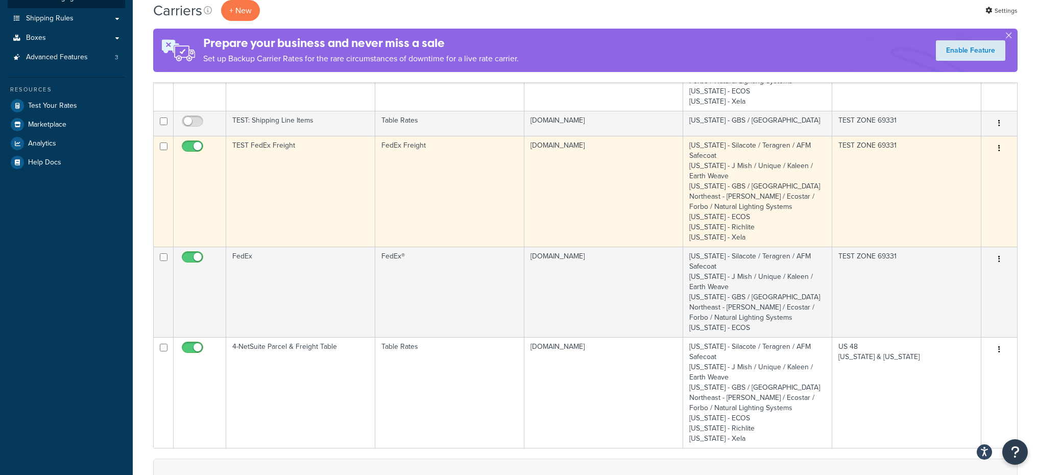
click at [318, 211] on td "TEST FedEx Freight" at bounding box center [300, 191] width 149 height 111
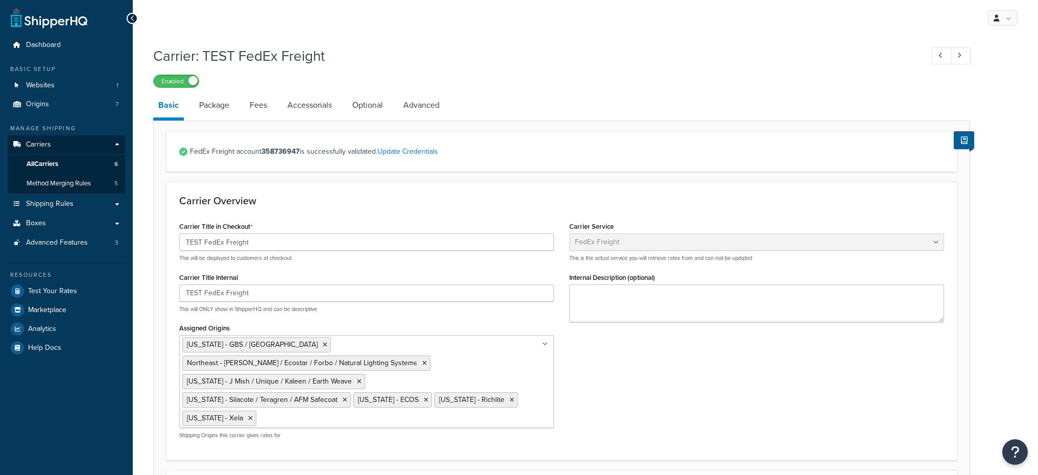
select select "fedExFreight"
click at [213, 116] on link "Package" at bounding box center [214, 105] width 40 height 25
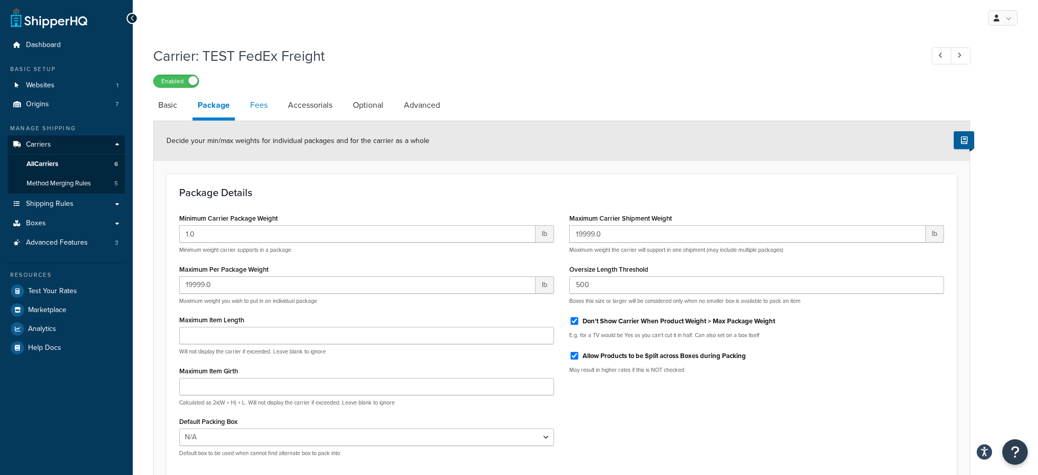
click at [265, 105] on link "Fees" at bounding box center [259, 105] width 28 height 25
select select "AFTER"
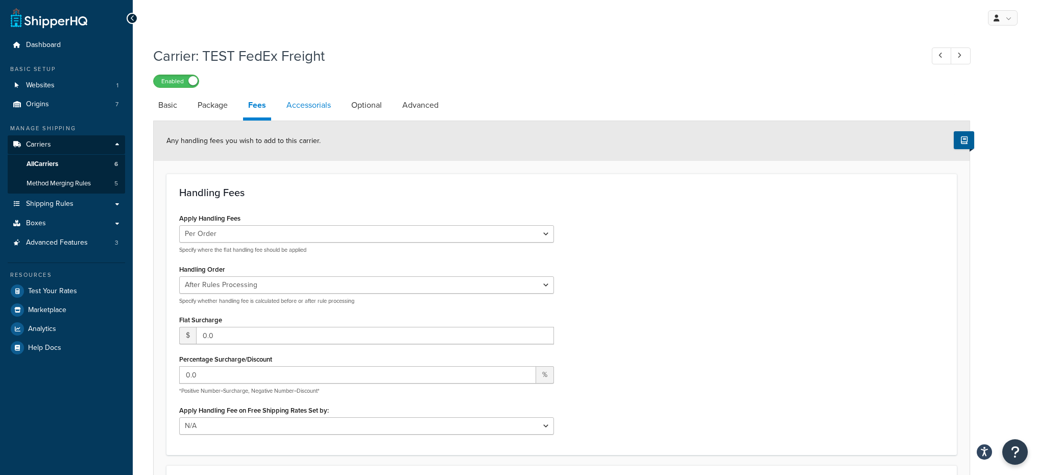
click at [327, 113] on link "Accessorials" at bounding box center [308, 105] width 55 height 25
select select "residential"
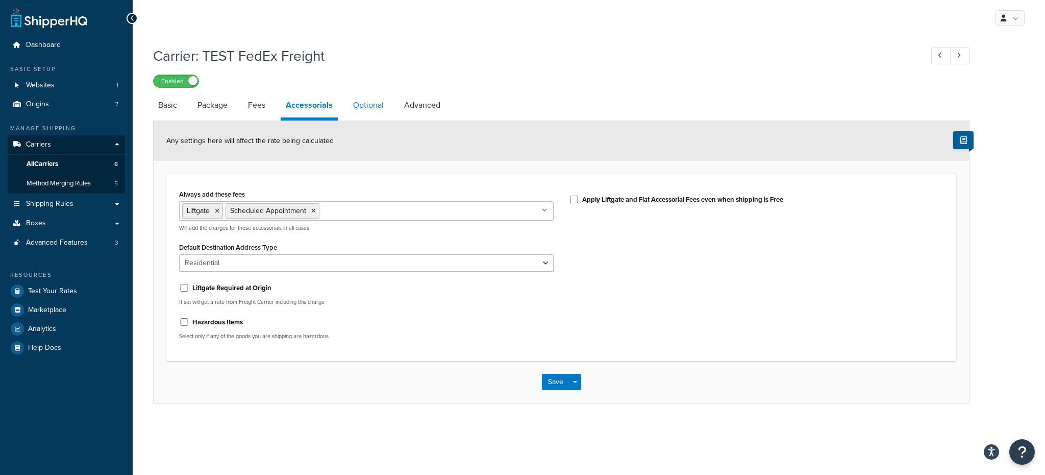
click at [368, 110] on link "Optional" at bounding box center [368, 105] width 41 height 25
select select "55"
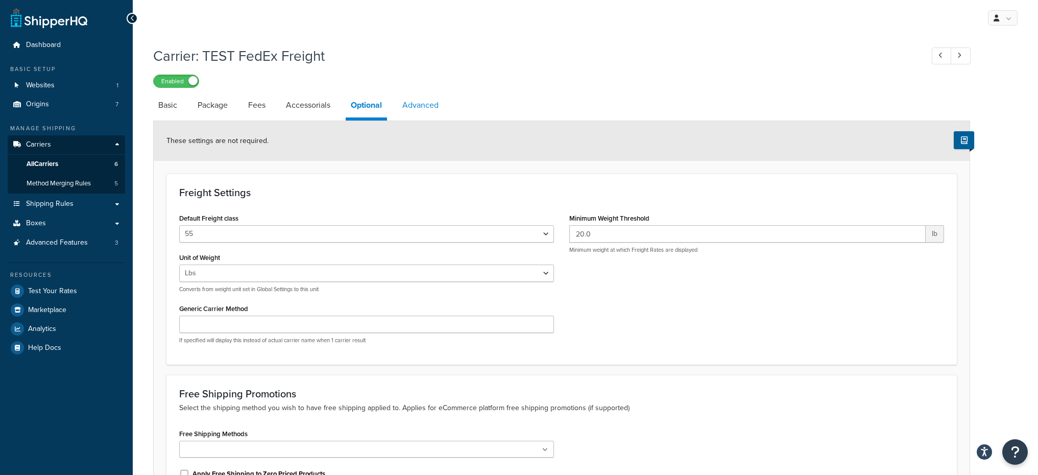
click at [408, 109] on link "Advanced" at bounding box center [420, 105] width 46 height 25
select select "false"
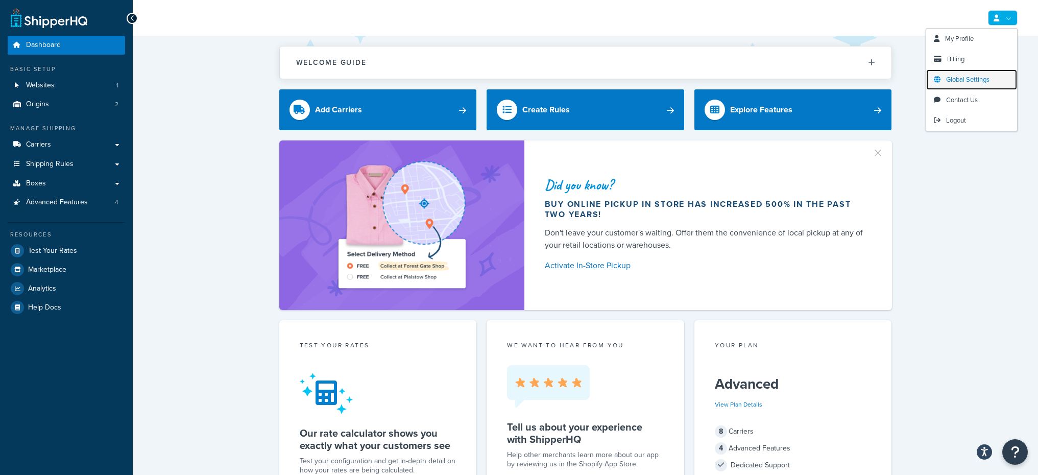
click at [953, 82] on span "Global Settings" at bounding box center [967, 80] width 43 height 10
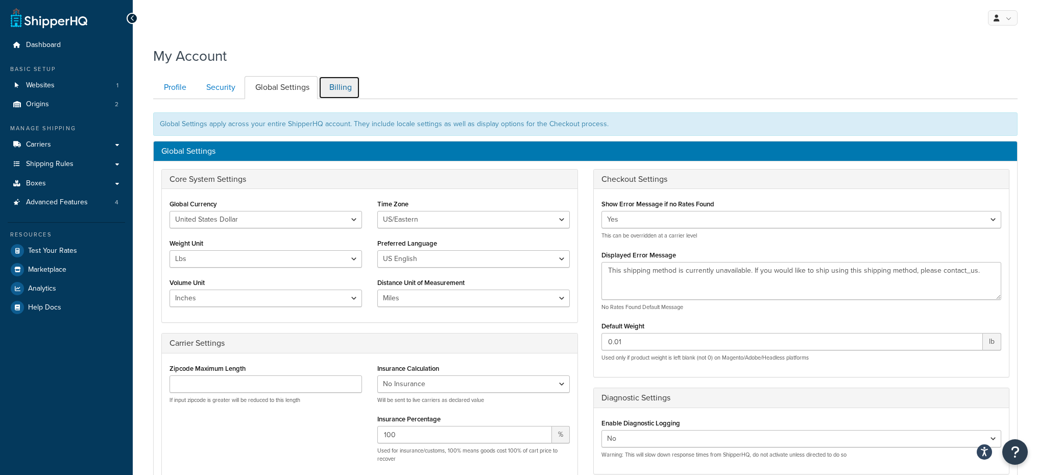
click at [342, 85] on link "Billing" at bounding box center [339, 87] width 41 height 23
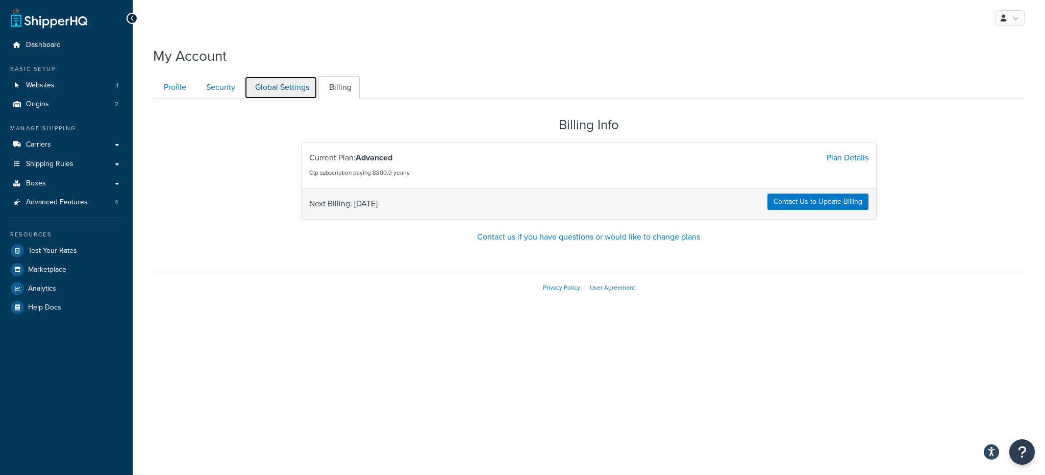
click at [299, 91] on link "Global Settings" at bounding box center [281, 87] width 73 height 23
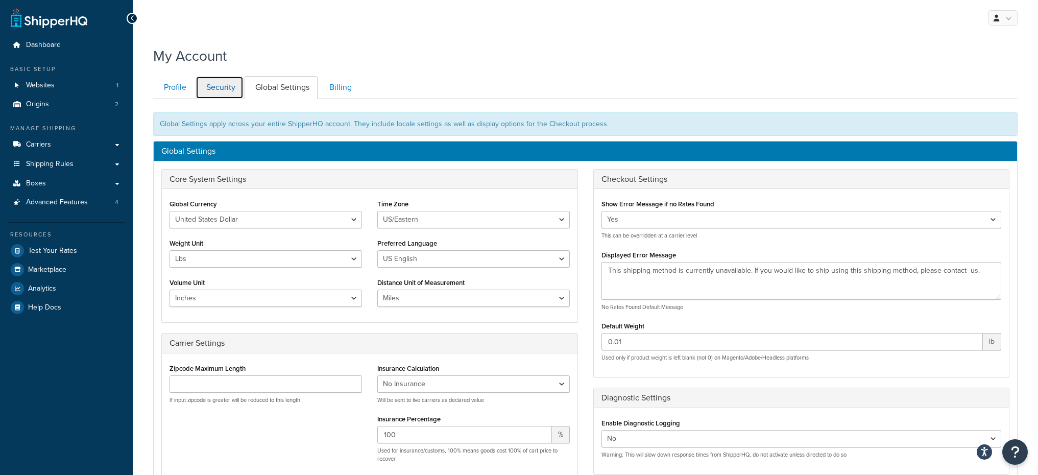
click at [218, 85] on link "Security" at bounding box center [220, 87] width 48 height 23
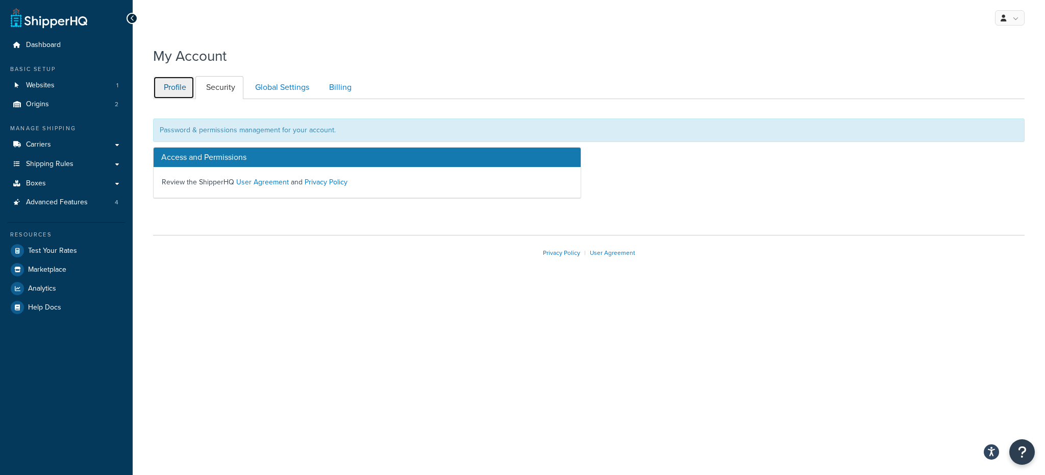
click at [182, 92] on link "Profile" at bounding box center [173, 87] width 41 height 23
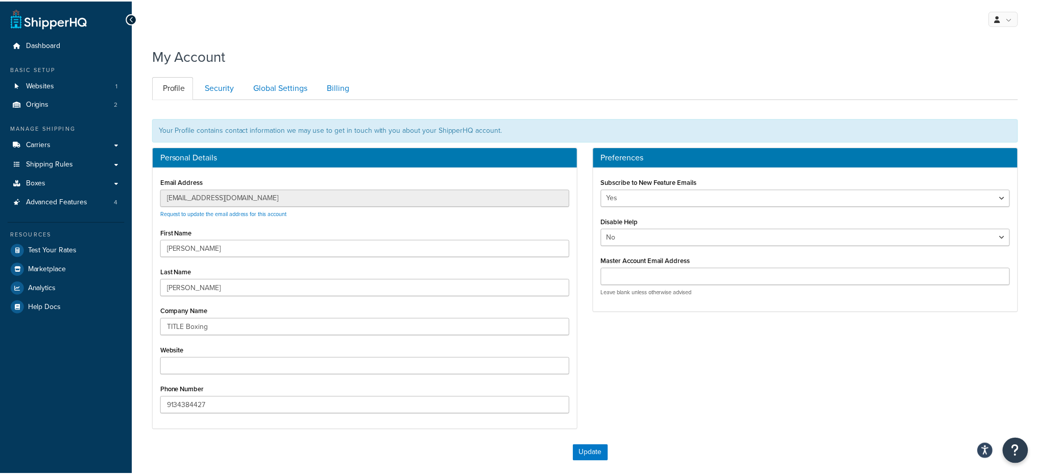
scroll to position [99, 0]
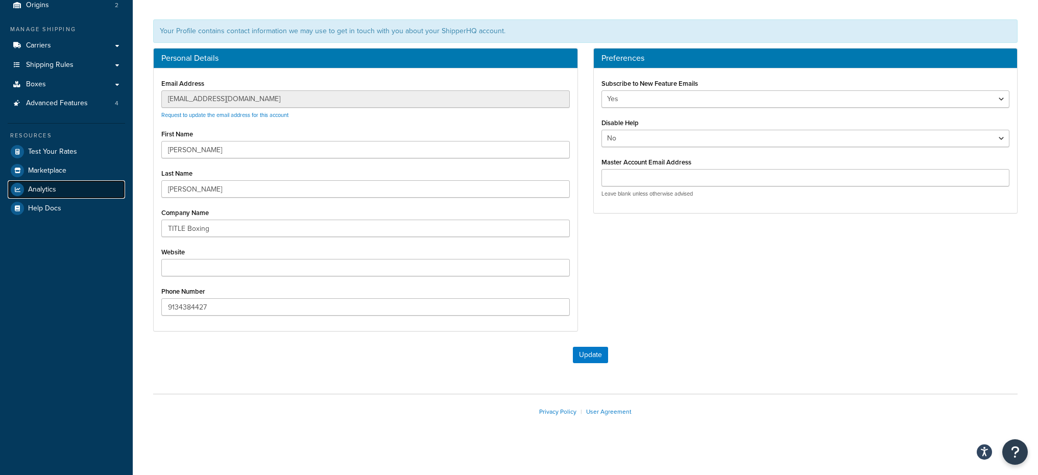
click at [43, 186] on span "Analytics" at bounding box center [42, 189] width 28 height 9
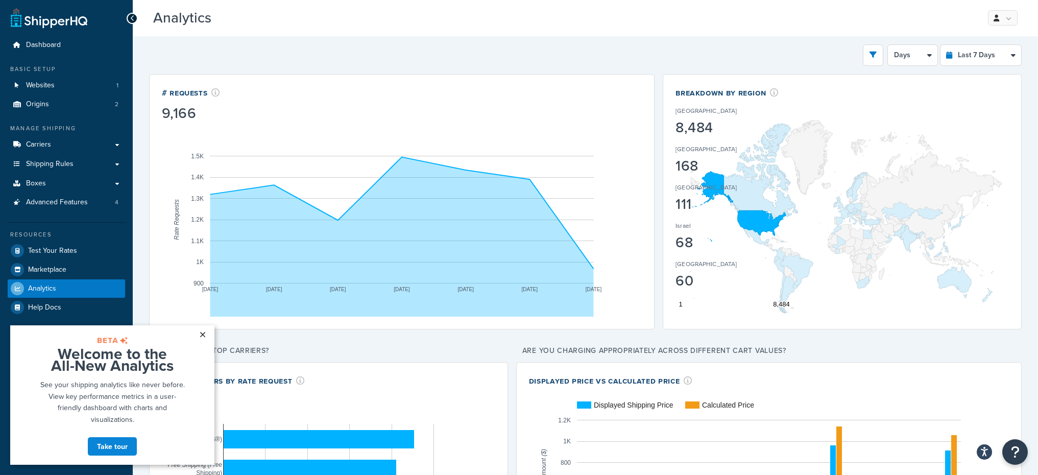
click at [196, 338] on link "×" at bounding box center [202, 334] width 18 height 18
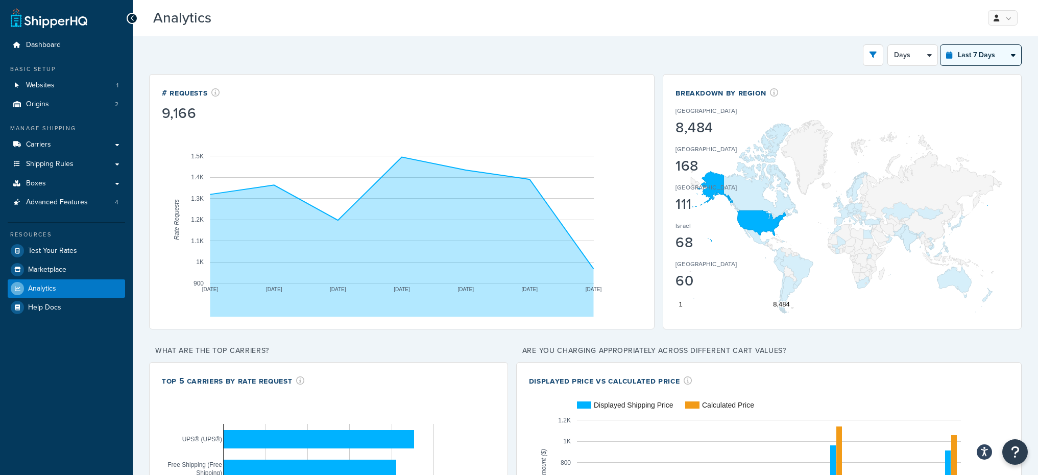
click at [981, 56] on select "Last 24 Hours Last 7 Days Last 30 Days Last 3 Months Last 6 Months Last 12 Mont…" at bounding box center [980, 55] width 81 height 20
select select "last_24_hours"
click at [940, 45] on select "Last 24 Hours Last 7 Days Last 30 Days Last 3 Months Last 6 Months Last 12 Mont…" at bounding box center [980, 55] width 81 height 20
select select "1h"
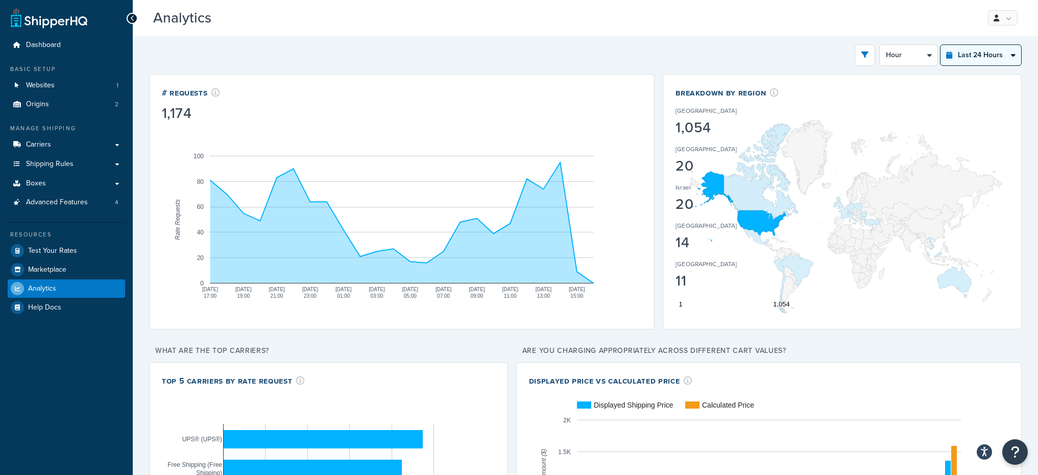
click at [961, 54] on select "Last 24 Hours Last 7 Days Last 30 Days Last 3 Months Last 6 Months Last 12 Mont…" at bounding box center [980, 55] width 81 height 20
select select "last_7_days"
click at [940, 45] on select "Last 24 Hours Last 7 Days Last 30 Days Last 3 Months Last 6 Months Last 12 Mont…" at bounding box center [980, 55] width 81 height 20
select select "1d"
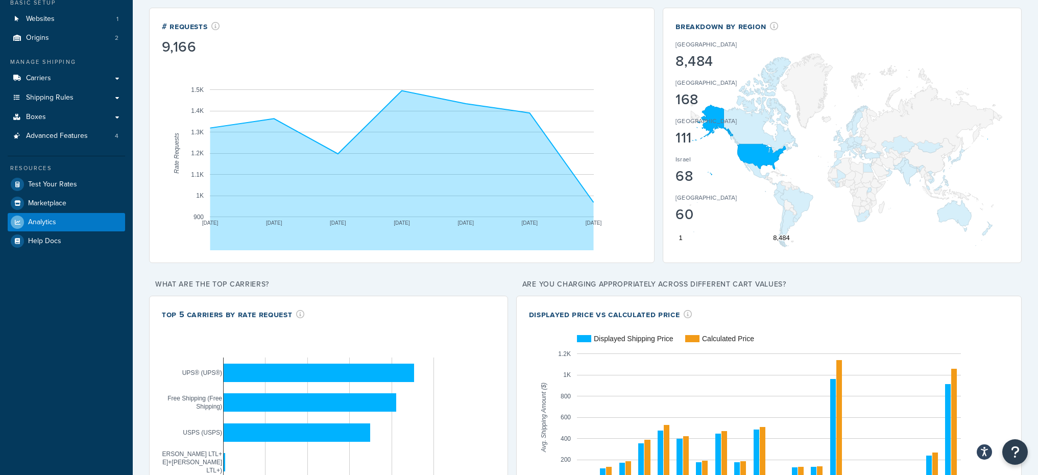
scroll to position [141, 0]
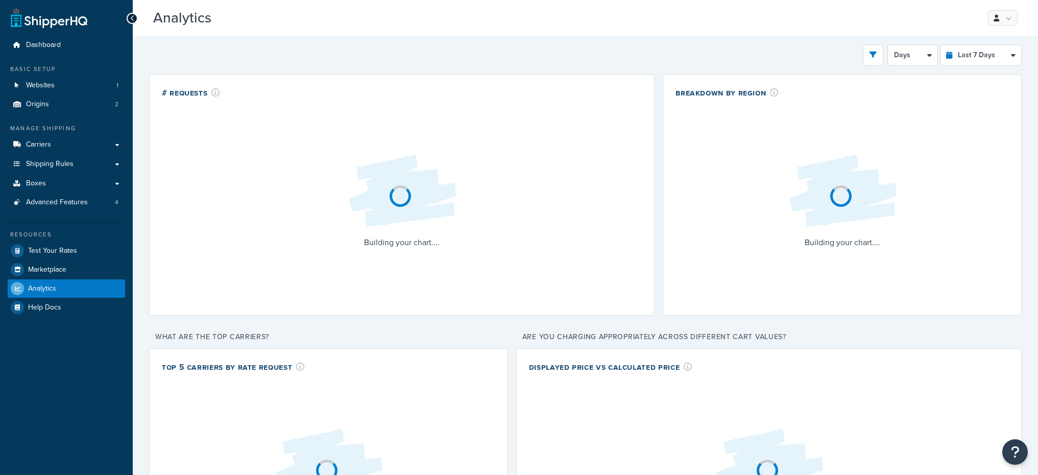
select select "last_7_days"
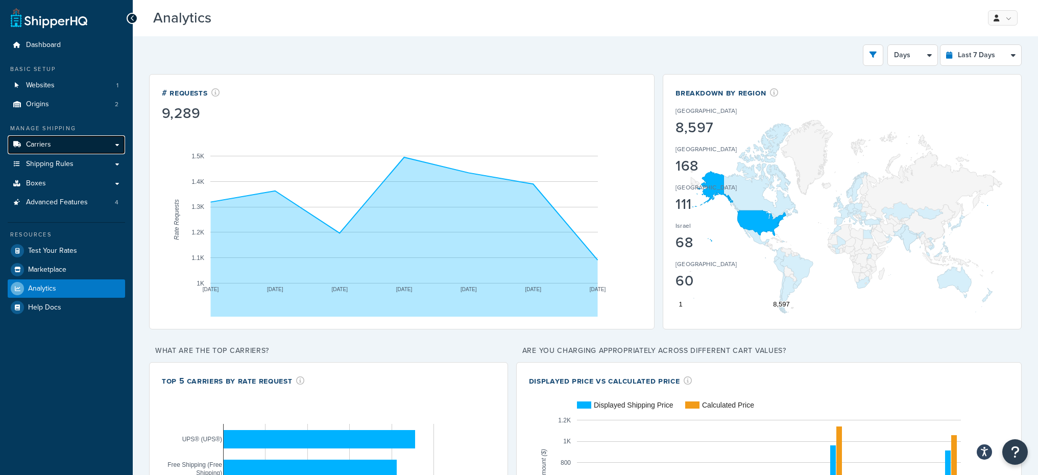
click at [73, 151] on link "Carriers" at bounding box center [66, 144] width 117 height 19
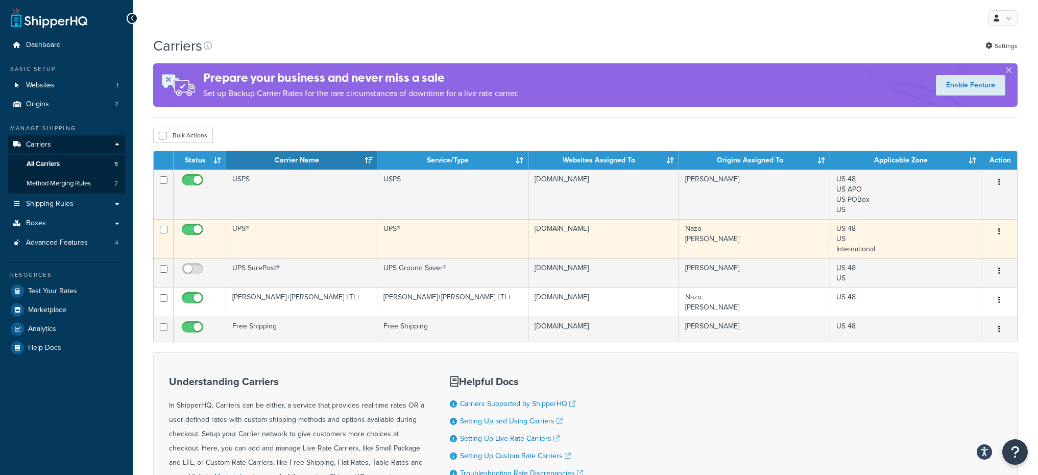
click at [335, 237] on td "UPS®" at bounding box center [301, 238] width 151 height 39
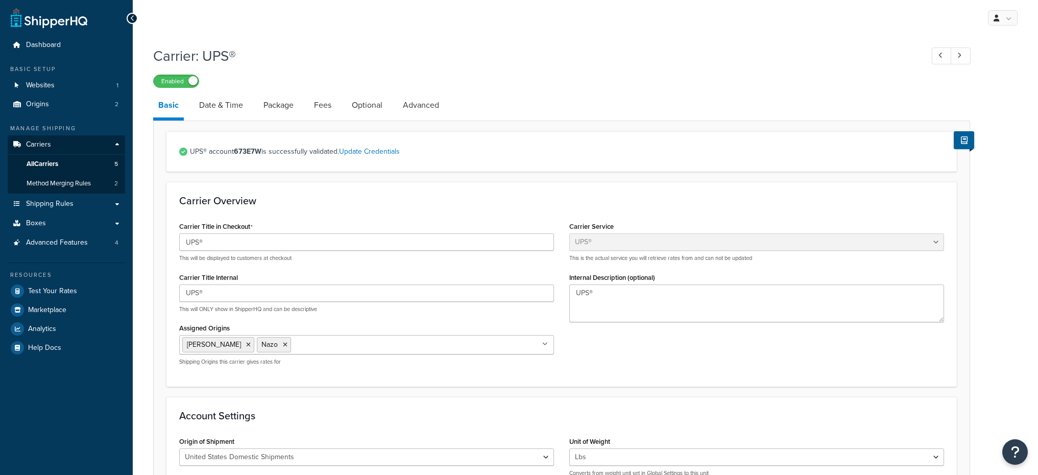
select select "ups"
click at [92, 293] on link "Test Your Rates" at bounding box center [66, 291] width 117 height 18
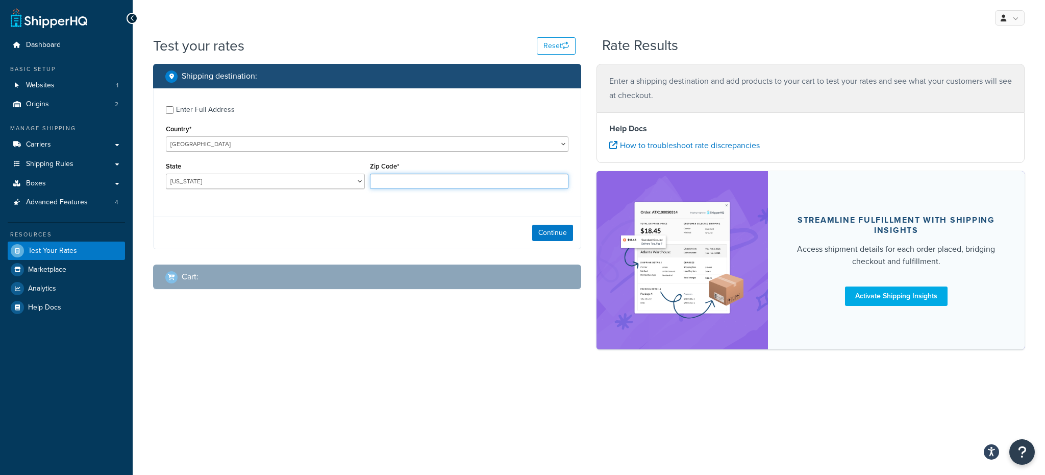
click at [412, 179] on input "Zip Code*" at bounding box center [469, 181] width 199 height 15
type input "78759"
select select "TX"
click at [561, 235] on button "Continue" at bounding box center [552, 233] width 41 height 16
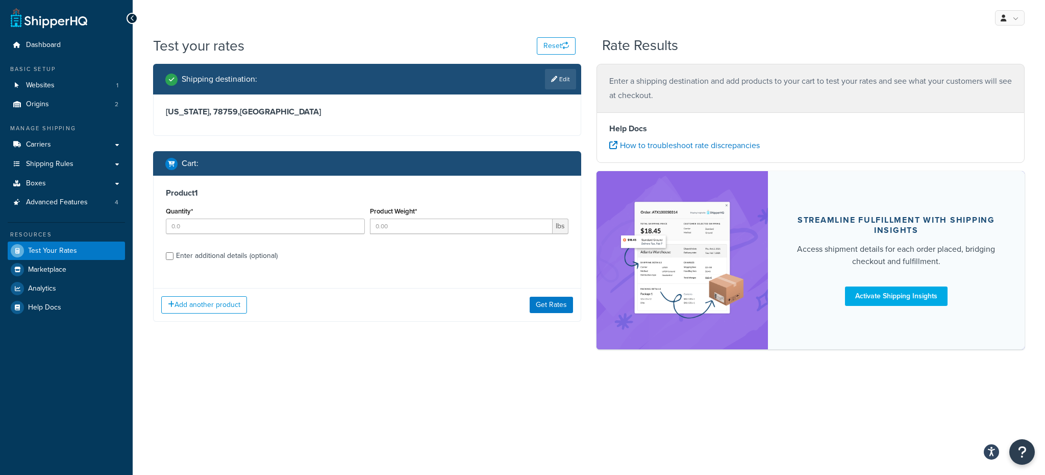
click at [239, 234] on div "Quantity*" at bounding box center [265, 222] width 204 height 37
click at [240, 231] on input "Quantity*" at bounding box center [265, 225] width 199 height 15
type input "1"
click at [401, 235] on div "Product Weight* lbs" at bounding box center [470, 222] width 204 height 37
click at [407, 226] on input "Product Weight*" at bounding box center [461, 225] width 183 height 15
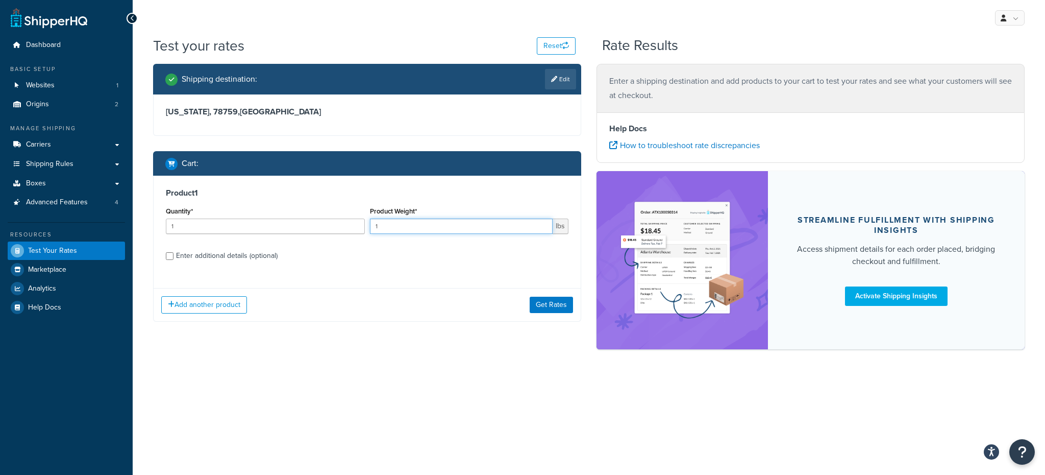
type input "1"
click at [563, 295] on div "Add another product Get Rates" at bounding box center [367, 304] width 427 height 33
click at [561, 299] on button "Get Rates" at bounding box center [551, 305] width 43 height 16
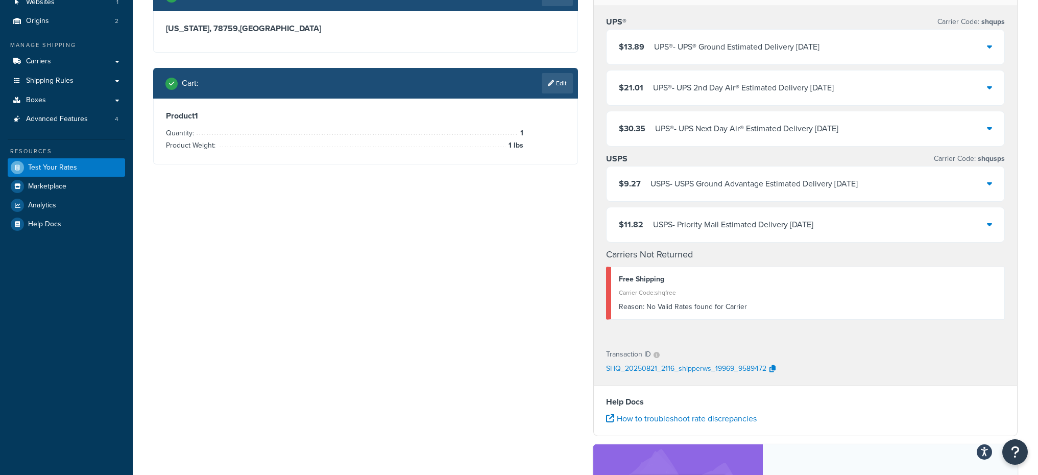
scroll to position [84, 0]
click at [772, 366] on icon "button" at bounding box center [772, 367] width 6 height 7
click at [91, 55] on link "Carriers" at bounding box center [66, 61] width 117 height 19
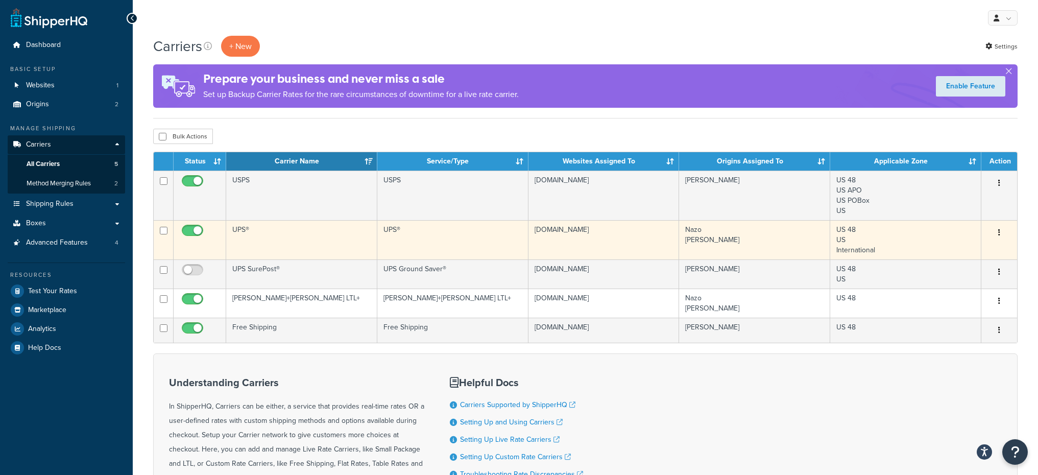
click at [290, 249] on td "UPS®" at bounding box center [301, 239] width 151 height 39
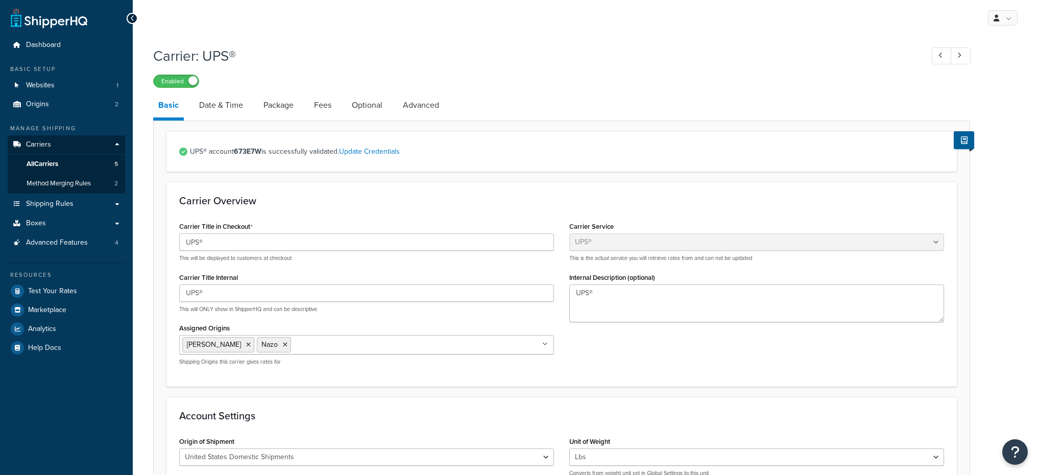
select select "ups"
click at [367, 151] on link "Update Credentials" at bounding box center [369, 151] width 61 height 11
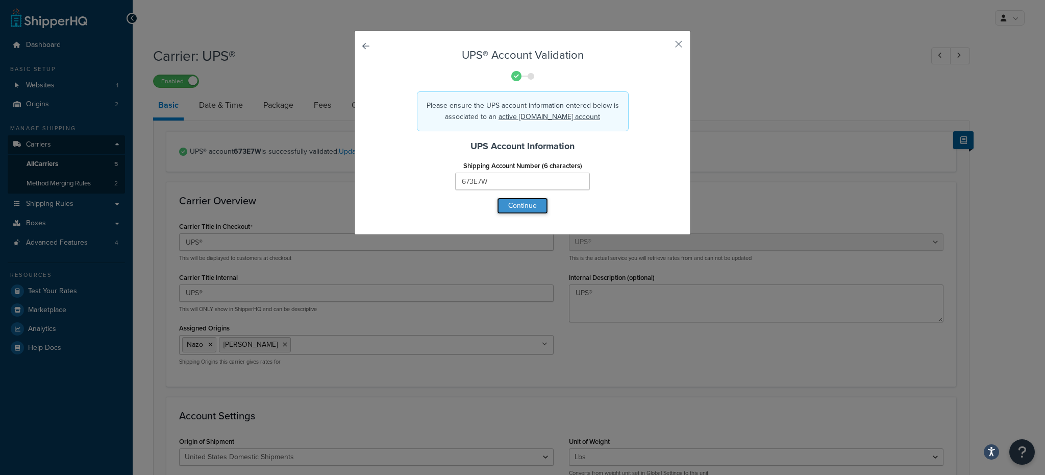
click at [517, 207] on button "Continue" at bounding box center [522, 206] width 51 height 16
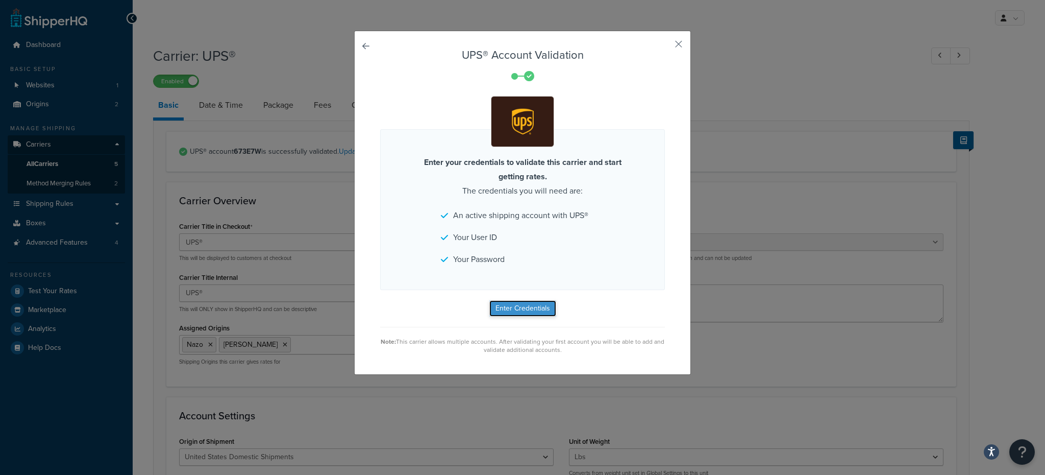
click at [526, 313] on button "Enter Credentials" at bounding box center [523, 308] width 67 height 16
click at [665, 46] on button "button" at bounding box center [664, 47] width 3 height 3
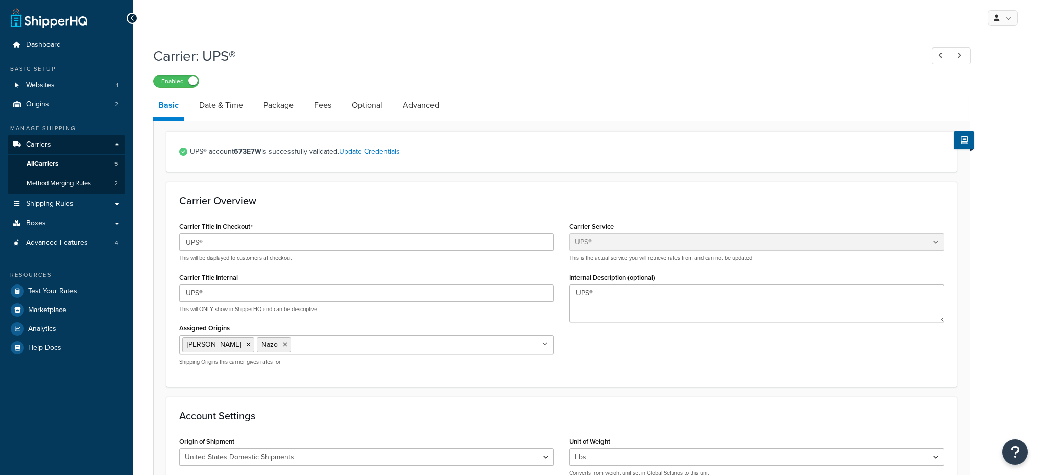
select select "ups"
click at [52, 41] on span "Dashboard" at bounding box center [43, 45] width 35 height 9
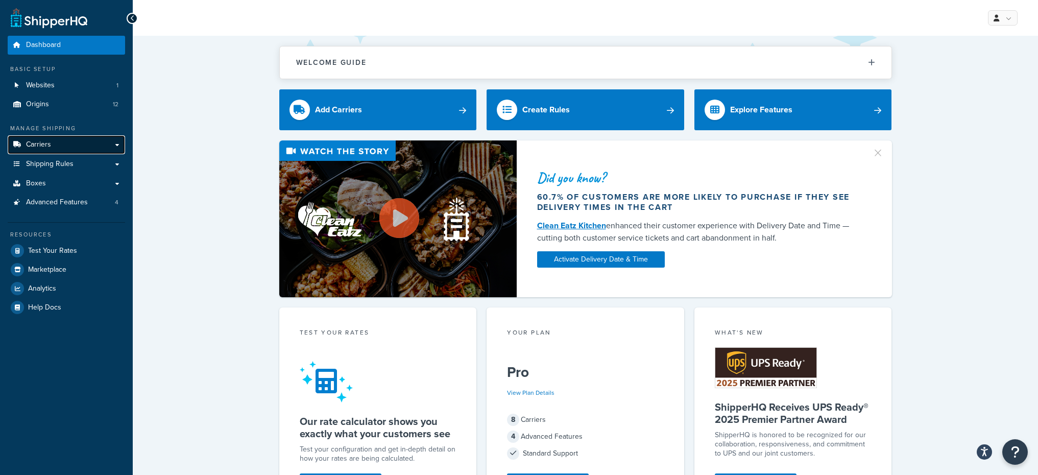
click at [71, 150] on link "Carriers" at bounding box center [66, 144] width 117 height 19
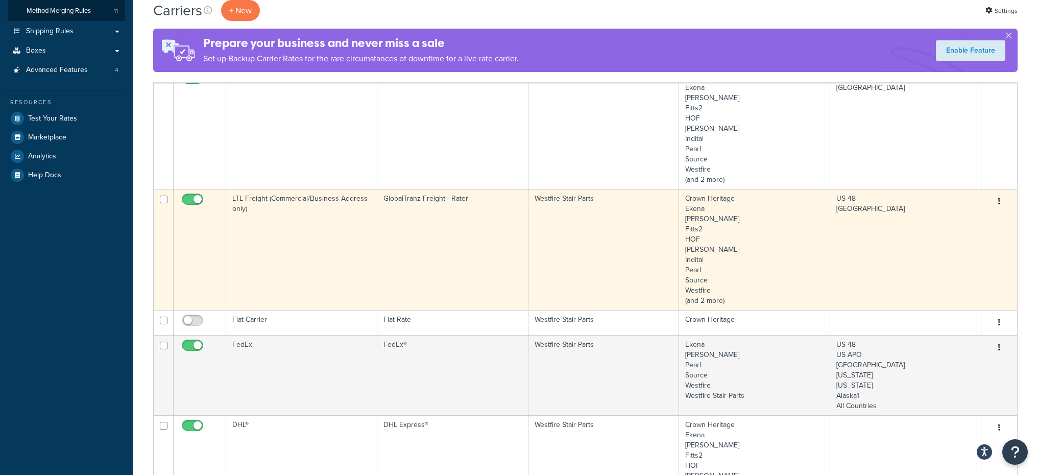
scroll to position [182, 0]
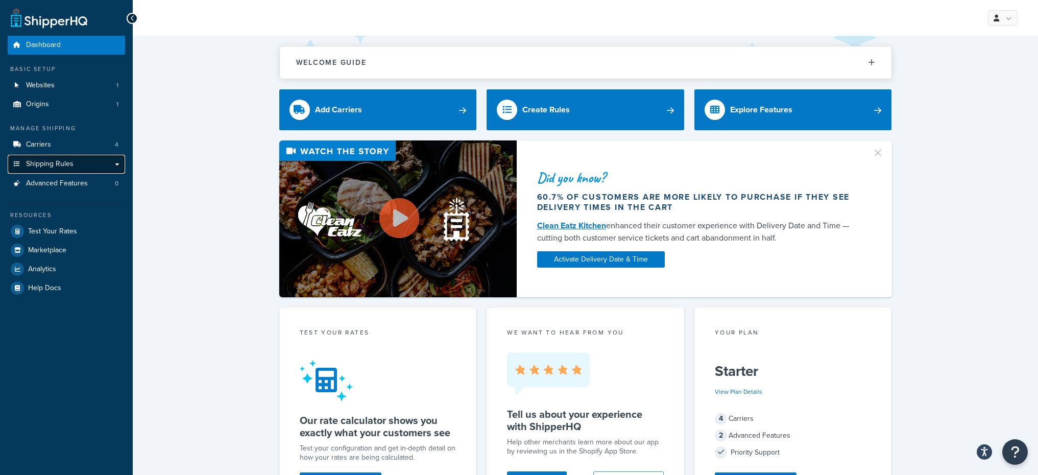
click at [63, 160] on span "Shipping Rules" at bounding box center [49, 164] width 47 height 9
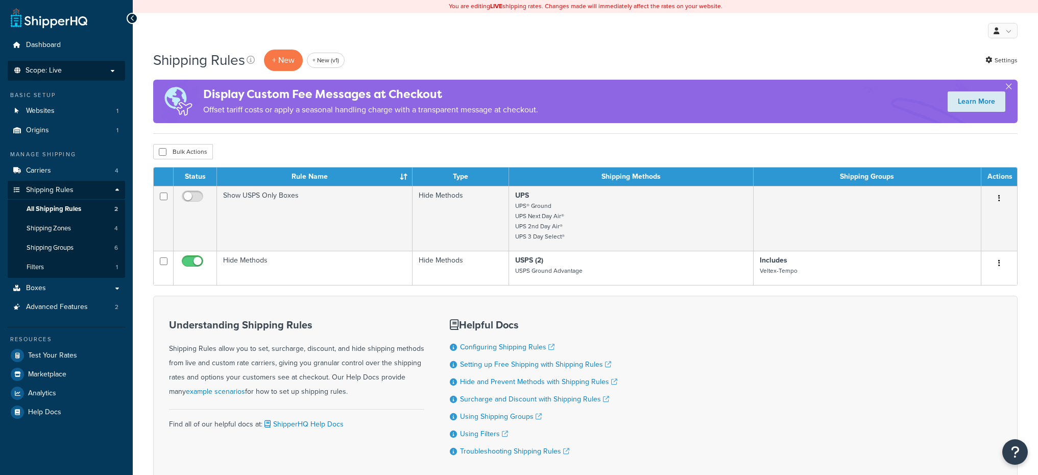
click at [60, 66] on span "Scope: Live" at bounding box center [44, 70] width 36 height 9
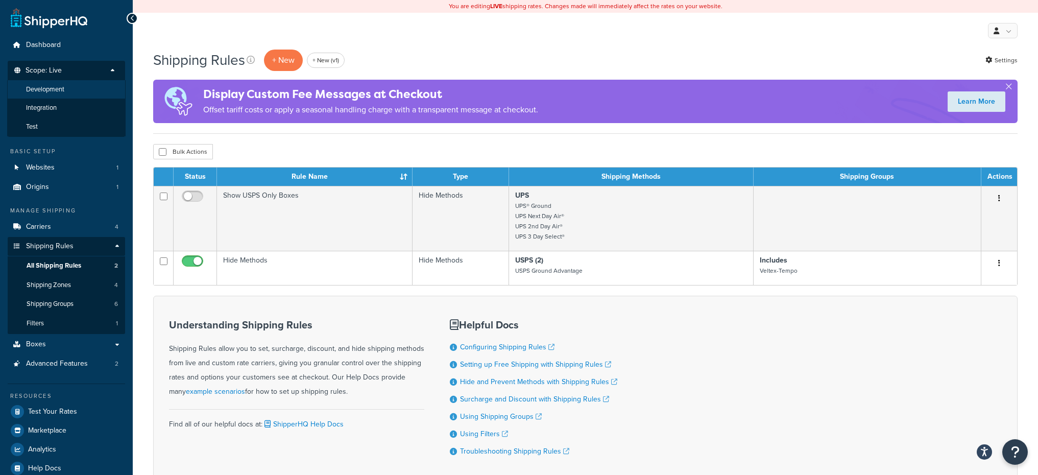
click at [63, 85] on span "Development" at bounding box center [45, 89] width 38 height 9
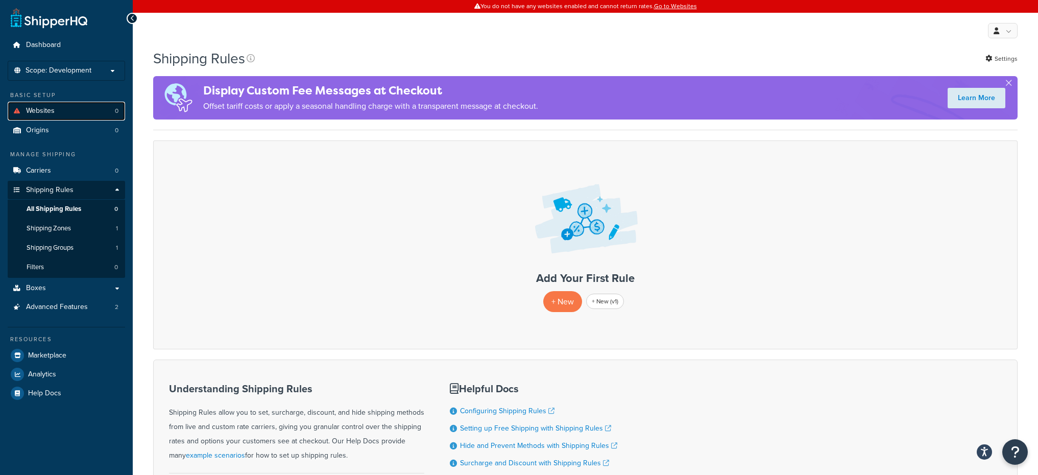
click at [56, 113] on link "Websites 0" at bounding box center [66, 111] width 117 height 19
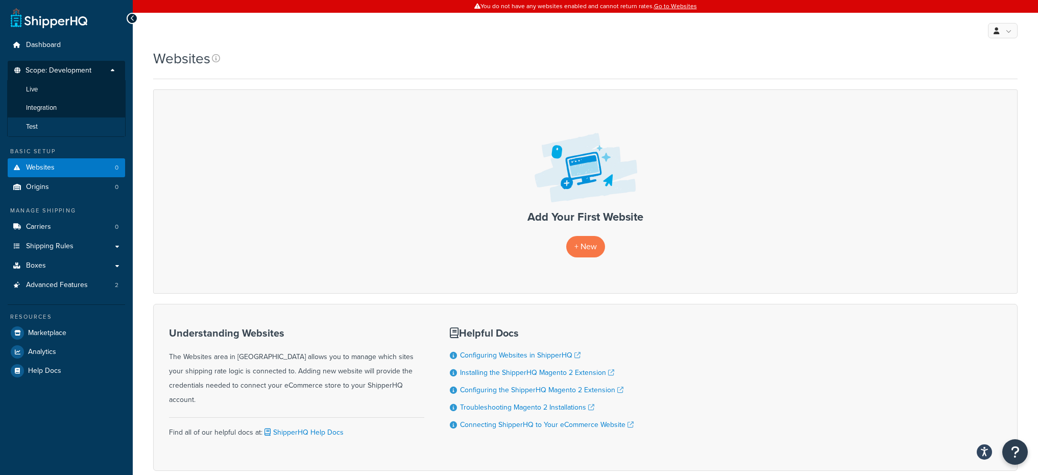
click at [50, 125] on li "Test" at bounding box center [66, 126] width 118 height 19
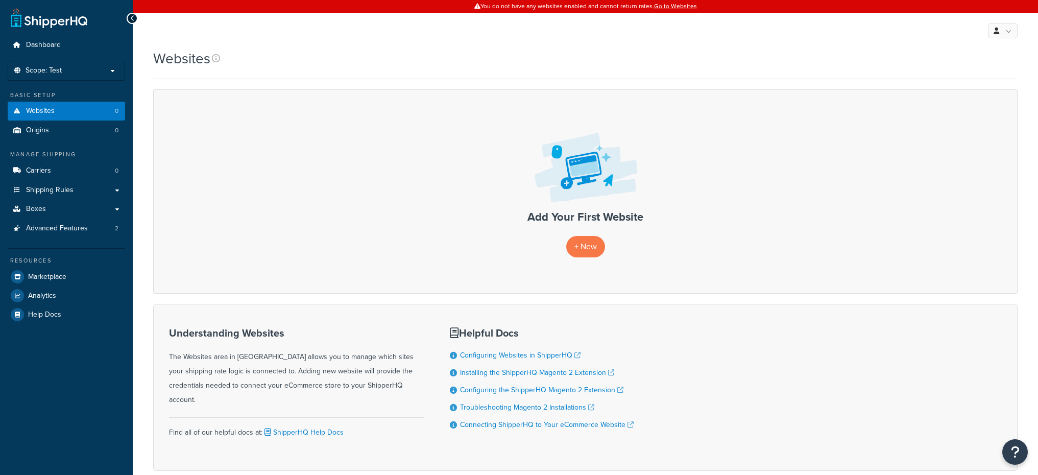
click at [86, 71] on p "Scope: Test" at bounding box center [66, 70] width 108 height 9
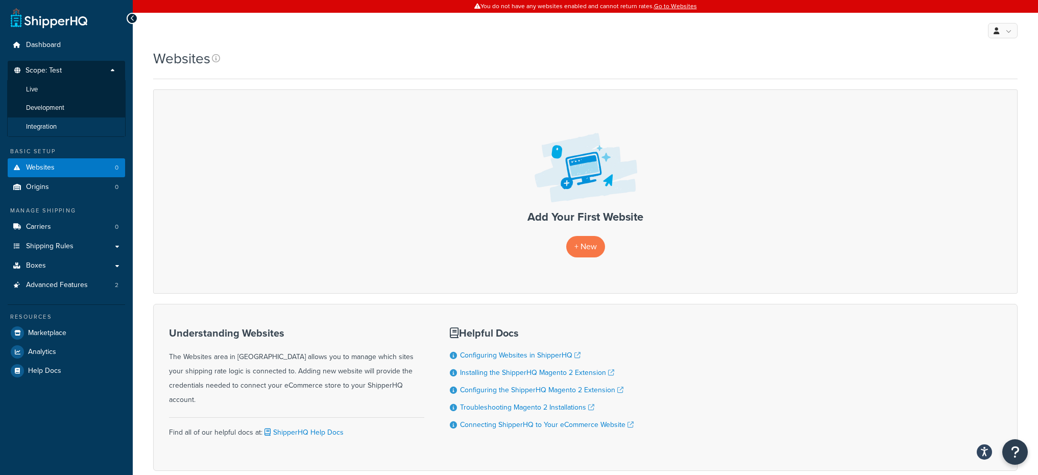
click at [75, 118] on li "Integration" at bounding box center [66, 126] width 118 height 19
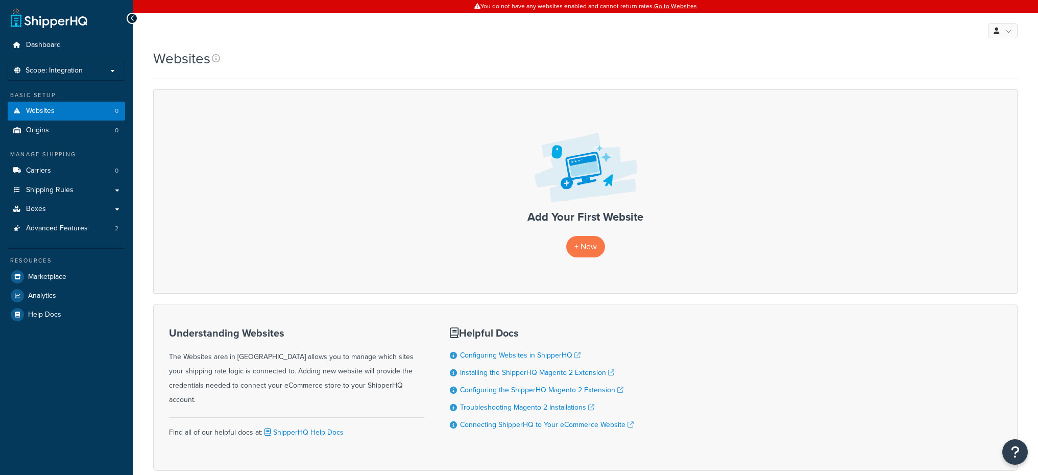
click at [86, 71] on p "Scope: Integration" at bounding box center [66, 70] width 108 height 9
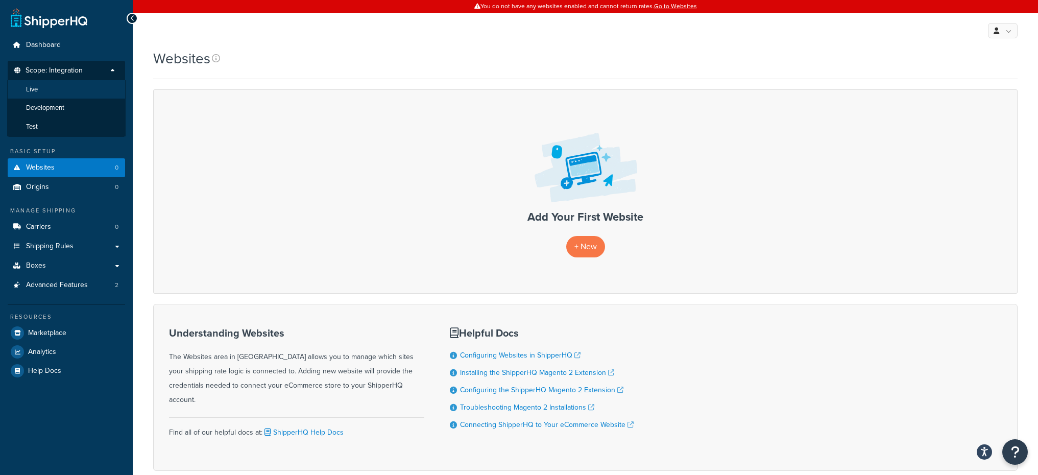
click at [68, 89] on li "Live" at bounding box center [66, 89] width 118 height 19
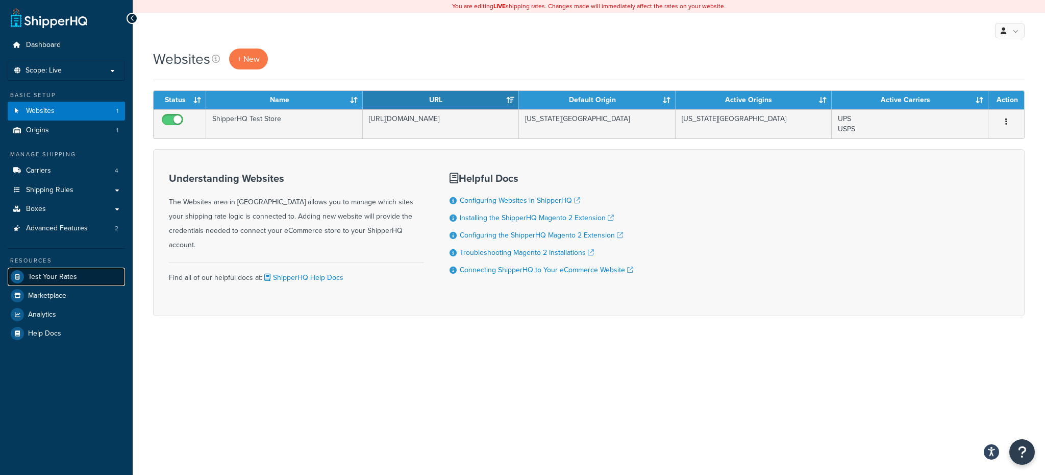
click at [67, 273] on span "Test Your Rates" at bounding box center [52, 277] width 49 height 9
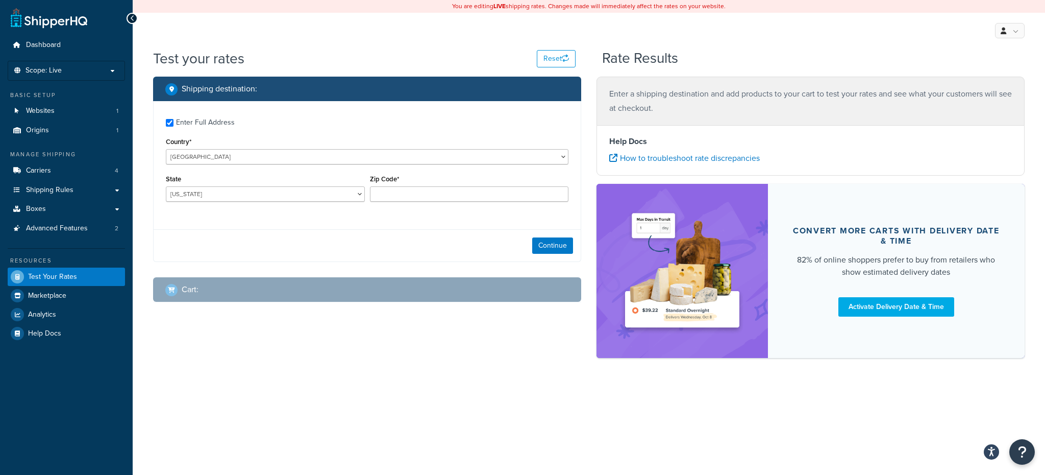
checkbox input "true"
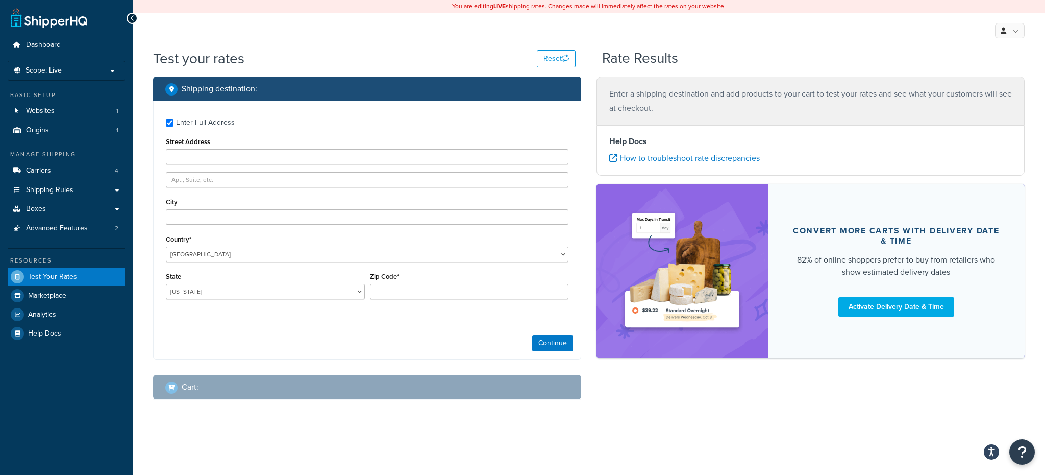
type input "[STREET_ADDRESS]"
type input "Austin"
type input "78759"
select select "[GEOGRAPHIC_DATA]"
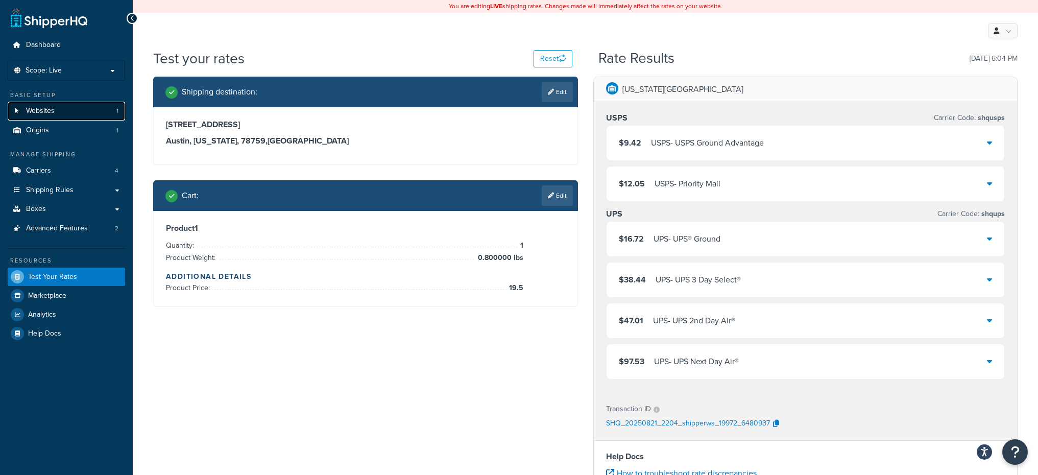
click at [44, 111] on span "Websites" at bounding box center [40, 111] width 29 height 9
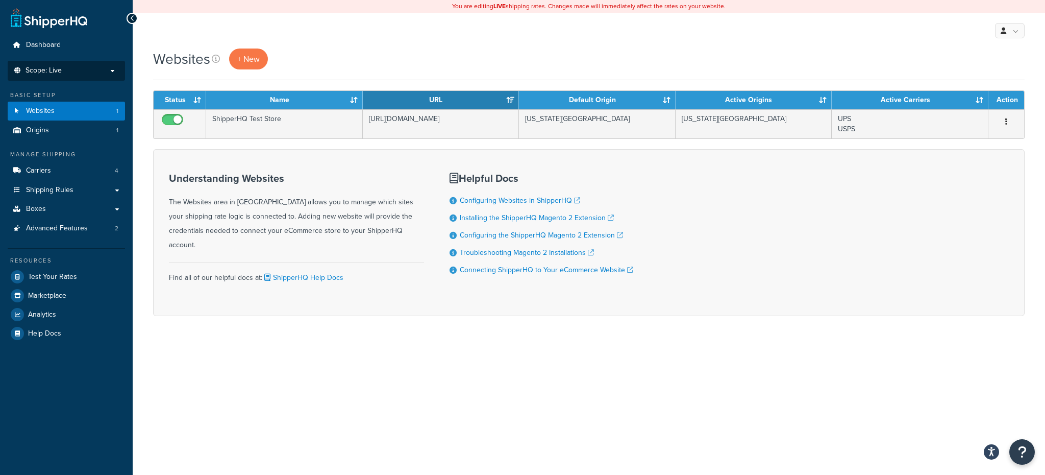
click at [66, 74] on p "Scope: Live" at bounding box center [66, 70] width 108 height 9
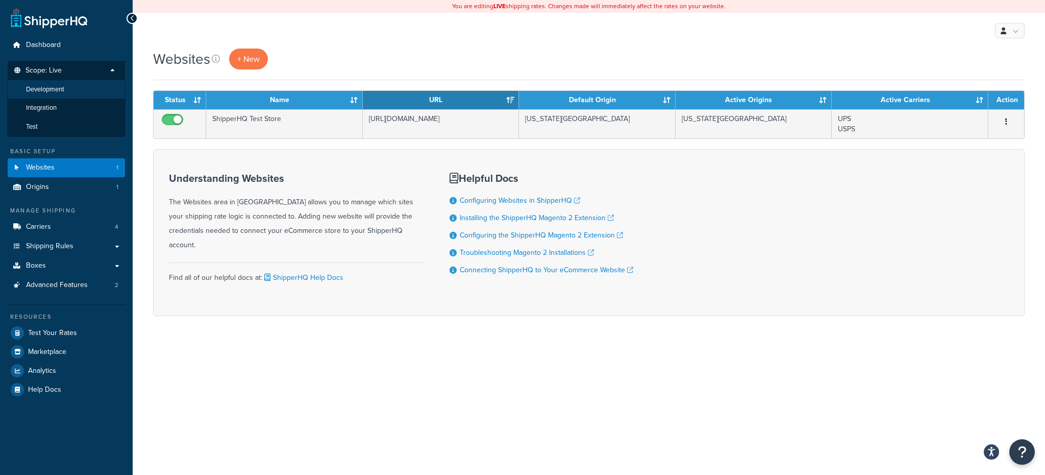
click at [56, 90] on span "Development" at bounding box center [45, 89] width 38 height 9
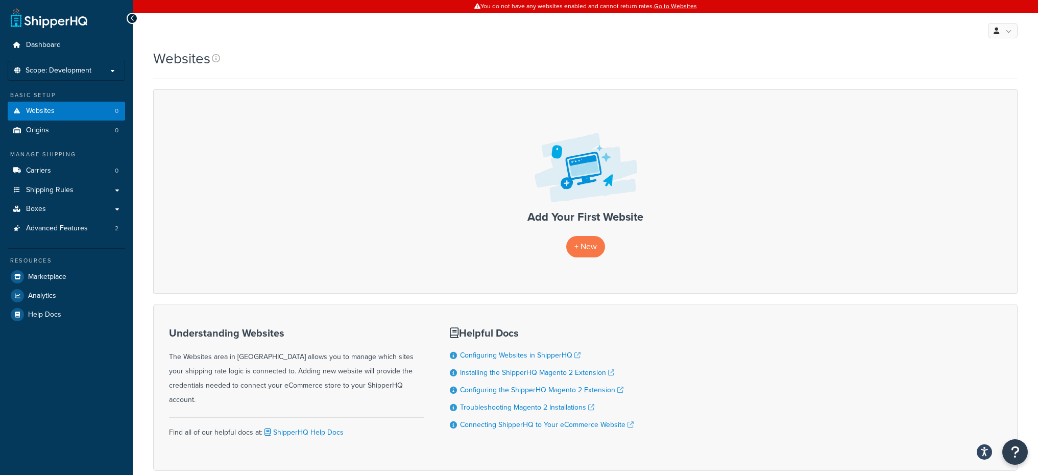
click at [99, 74] on p "Scope: Development" at bounding box center [66, 70] width 108 height 9
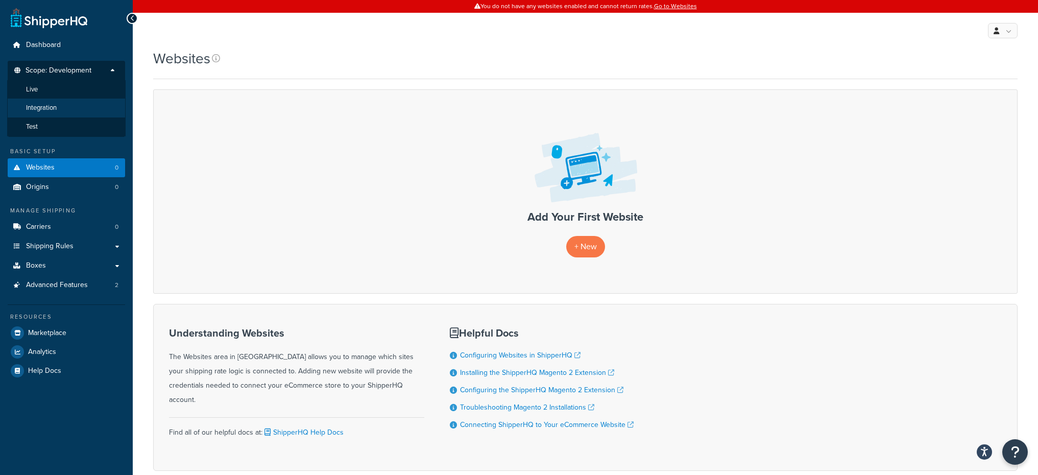
click at [69, 111] on li "Integration" at bounding box center [66, 108] width 118 height 19
click at [61, 129] on li "Test" at bounding box center [66, 126] width 118 height 19
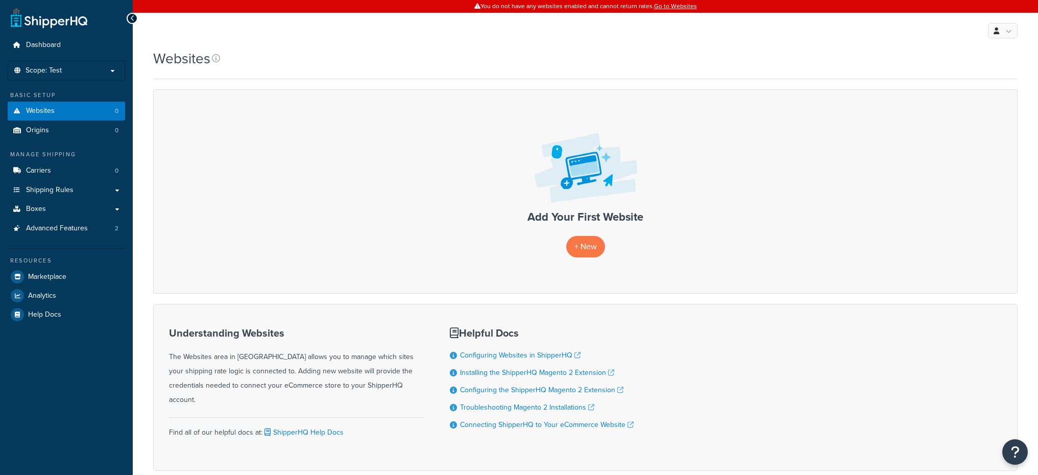
click at [86, 71] on p "Scope: Test" at bounding box center [66, 70] width 108 height 9
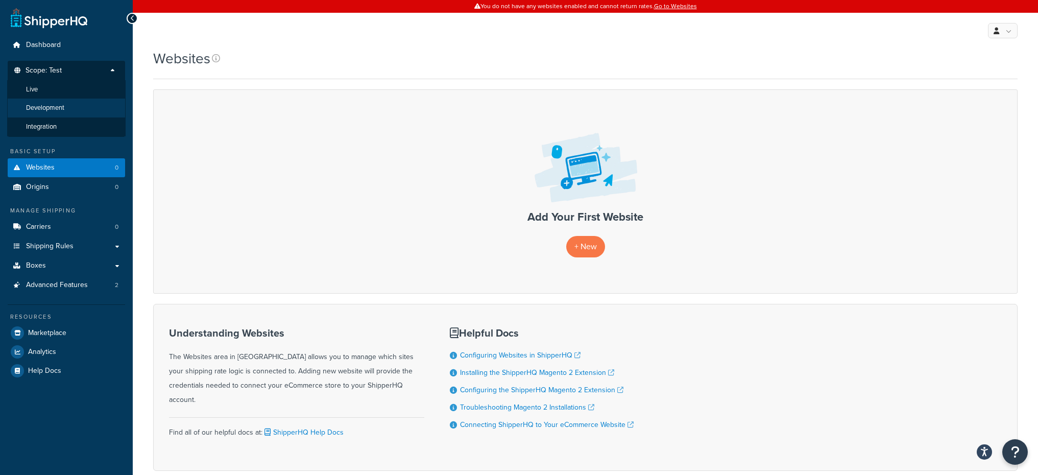
click at [67, 112] on li "Development" at bounding box center [66, 108] width 118 height 19
click at [79, 120] on li "Test" at bounding box center [66, 126] width 118 height 19
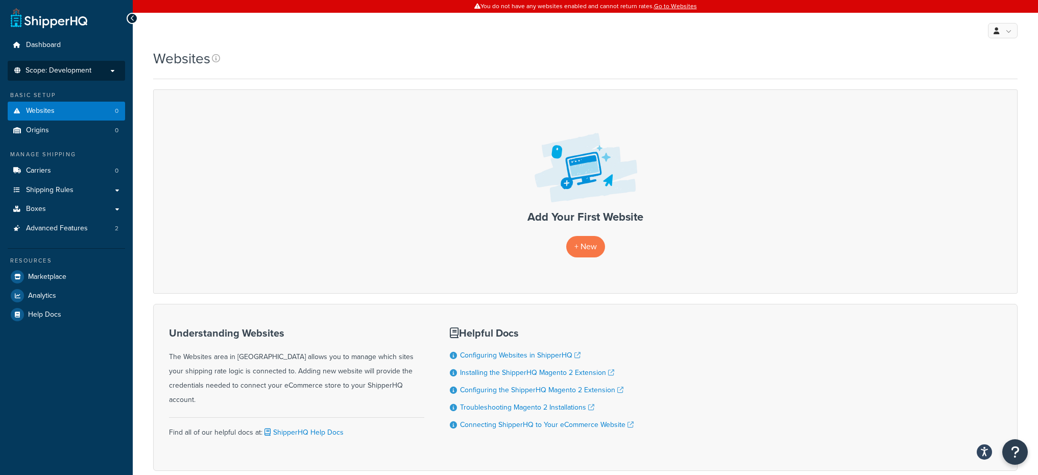
click at [91, 70] on span "Scope: Development" at bounding box center [59, 70] width 66 height 9
click at [78, 73] on p "Scope: Test" at bounding box center [66, 70] width 108 height 9
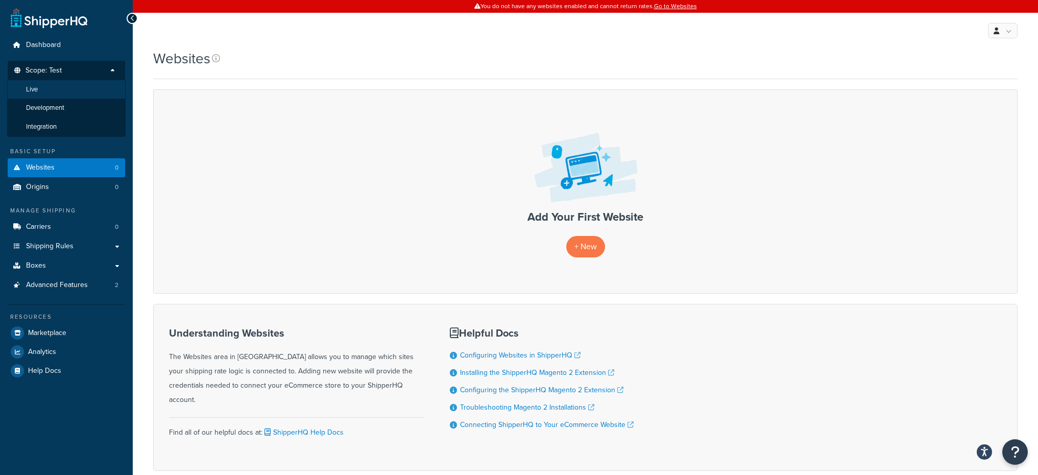
click at [61, 90] on li "Live" at bounding box center [66, 89] width 118 height 19
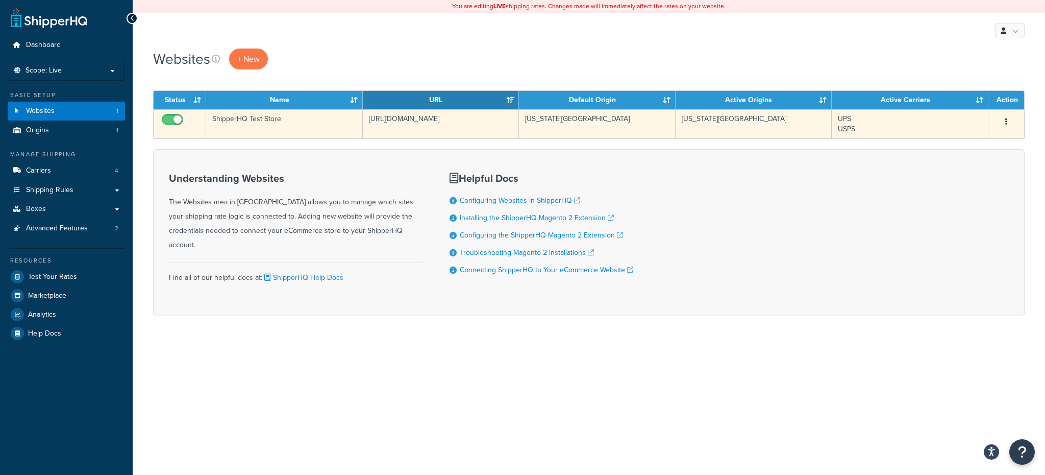
click at [277, 120] on td "ShipperHQ Test Store" at bounding box center [284, 123] width 157 height 29
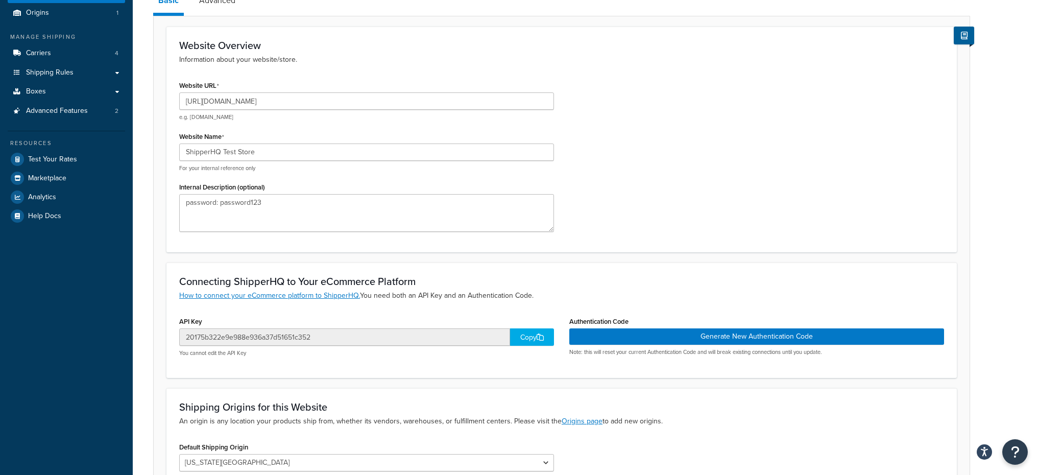
scroll to position [118, 0]
click at [539, 340] on div "Copy" at bounding box center [532, 336] width 44 height 17
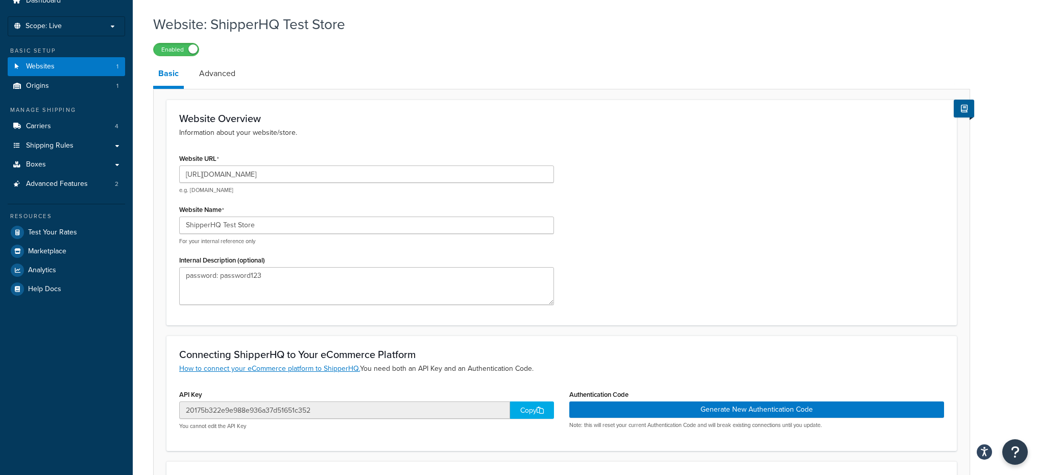
scroll to position [46, 0]
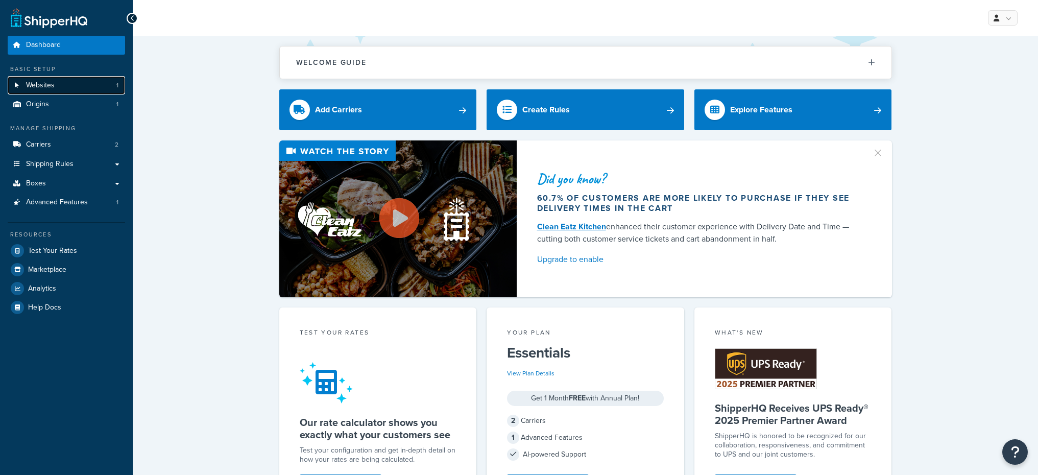
click at [100, 87] on link "Websites 1" at bounding box center [66, 85] width 117 height 19
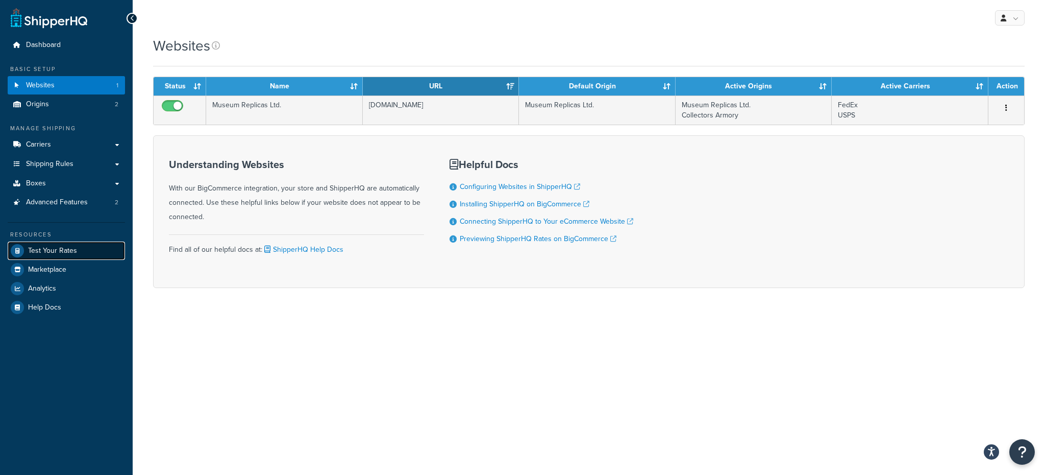
click at [58, 249] on span "Test Your Rates" at bounding box center [52, 251] width 49 height 9
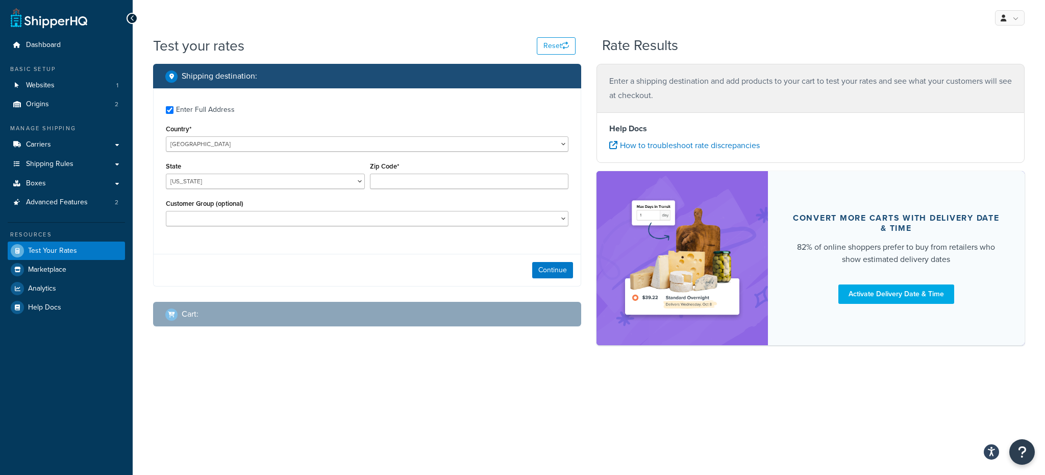
checkbox input "true"
type input "30013"
select select "GA"
select select
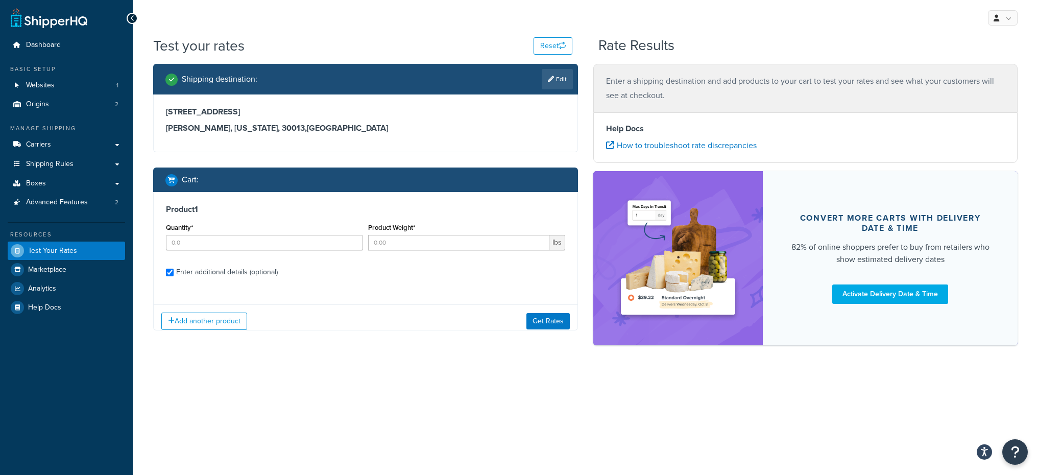
checkbox input "true"
type input "1"
type input "8.4313"
select select "86577"
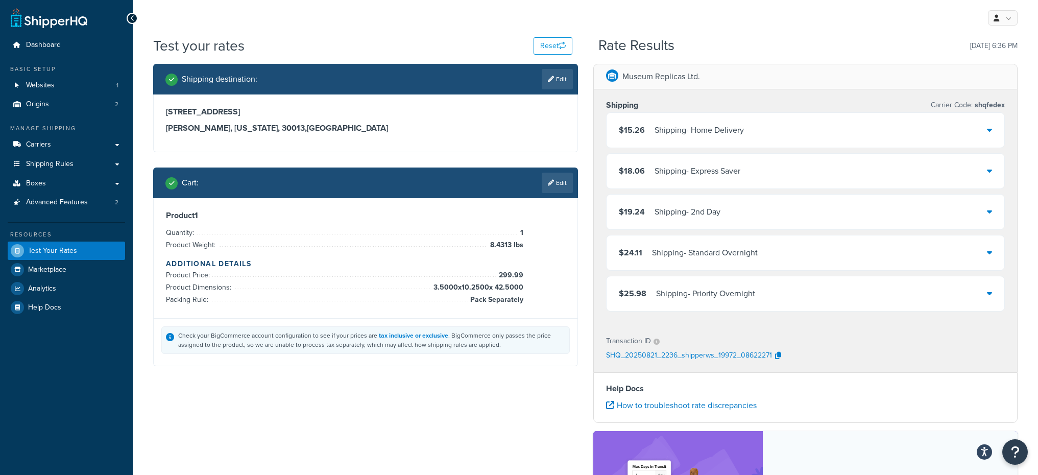
click at [793, 127] on div "$15.26 Shipping - Home Delivery" at bounding box center [805, 130] width 398 height 35
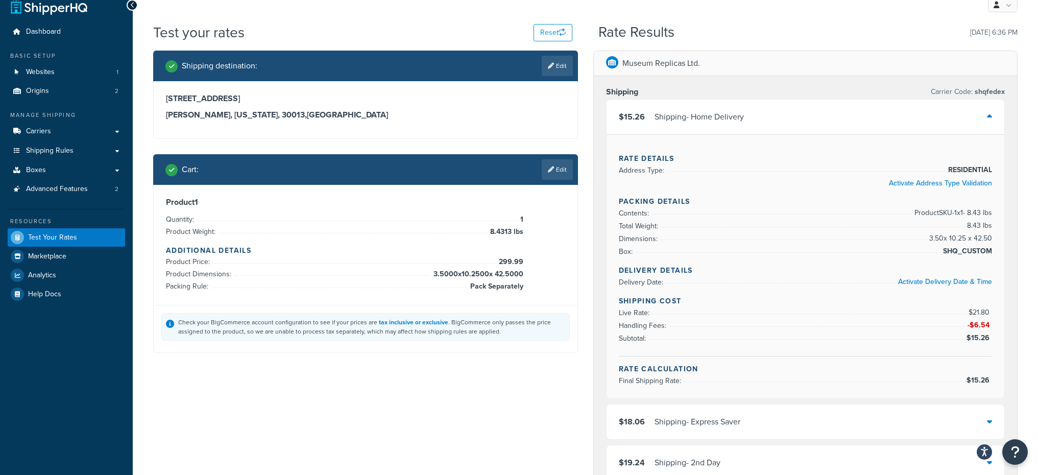
scroll to position [14, 0]
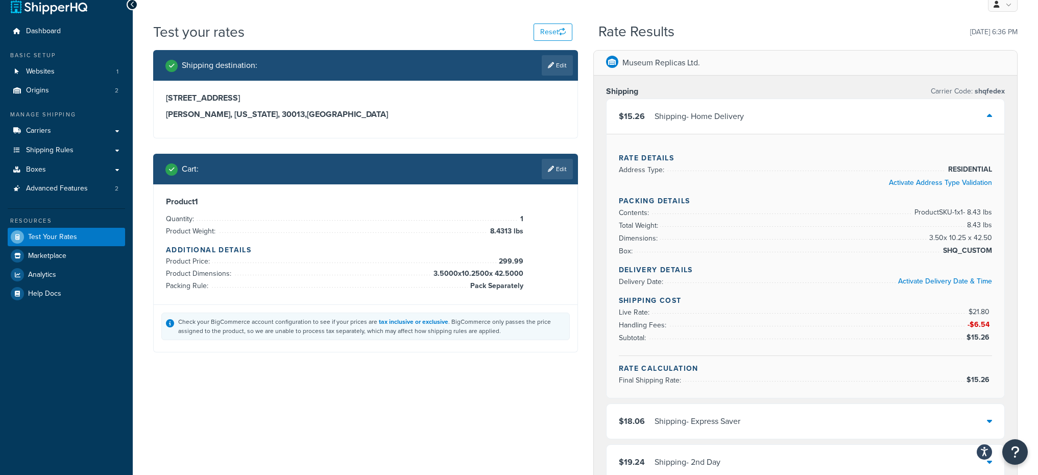
click at [571, 177] on link "Edit" at bounding box center [557, 169] width 31 height 20
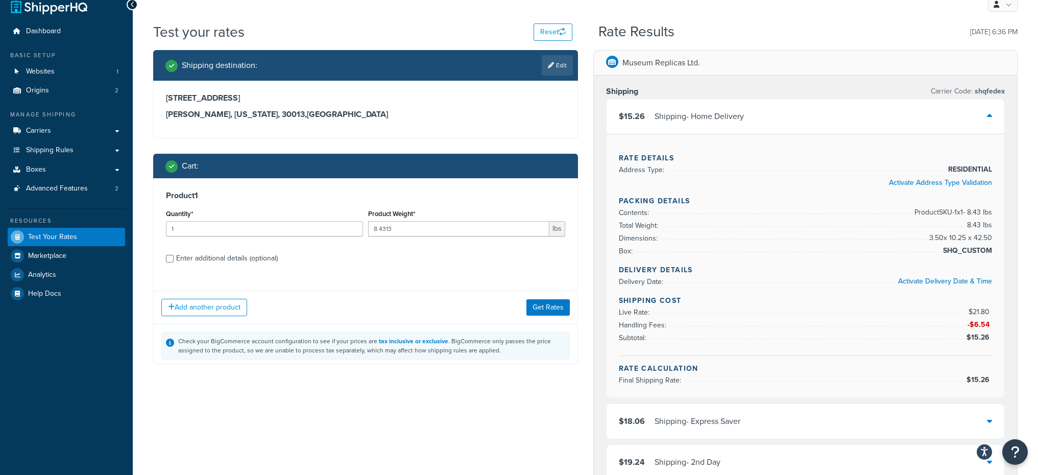
scroll to position [0, 0]
click at [215, 256] on div "Enter additional details (optional)" at bounding box center [227, 258] width 102 height 14
click at [174, 256] on input "Enter additional details (optional)" at bounding box center [170, 259] width 8 height 8
checkbox input "true"
select select "86577"
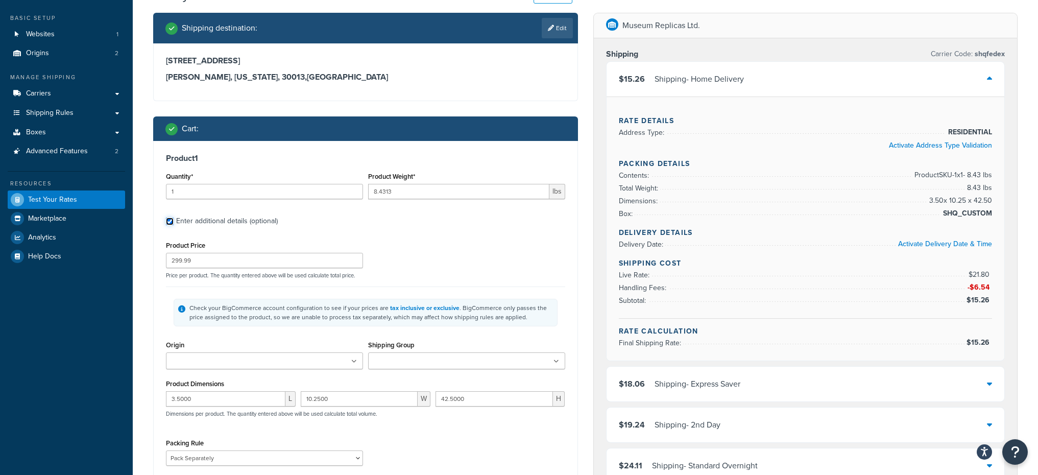
scroll to position [43, 0]
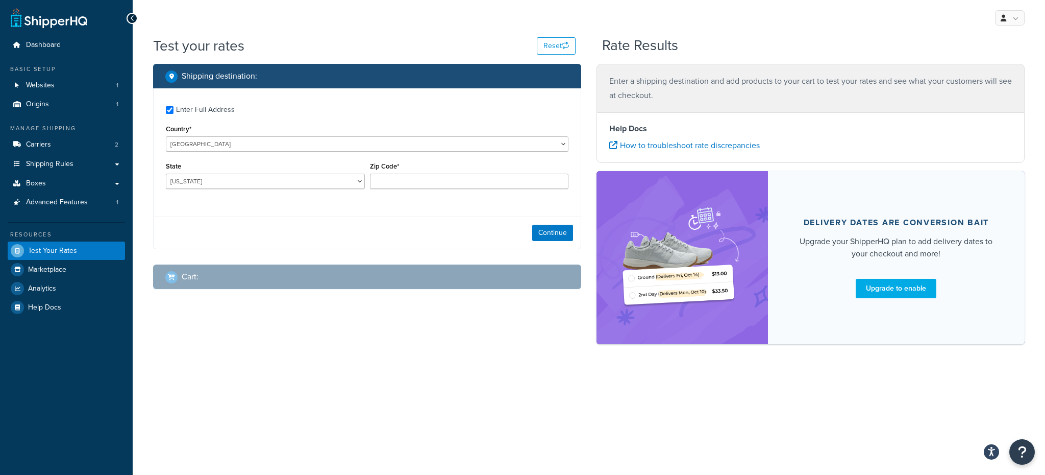
checkbox input "true"
type input "30013"
select select "GA"
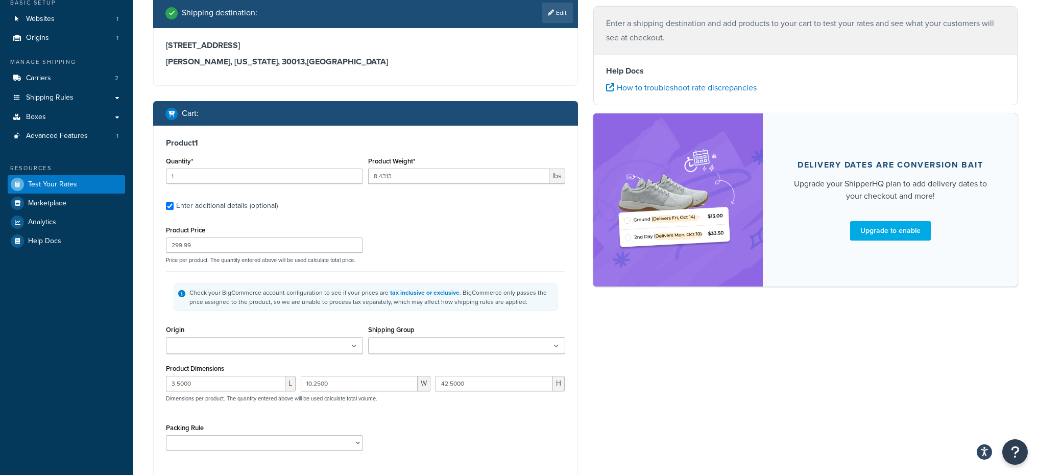
scroll to position [169, 0]
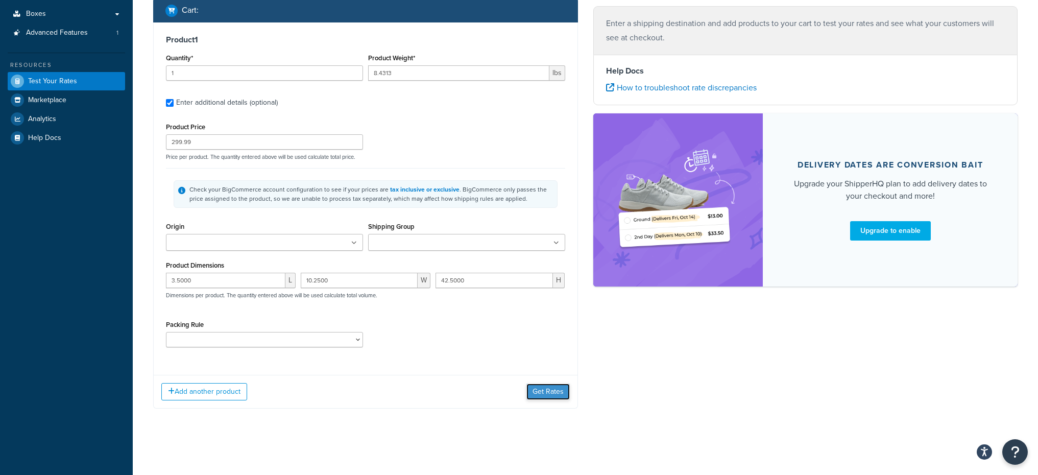
click at [553, 399] on button "Get Rates" at bounding box center [547, 391] width 43 height 16
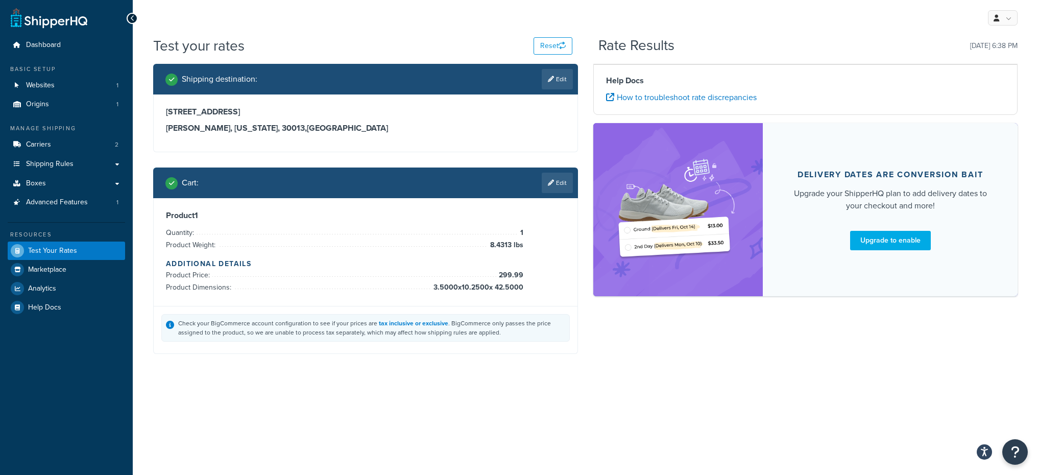
scroll to position [0, 0]
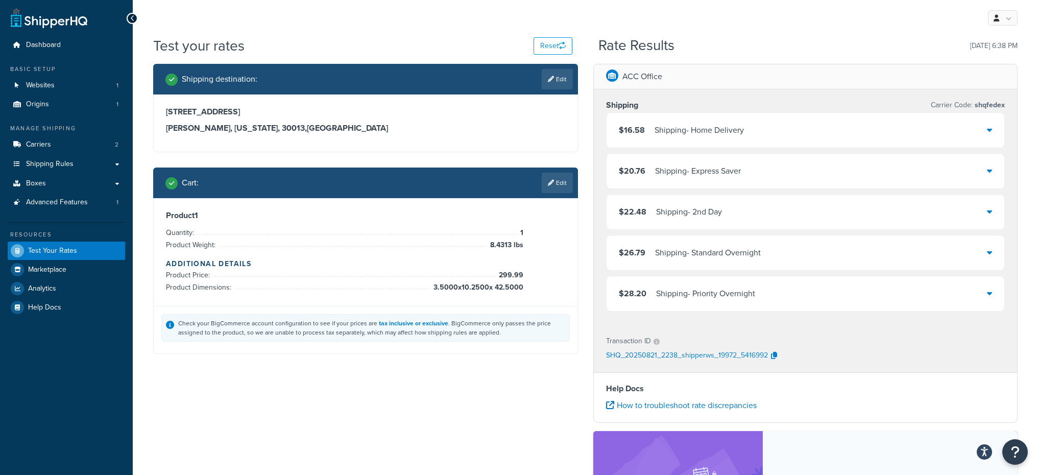
click at [746, 124] on div "$16.58 Shipping - Home Delivery" at bounding box center [805, 130] width 398 height 35
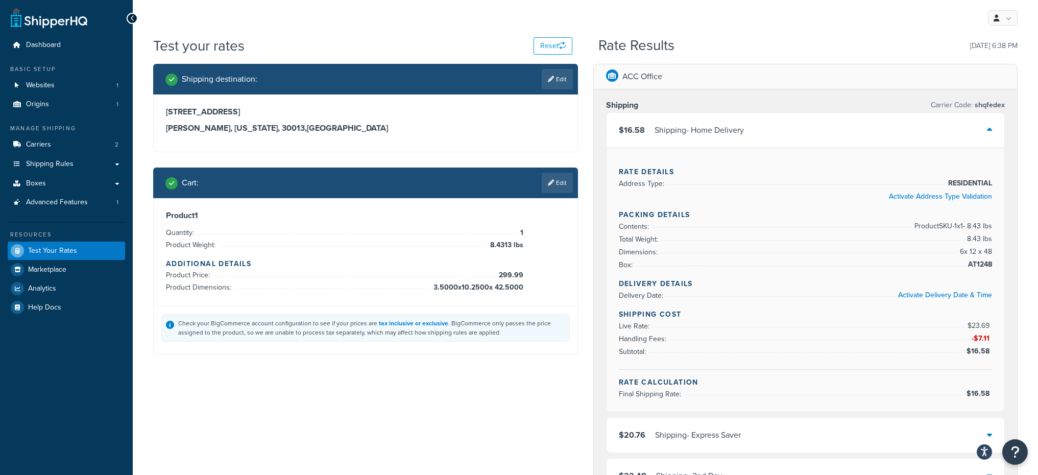
drag, startPoint x: 958, startPoint y: 255, endPoint x: 1018, endPoint y: 255, distance: 59.7
click at [1018, 255] on div "ACC Office Shipping Carrier Code: shqfedex $16.58 Shipping - Home Delivery Rate…" at bounding box center [806, 471] width 440 height 814
click at [993, 248] on div "Rate Details Address Type: RESIDENTIAL Activate Address Type Validation Packing…" at bounding box center [805, 280] width 398 height 264
drag, startPoint x: 991, startPoint y: 249, endPoint x: 991, endPoint y: 257, distance: 8.2
click at [991, 257] on div "Rate Details Address Type: RESIDENTIAL Activate Address Type Validation Packing…" at bounding box center [805, 280] width 398 height 264
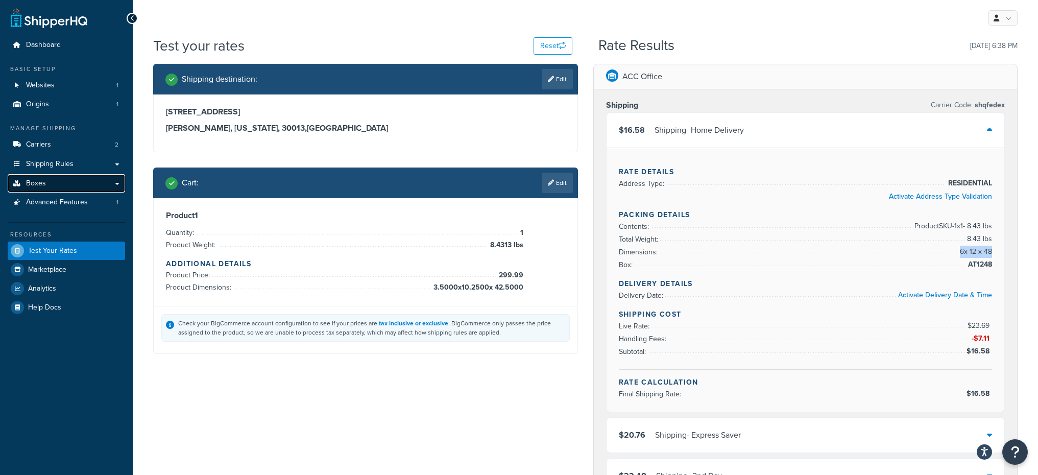
click at [54, 185] on link "Boxes" at bounding box center [66, 183] width 117 height 19
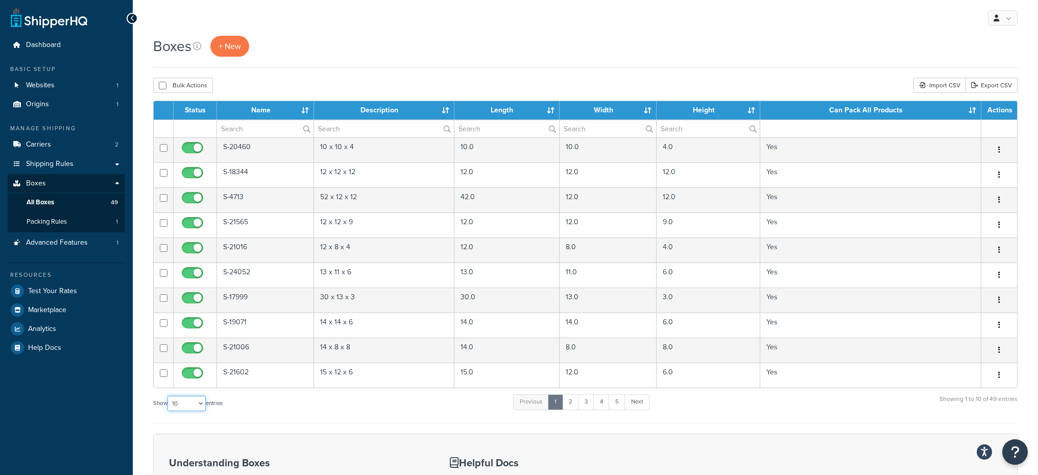
click at [190, 406] on select "10 15 25 50 100 1000" at bounding box center [186, 403] width 38 height 15
select select "1000"
click at [168, 396] on select "10 15 25 50 100 1000" at bounding box center [186, 403] width 38 height 15
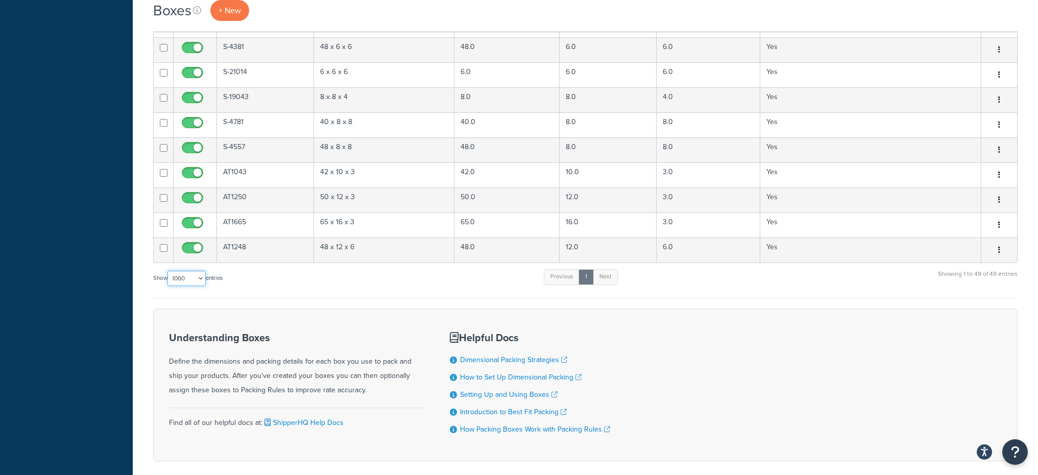
scroll to position [1051, 0]
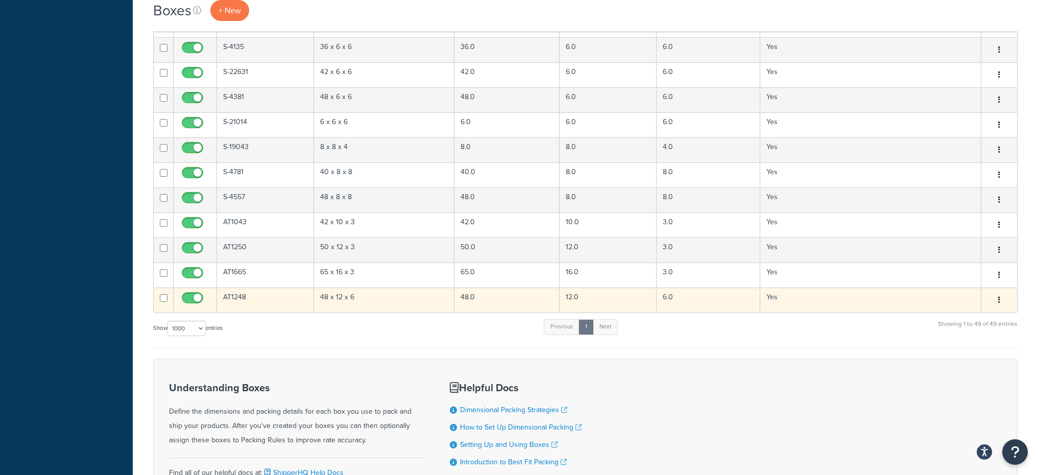
click at [275, 307] on td "AT1248" at bounding box center [265, 299] width 97 height 25
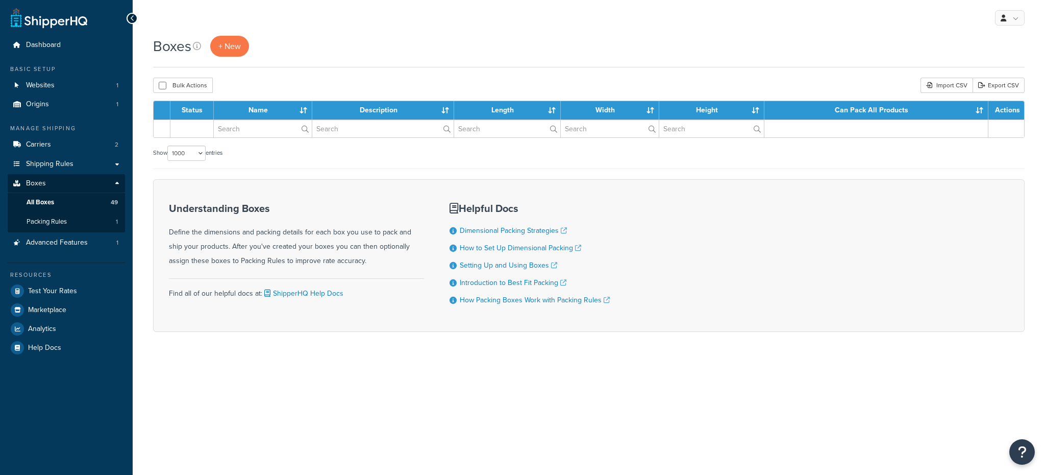
select select "1000"
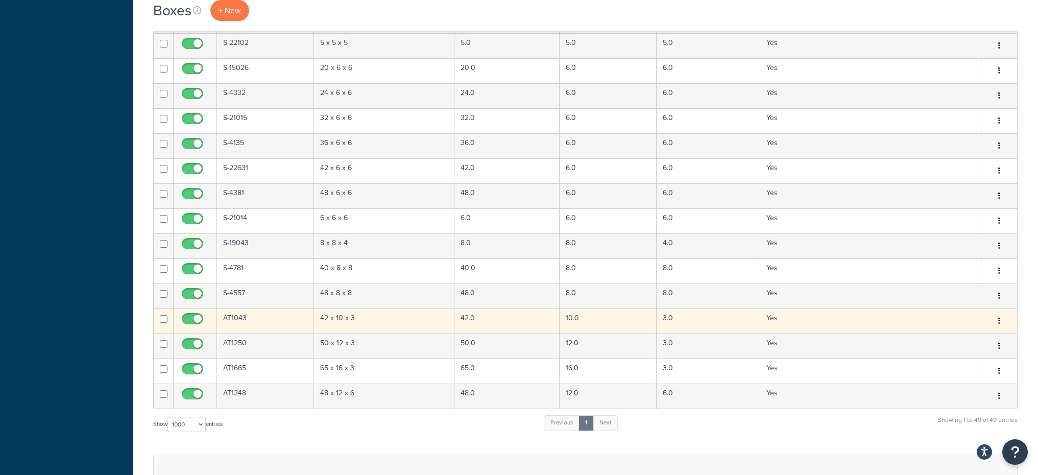
scroll to position [954, 0]
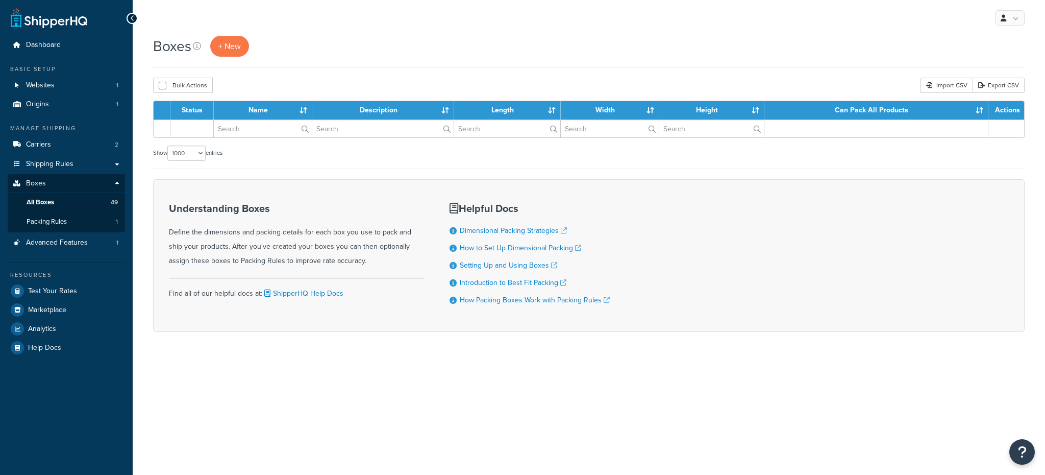
select select "1000"
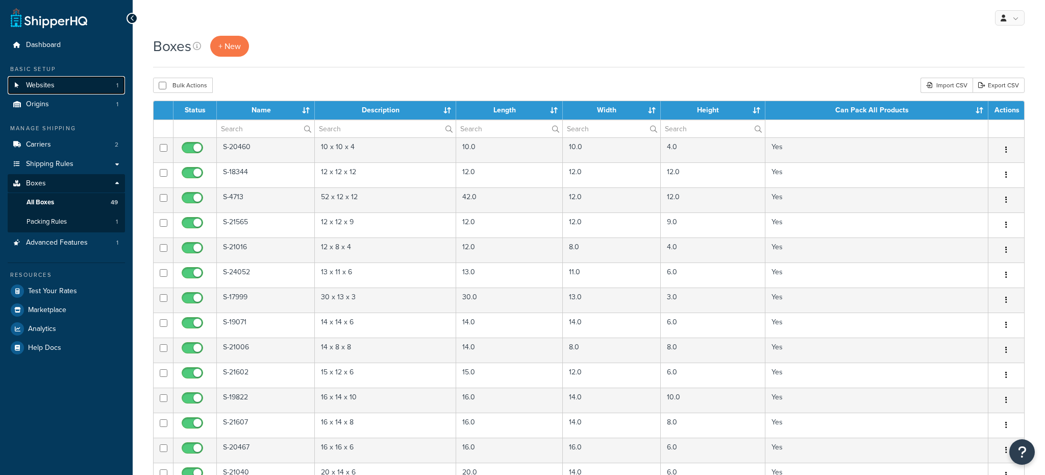
click at [69, 85] on link "Websites 1" at bounding box center [66, 85] width 117 height 19
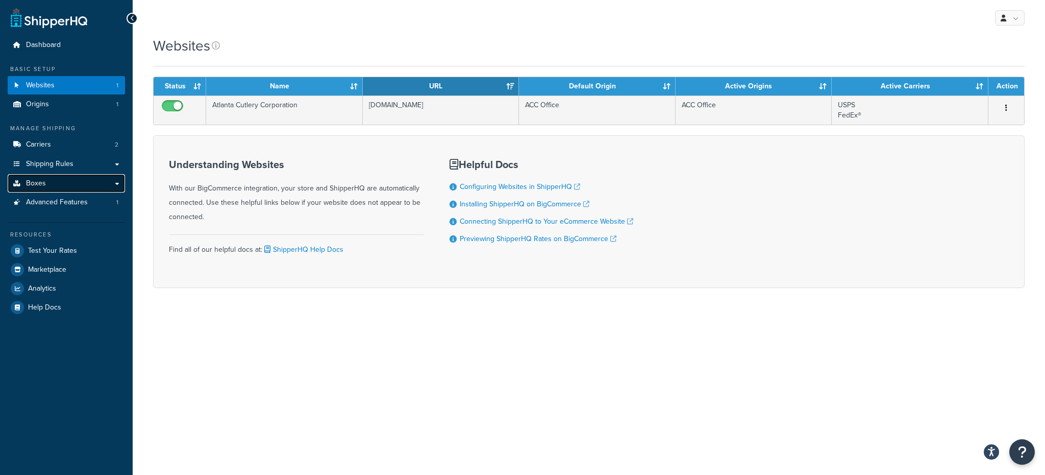
click at [72, 178] on link "Boxes" at bounding box center [66, 183] width 117 height 19
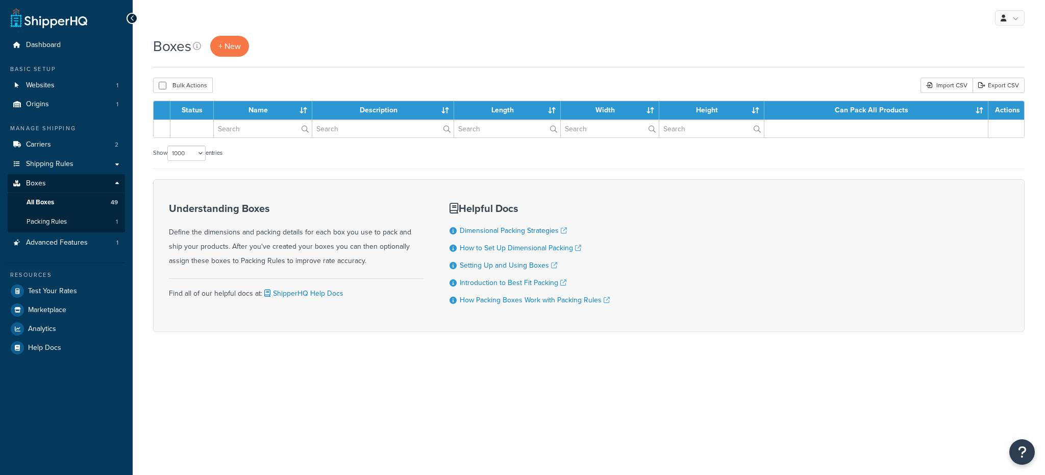
select select "1000"
